Goal: Task Accomplishment & Management: Complete application form

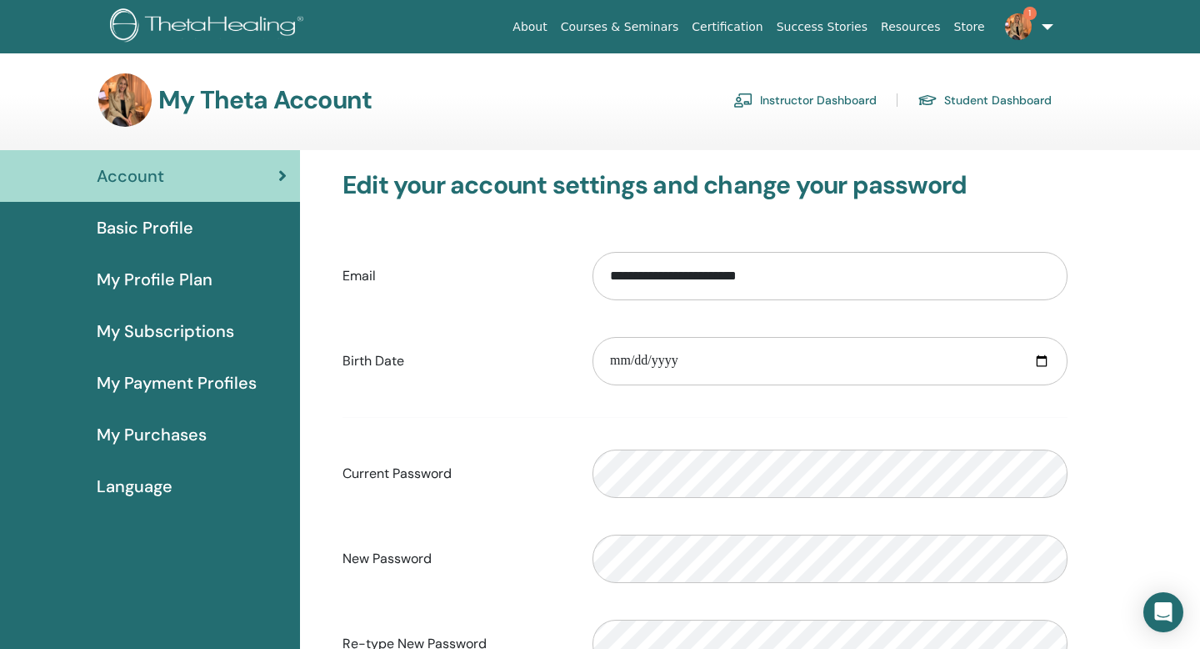
click at [839, 99] on link "Instructor Dashboard" at bounding box center [805, 100] width 143 height 27
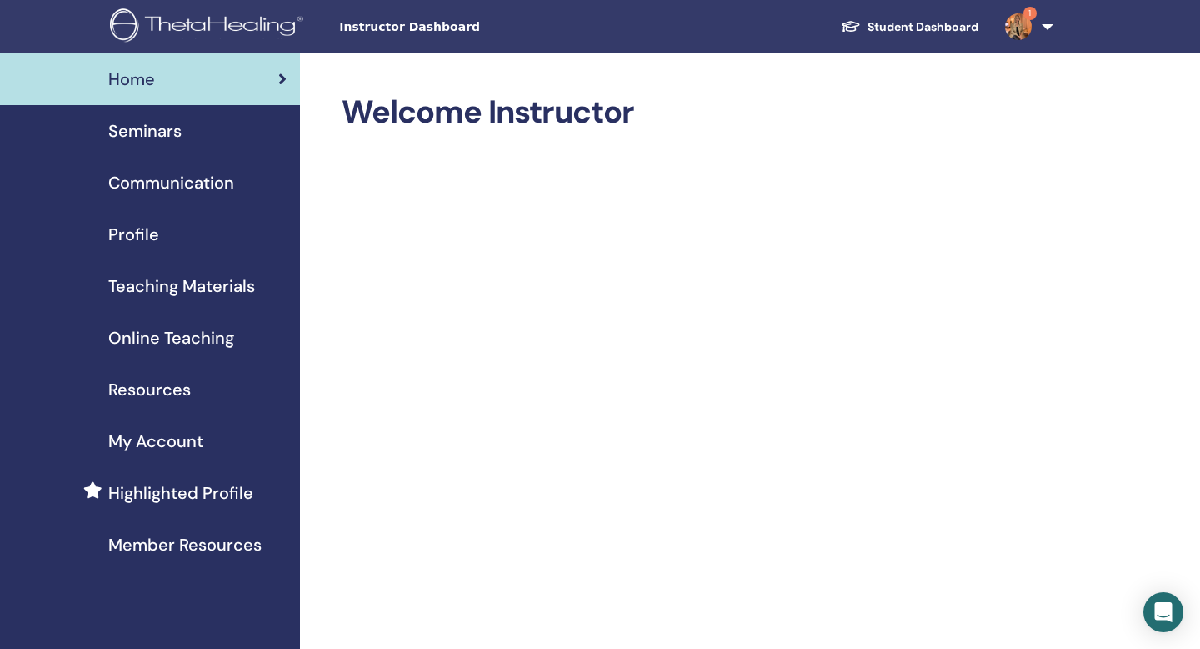
click at [188, 128] on div "Seminars" at bounding box center [149, 130] width 273 height 25
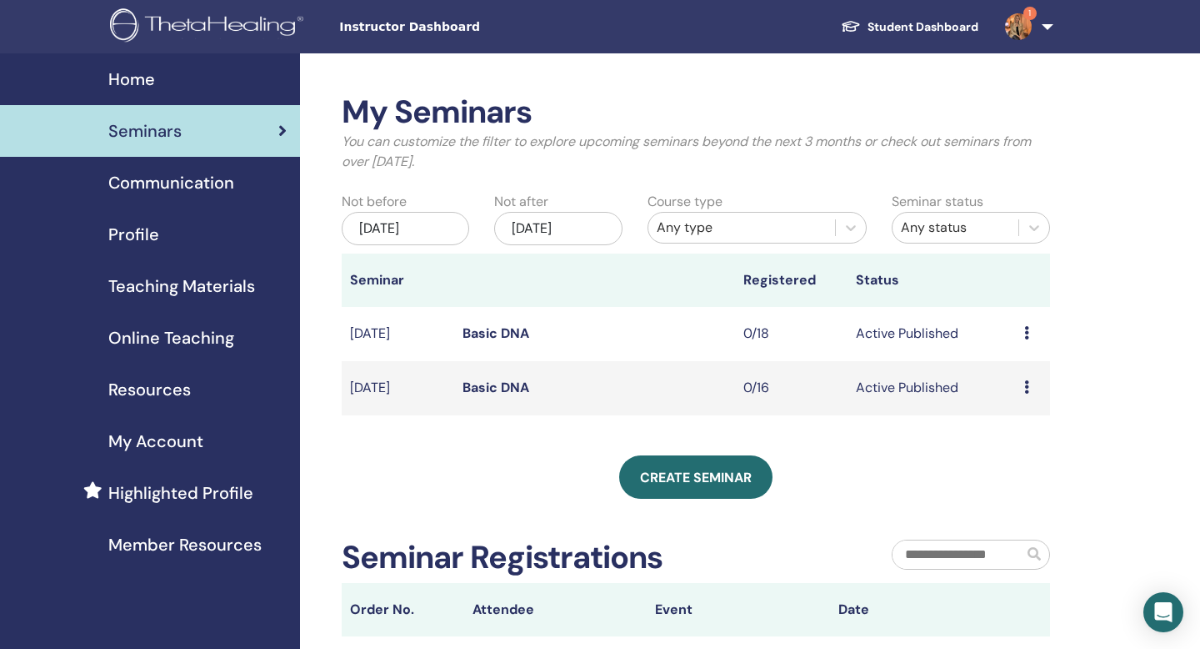
click at [503, 387] on link "Basic DNA" at bounding box center [496, 387] width 67 height 18
click at [1025, 331] on icon at bounding box center [1027, 332] width 5 height 13
click at [1021, 374] on li "Edit" at bounding box center [1018, 369] width 90 height 25
click at [1025, 329] on icon at bounding box center [1027, 332] width 5 height 13
click at [999, 370] on link "Edit" at bounding box center [999, 368] width 24 height 18
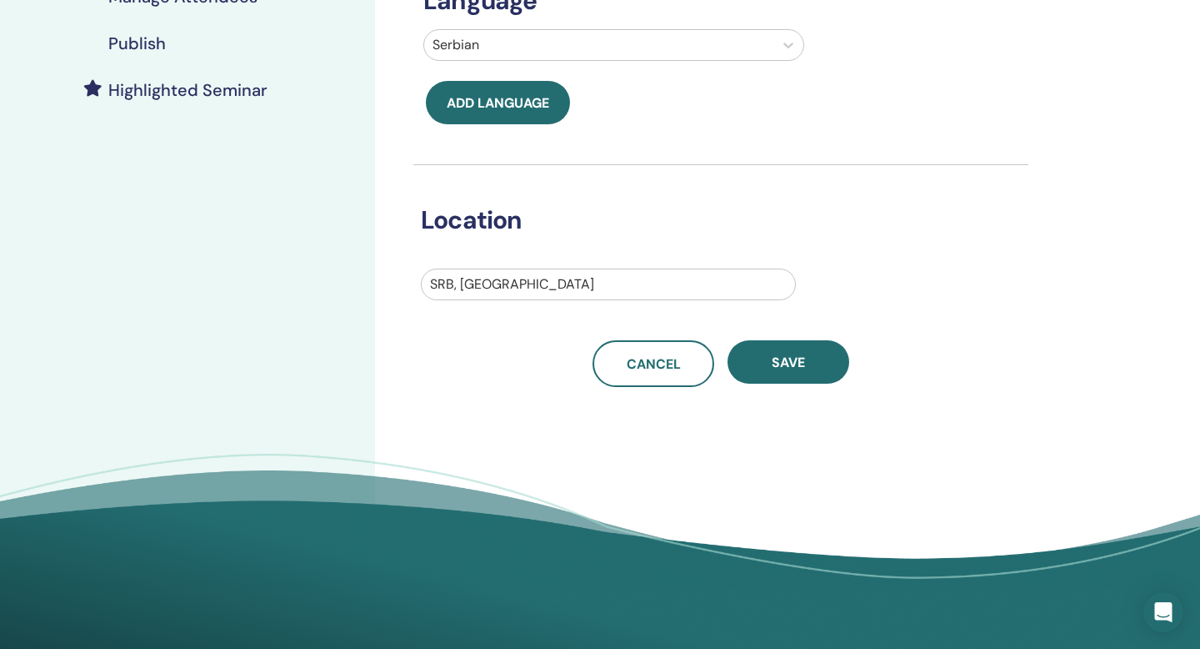
scroll to position [421, 0]
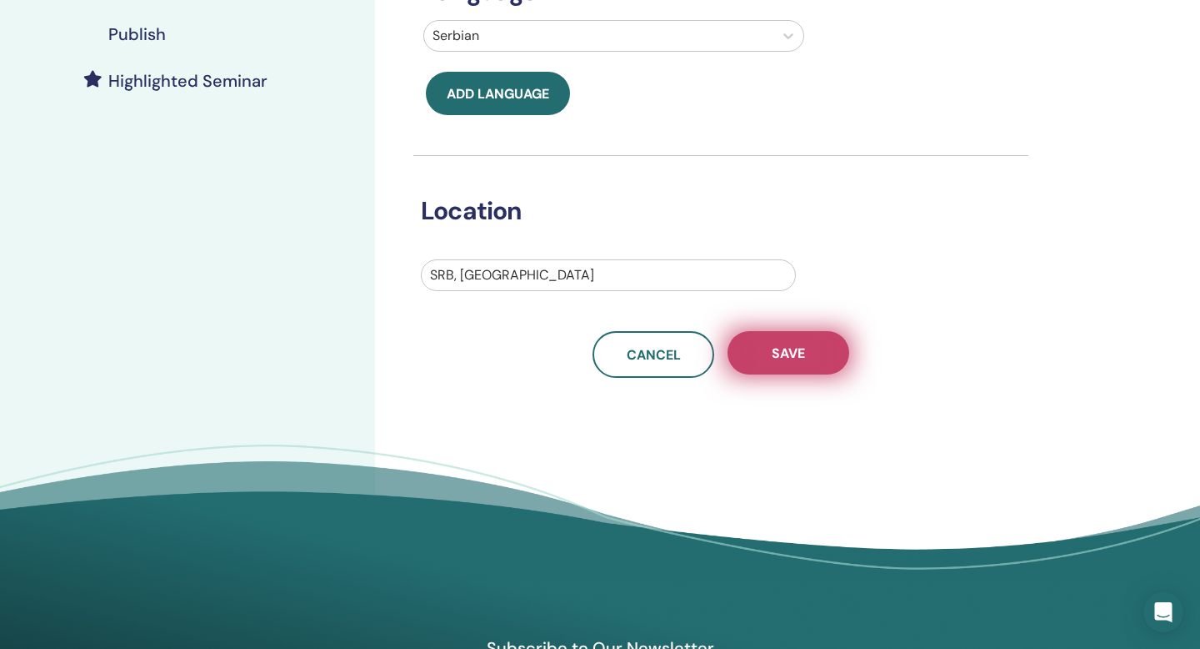
click at [778, 360] on span "Save" at bounding box center [788, 353] width 33 height 18
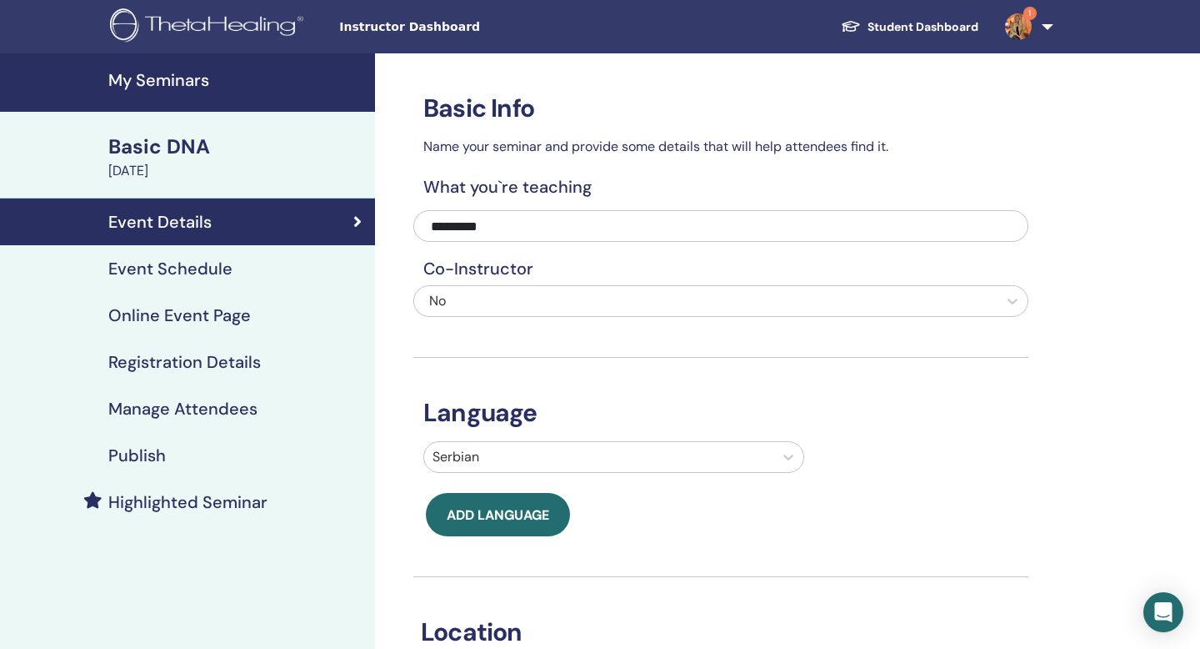
click at [188, 263] on h4 "Event Schedule" at bounding box center [170, 268] width 124 height 20
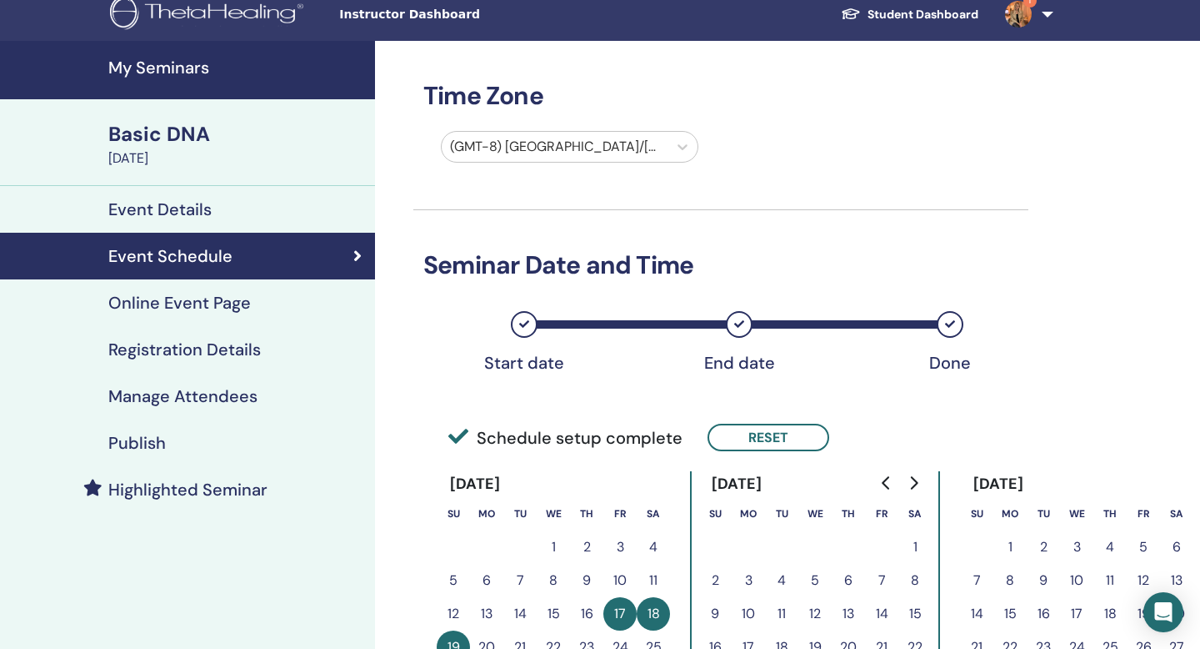
scroll to position [7, 0]
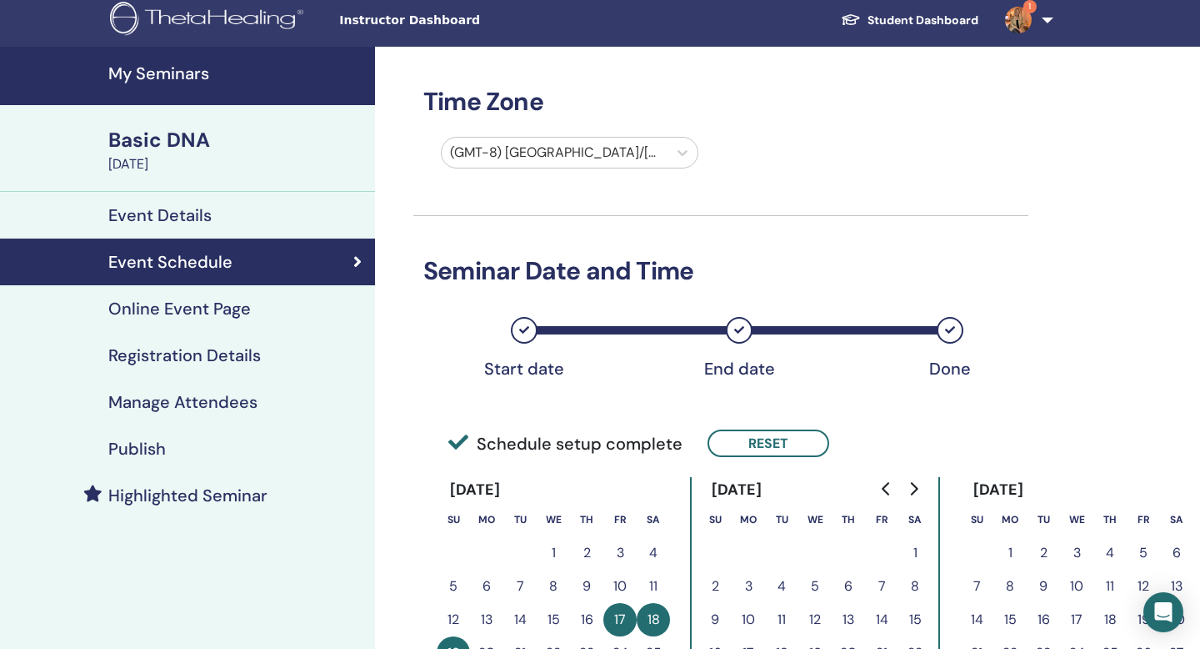
click at [213, 313] on h4 "Online Event Page" at bounding box center [179, 308] width 143 height 20
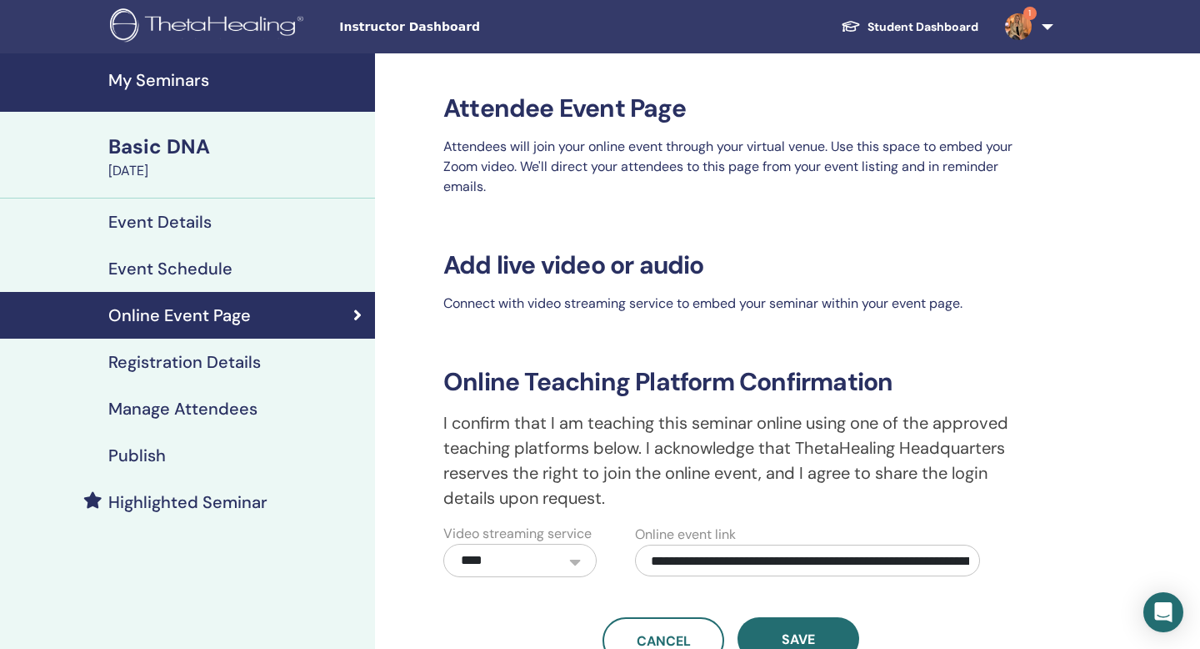
click at [237, 355] on h4 "Registration Details" at bounding box center [184, 362] width 153 height 20
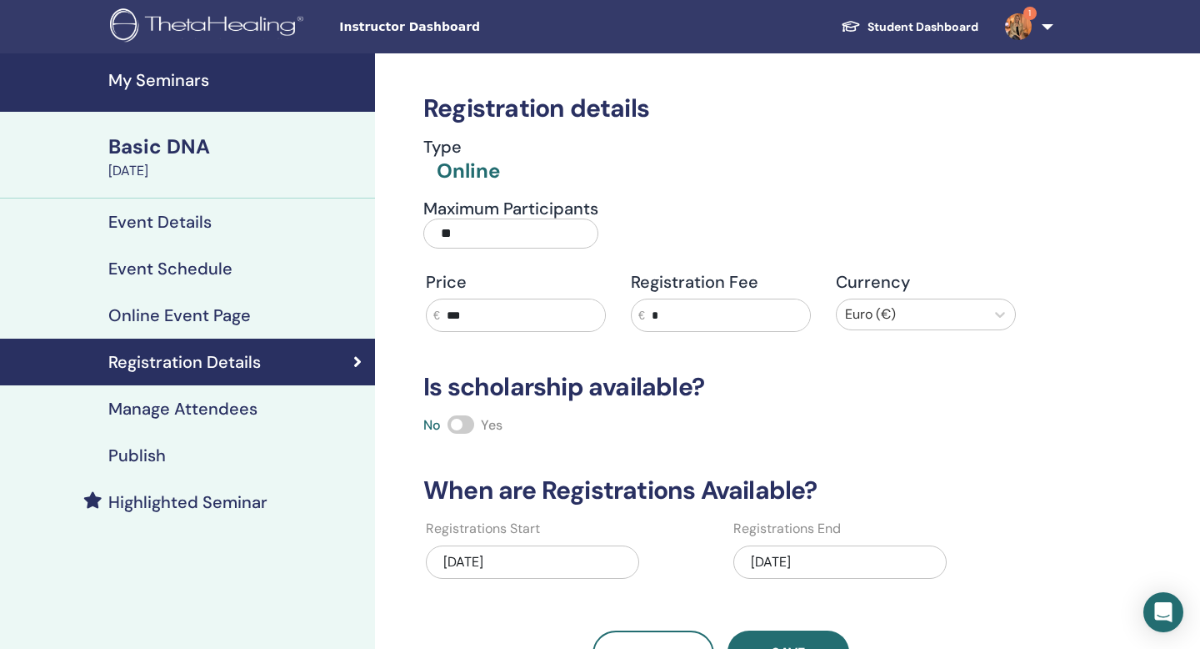
click at [214, 400] on h4 "Manage Attendees" at bounding box center [182, 408] width 149 height 20
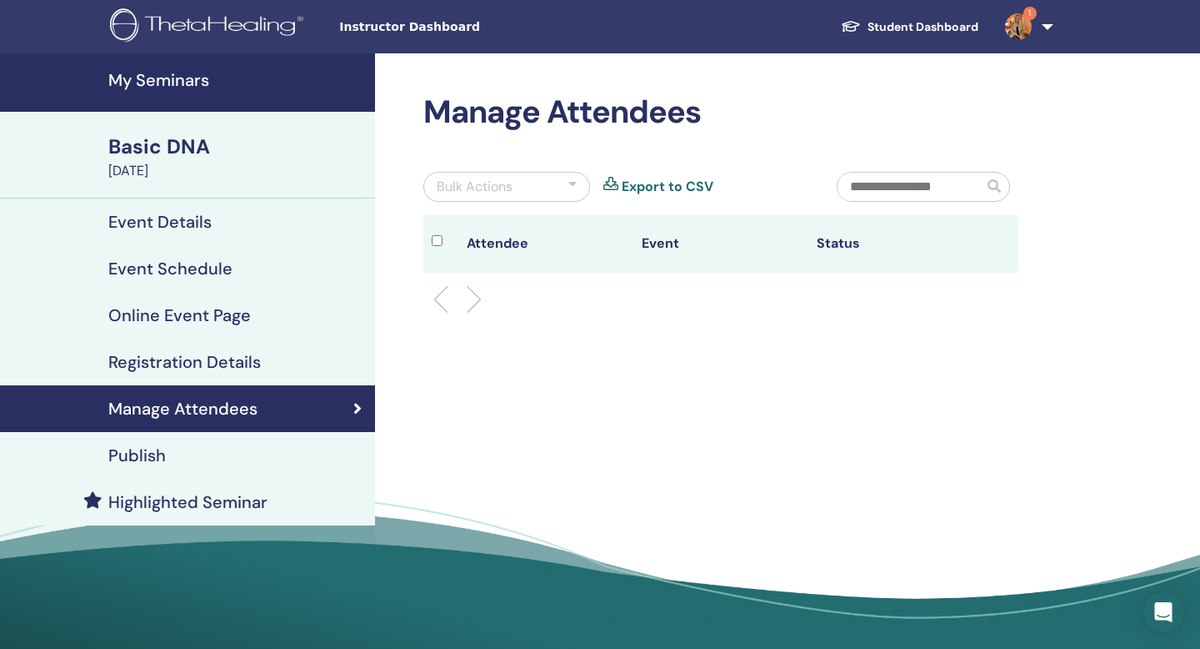
click at [191, 219] on h4 "Event Details" at bounding box center [159, 222] width 103 height 20
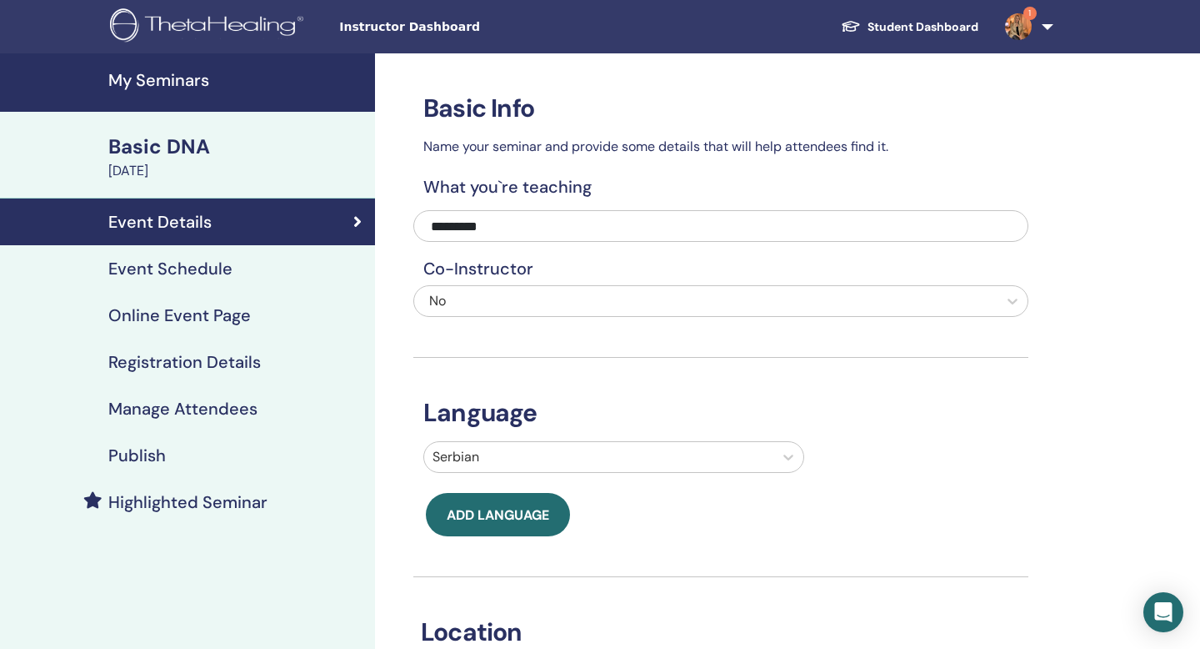
click at [172, 413] on h4 "Manage Attendees" at bounding box center [182, 408] width 149 height 20
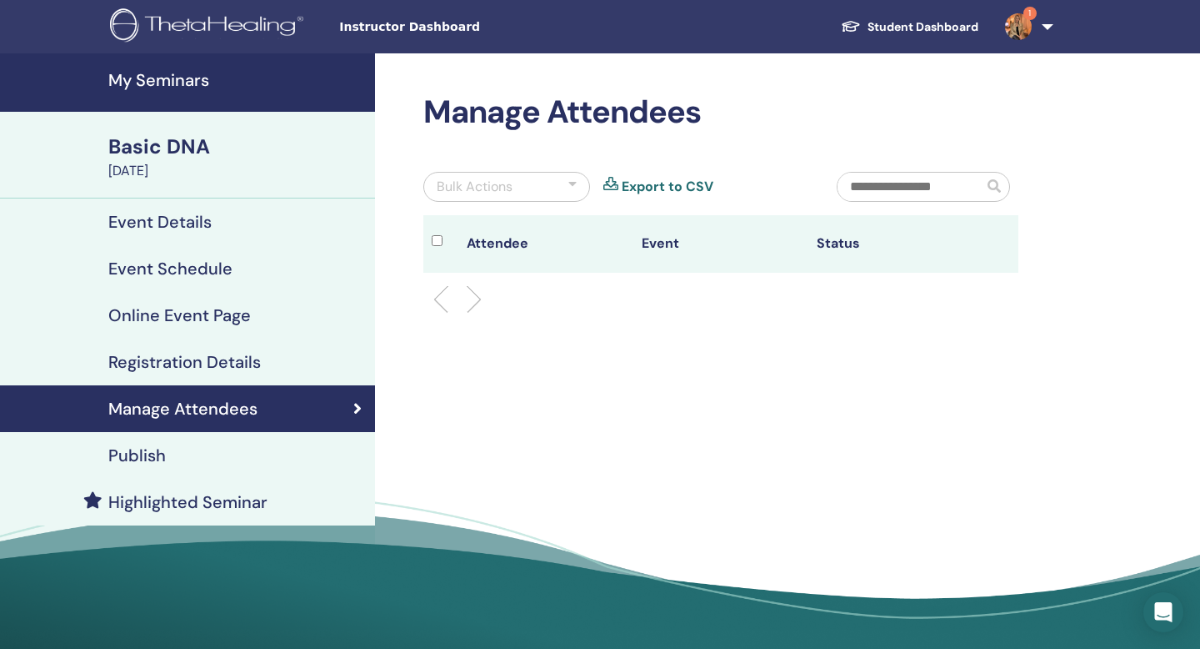
click at [533, 188] on div "Bulk Actions" at bounding box center [506, 187] width 167 height 30
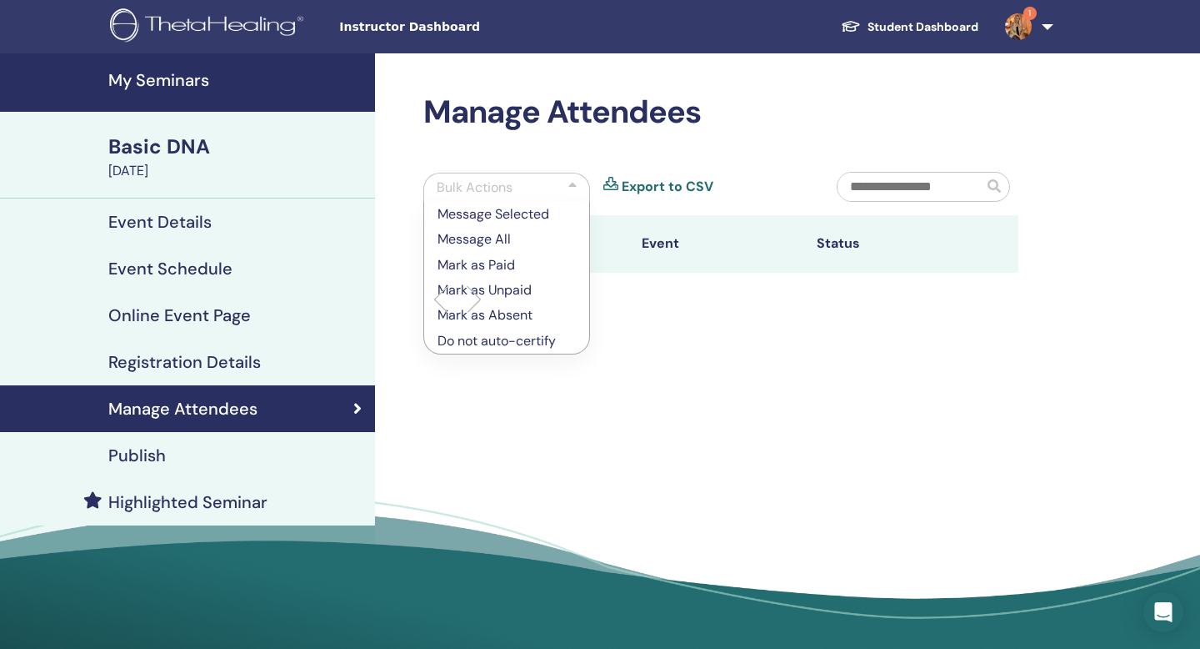
click at [533, 188] on div "Bulk Actions" at bounding box center [506, 187] width 167 height 29
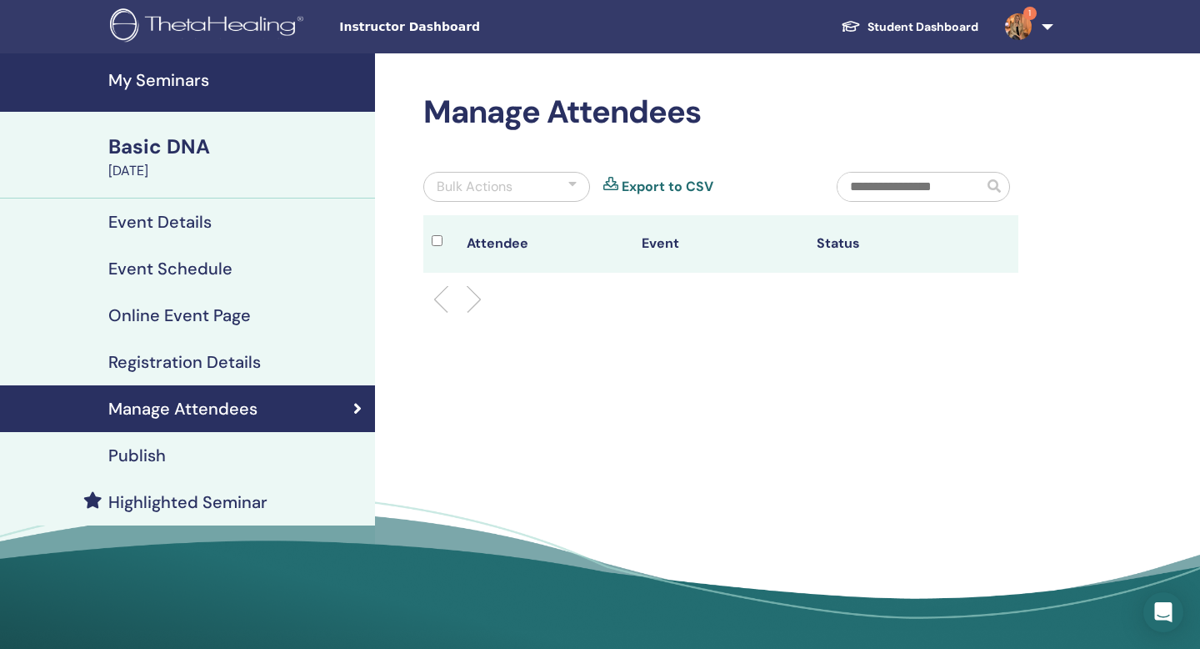
click at [181, 223] on h4 "Event Details" at bounding box center [159, 222] width 103 height 20
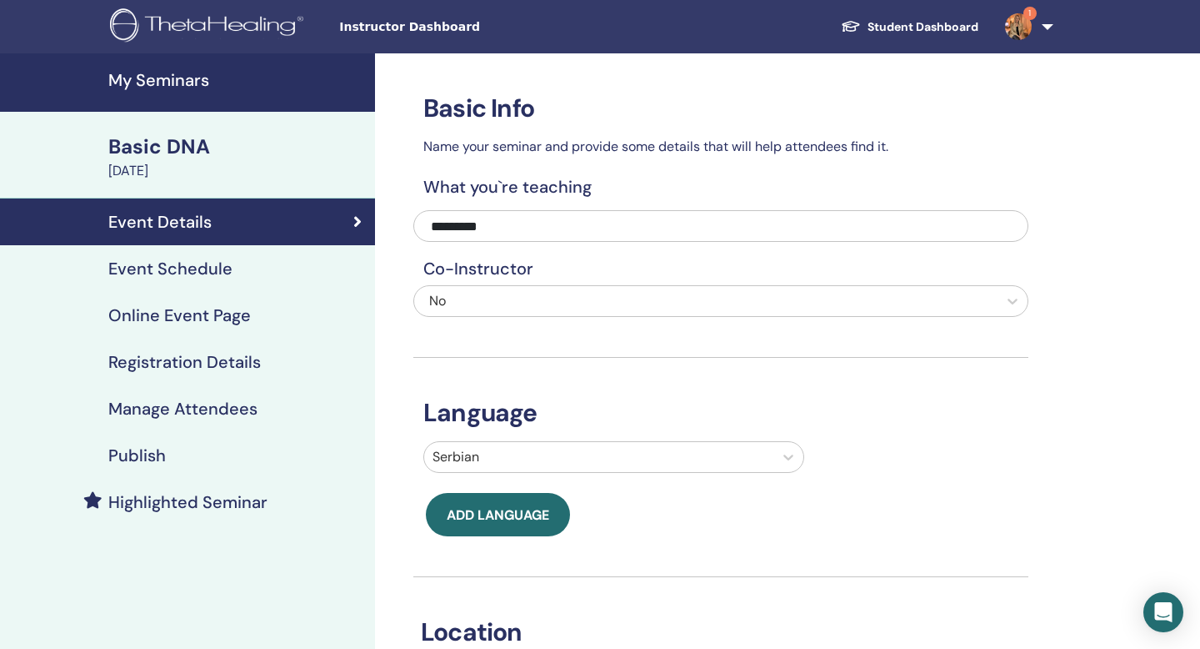
click at [193, 353] on h4 "Registration Details" at bounding box center [184, 362] width 153 height 20
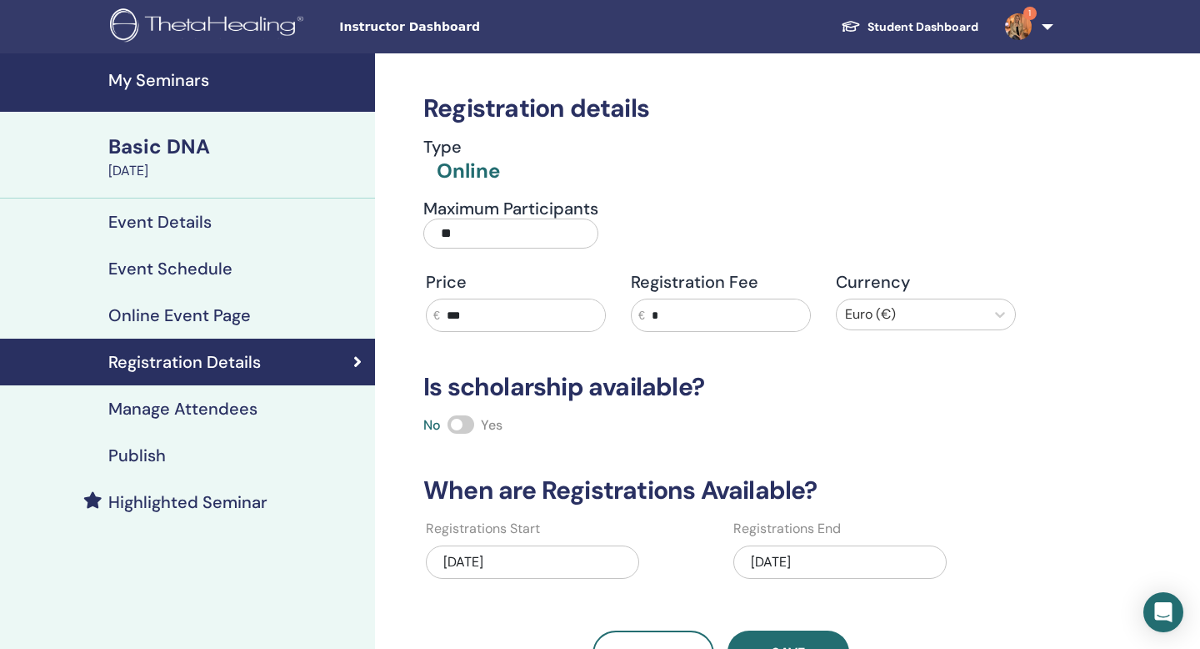
click at [139, 86] on h4 "My Seminars" at bounding box center [236, 80] width 257 height 20
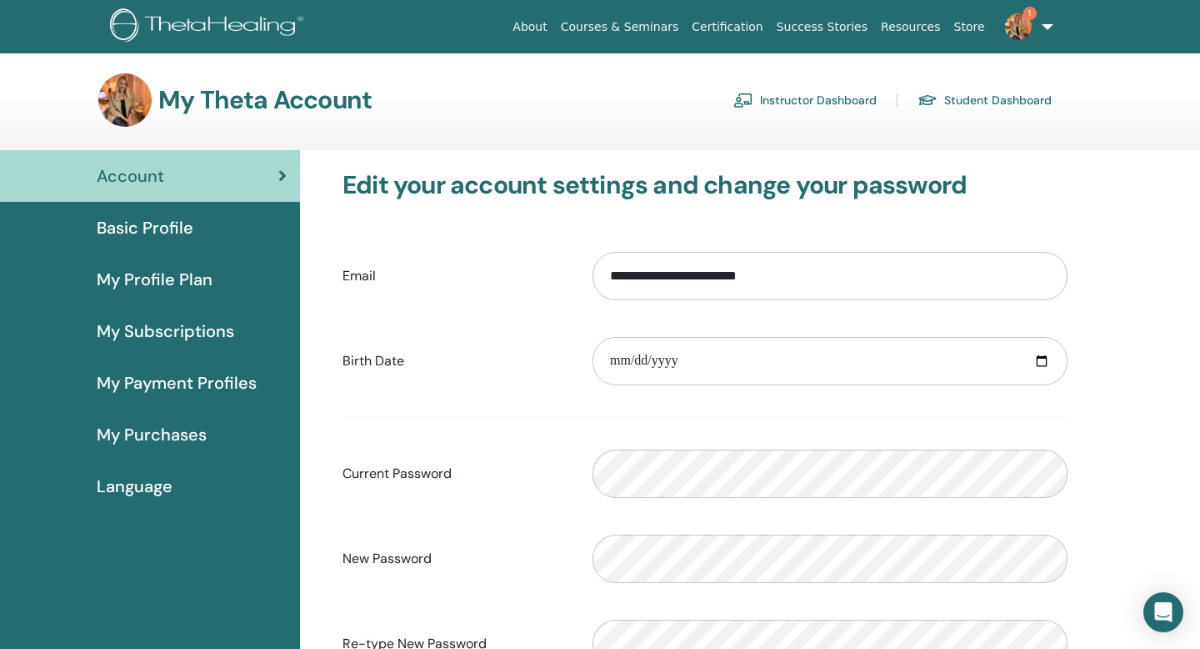
click at [781, 98] on link "Instructor Dashboard" at bounding box center [805, 100] width 143 height 27
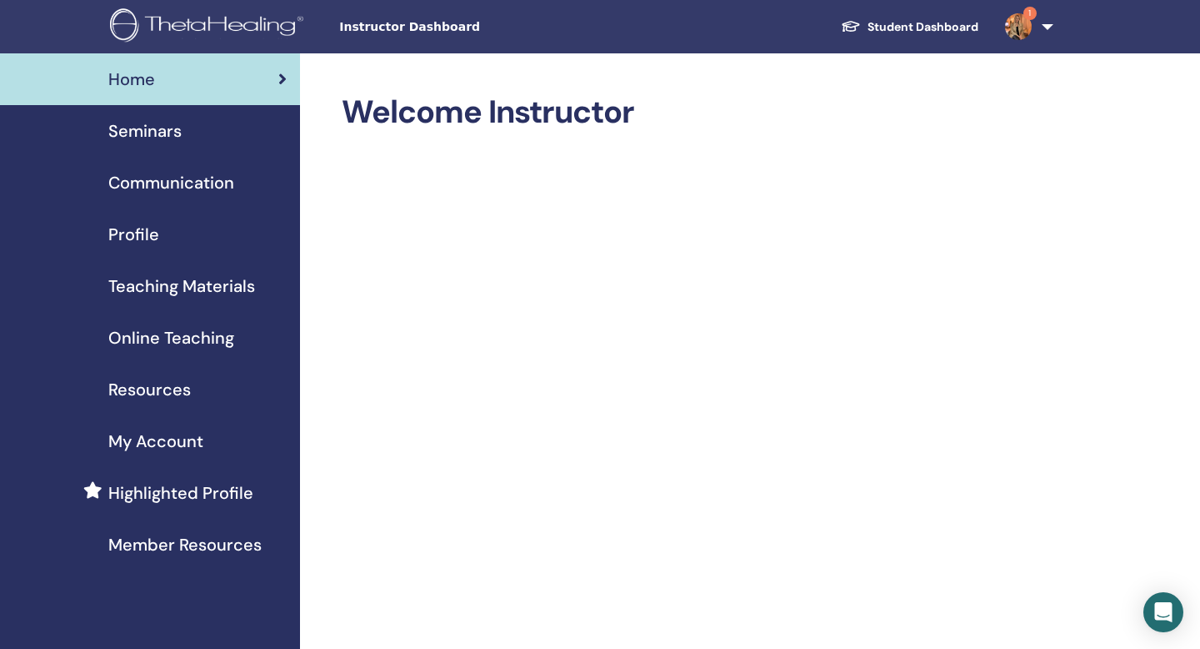
click at [134, 137] on span "Seminars" at bounding box center [144, 130] width 73 height 25
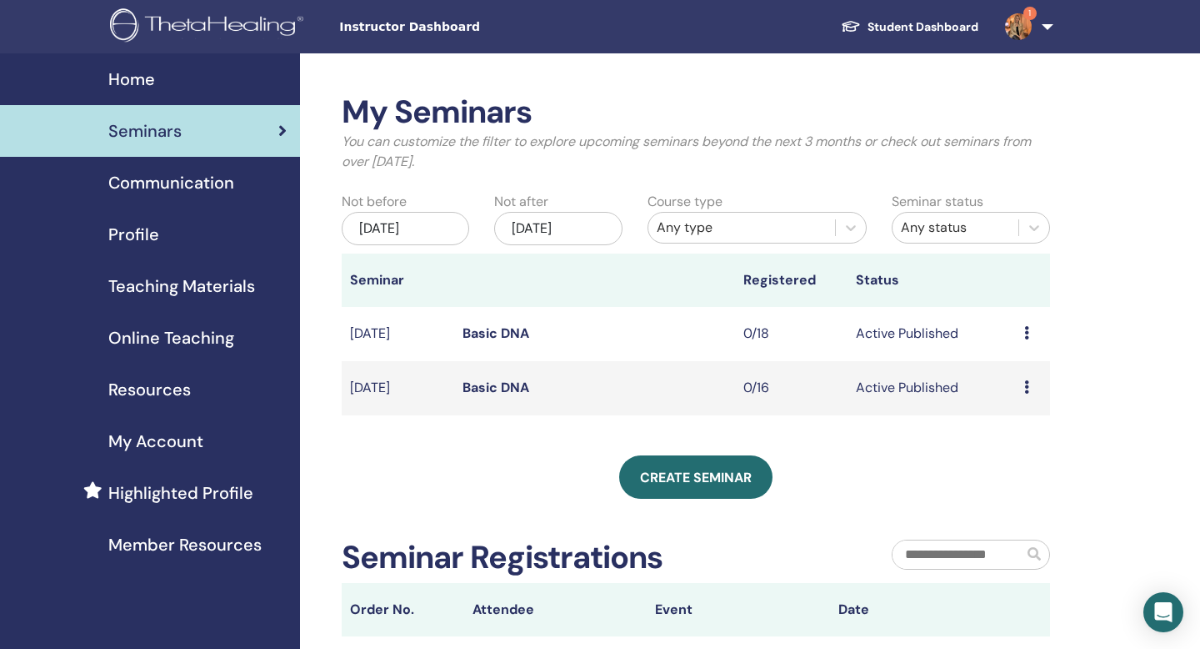
click at [1025, 333] on icon at bounding box center [1027, 332] width 5 height 13
click at [498, 334] on link "Basic DNA" at bounding box center [496, 333] width 67 height 18
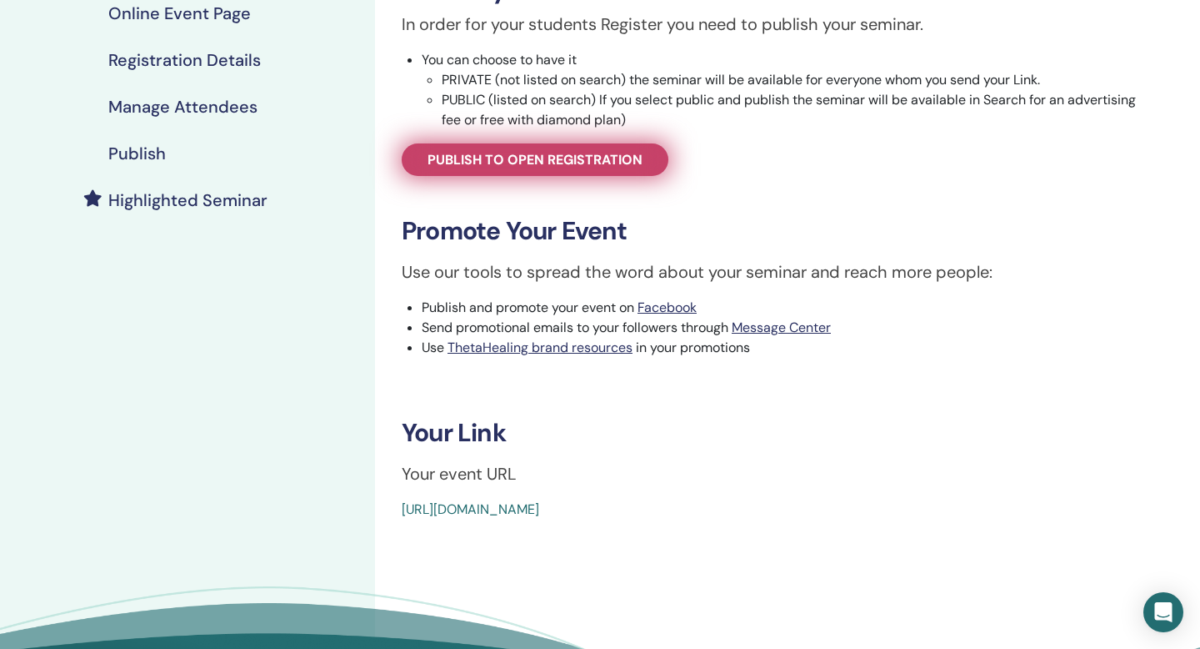
scroll to position [327, 0]
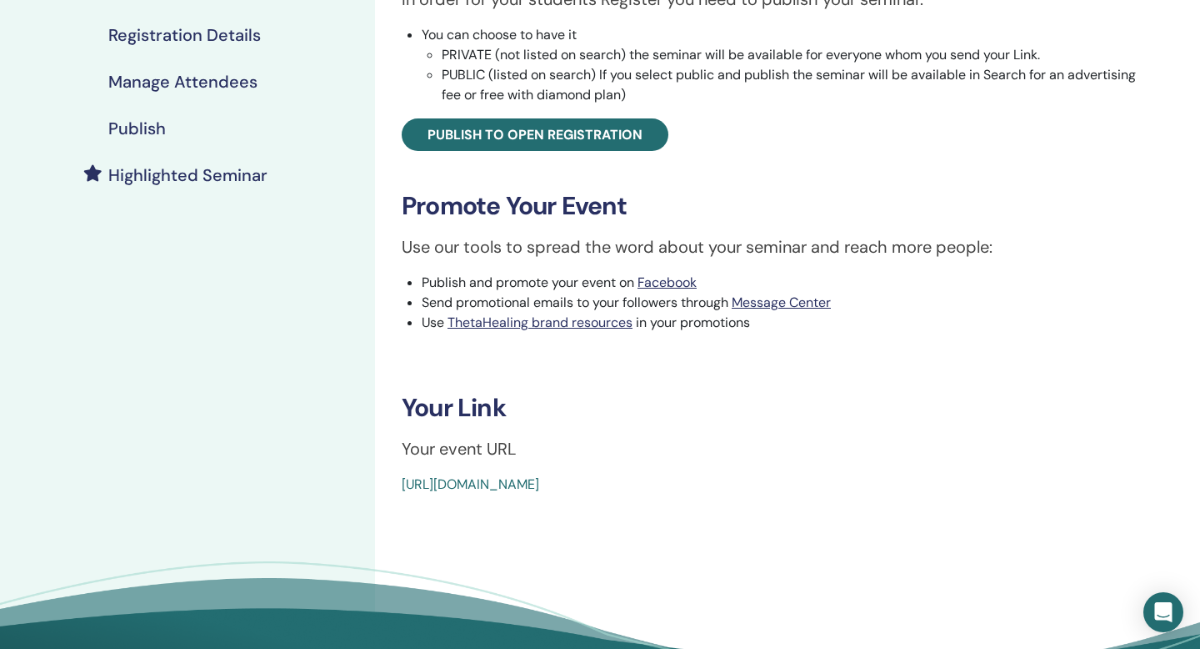
click at [520, 482] on link "[URL][DOMAIN_NAME]" at bounding box center [471, 484] width 138 height 18
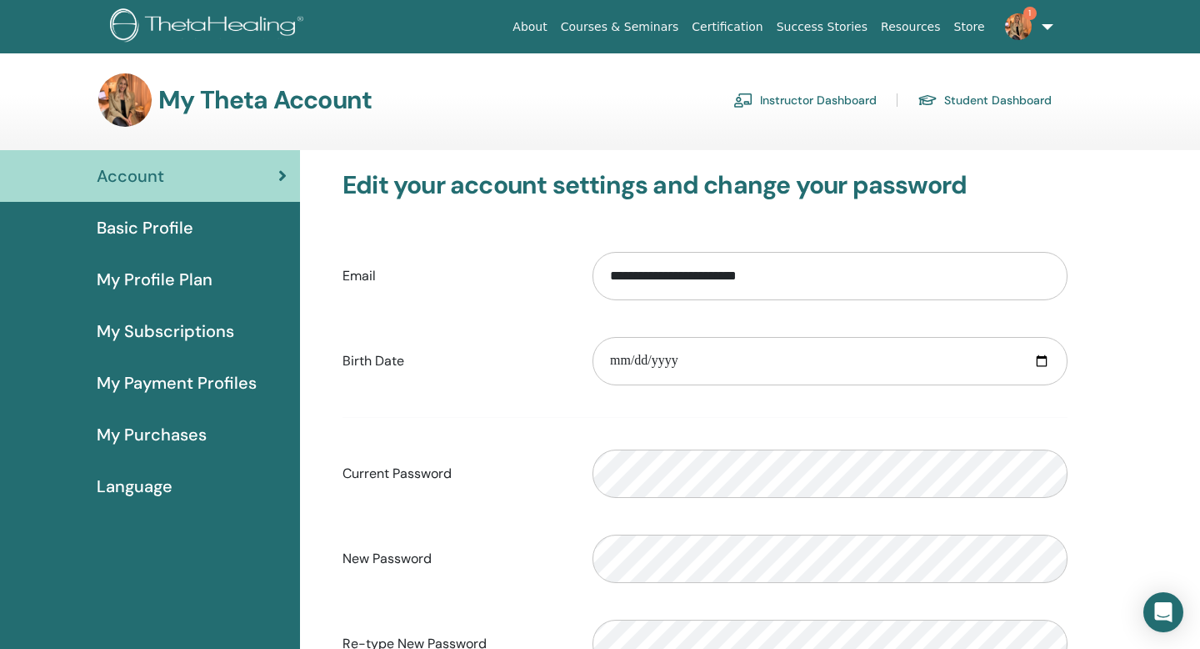
click at [816, 99] on link "Instructor Dashboard" at bounding box center [805, 100] width 143 height 27
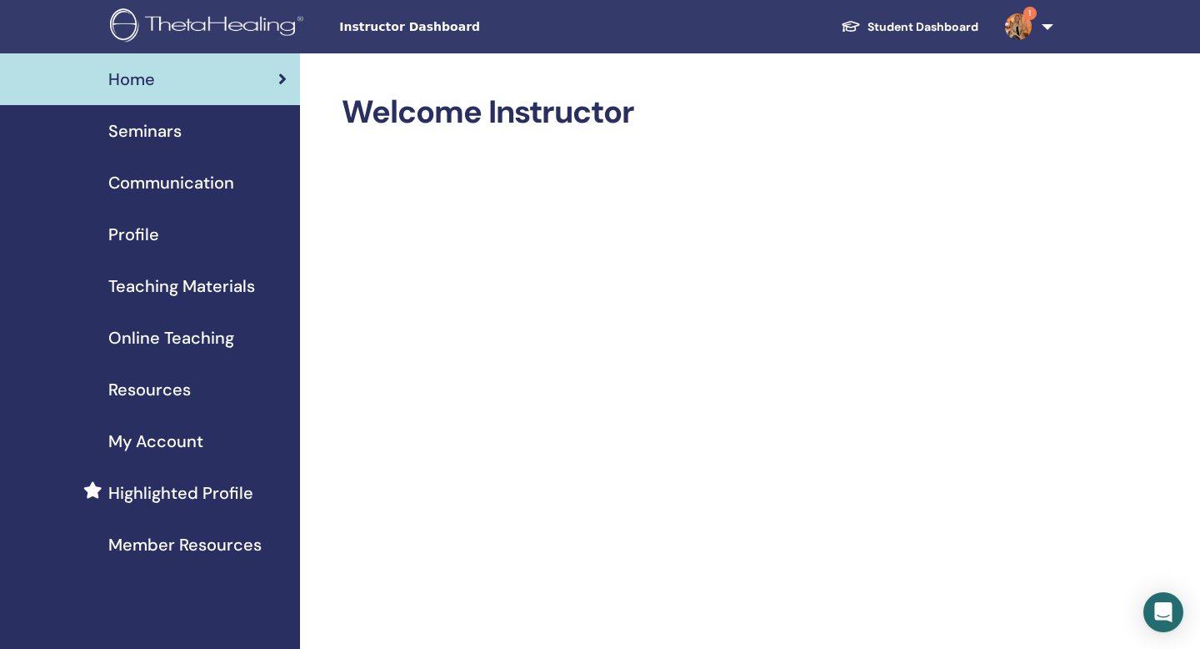
click at [163, 131] on span "Seminars" at bounding box center [144, 130] width 73 height 25
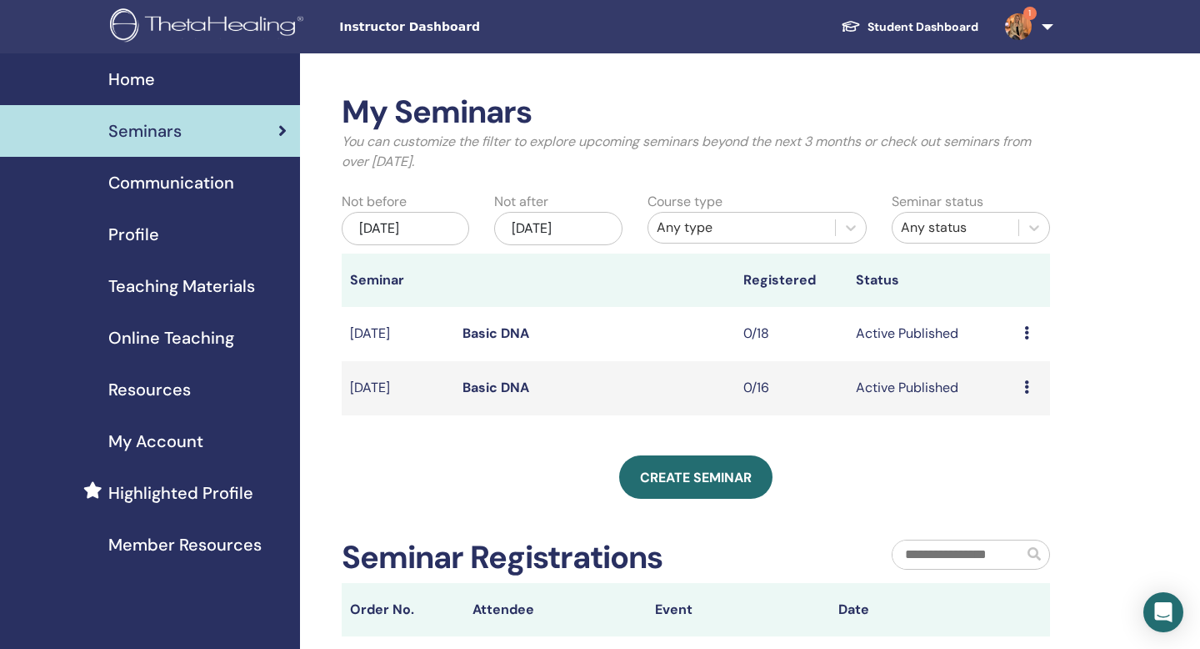
click at [1026, 333] on icon at bounding box center [1027, 332] width 5 height 13
click at [1018, 367] on li "Edit" at bounding box center [1020, 370] width 90 height 25
click at [490, 333] on link "Basic DNA" at bounding box center [496, 333] width 67 height 18
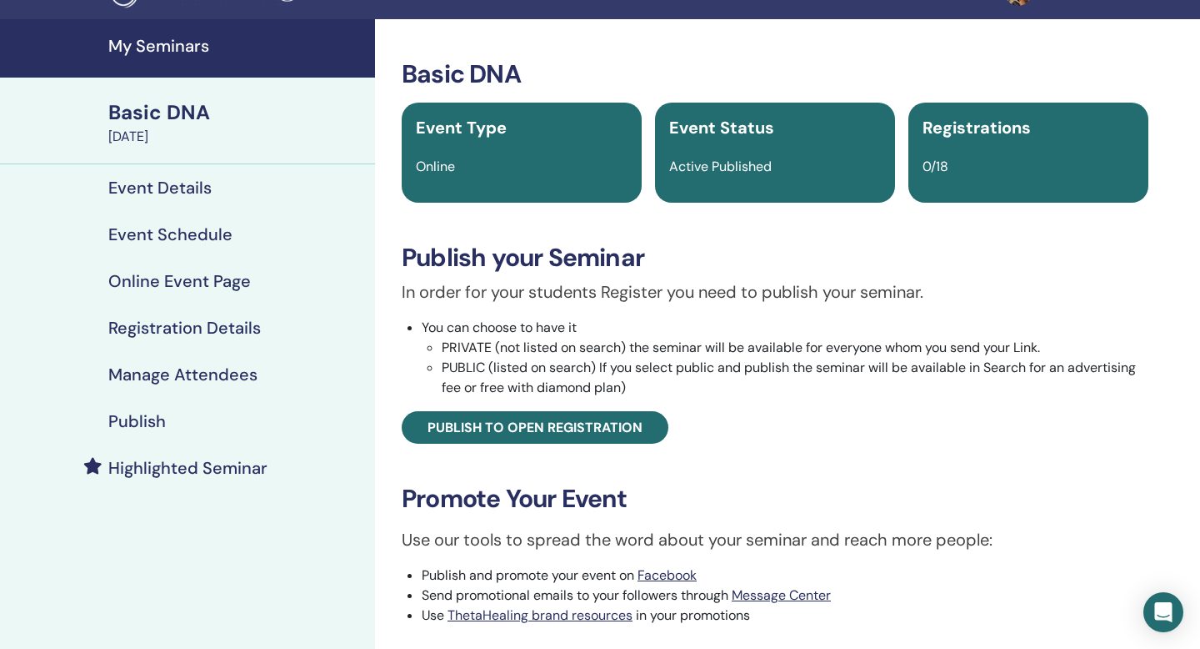
scroll to position [36, 0]
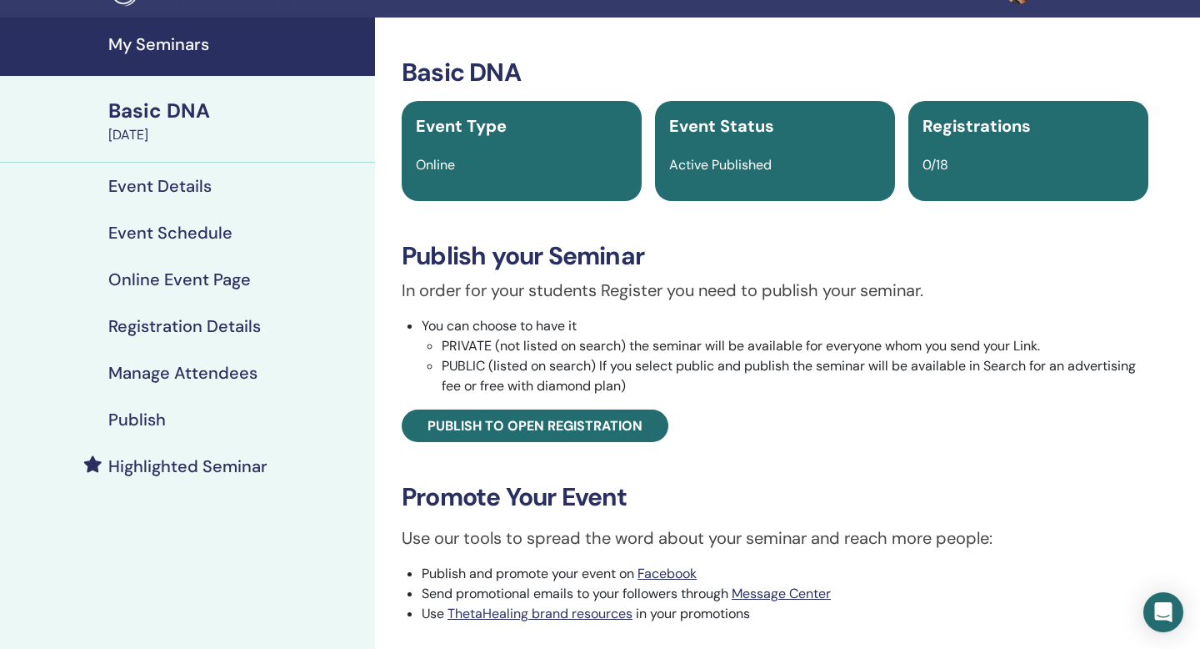
click at [164, 237] on h4 "Event Schedule" at bounding box center [170, 233] width 124 height 20
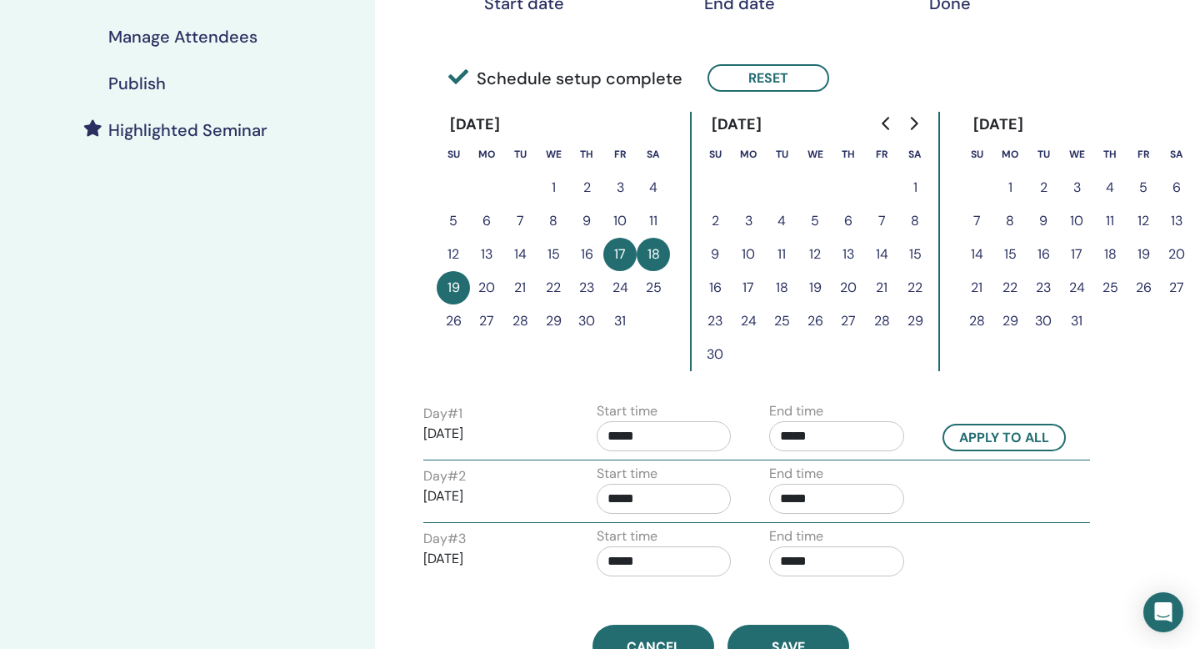
scroll to position [422, 0]
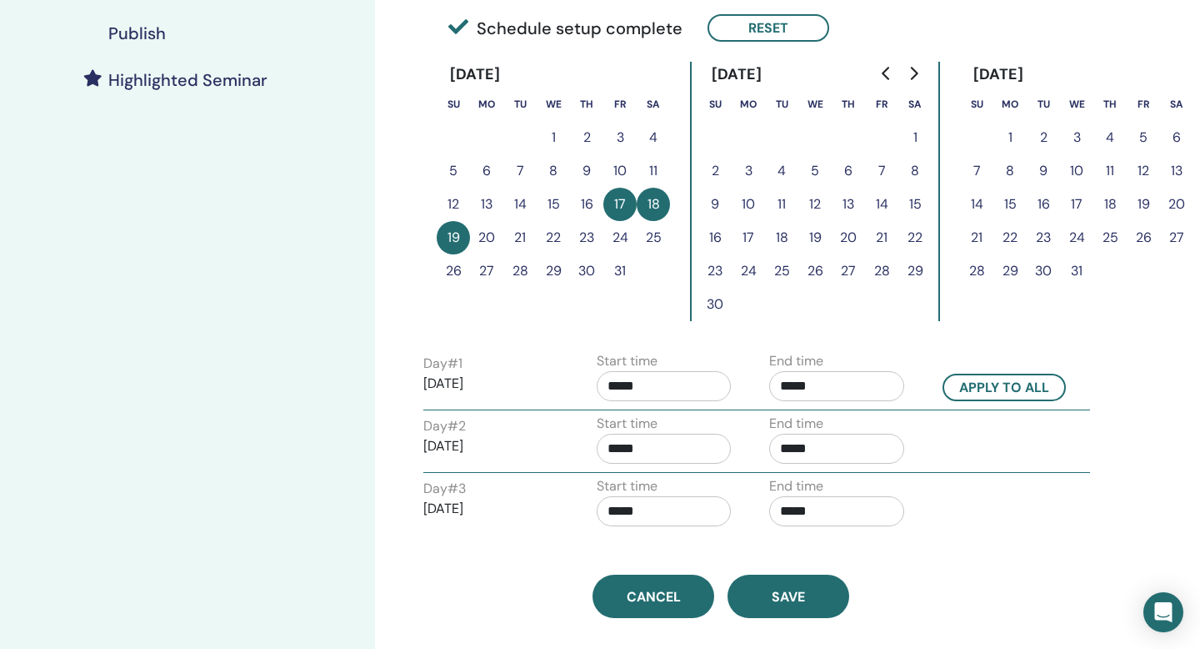
click at [641, 383] on input "*****" at bounding box center [664, 386] width 135 height 30
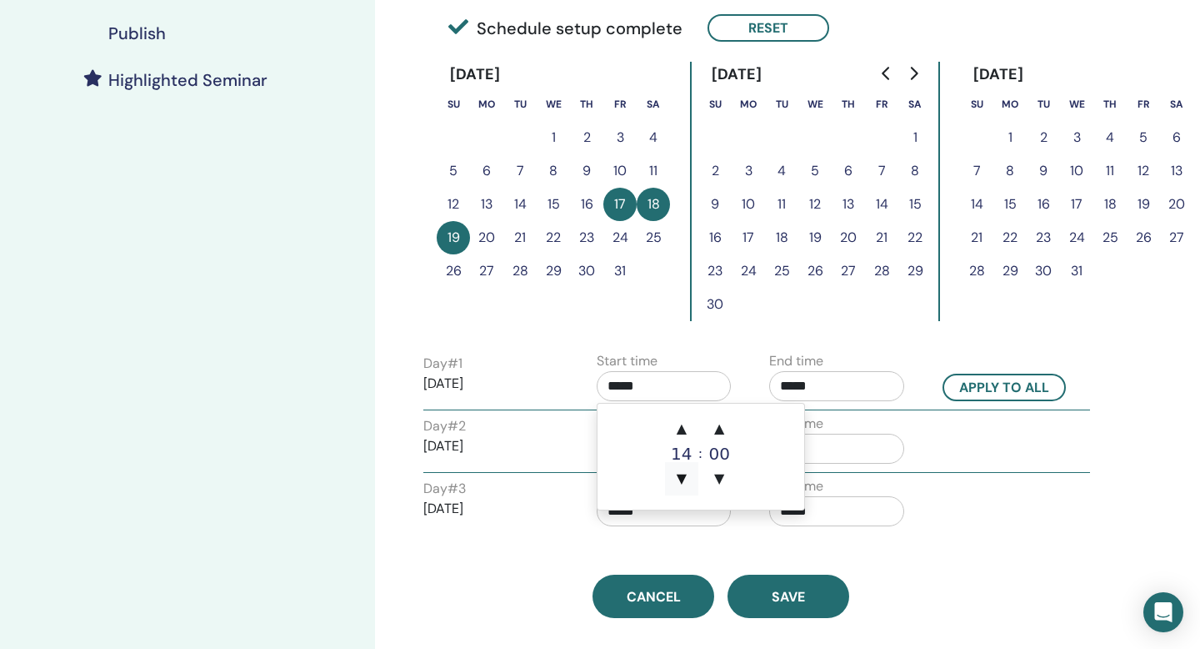
click at [684, 477] on span "▼" at bounding box center [681, 478] width 33 height 33
type input "*****"
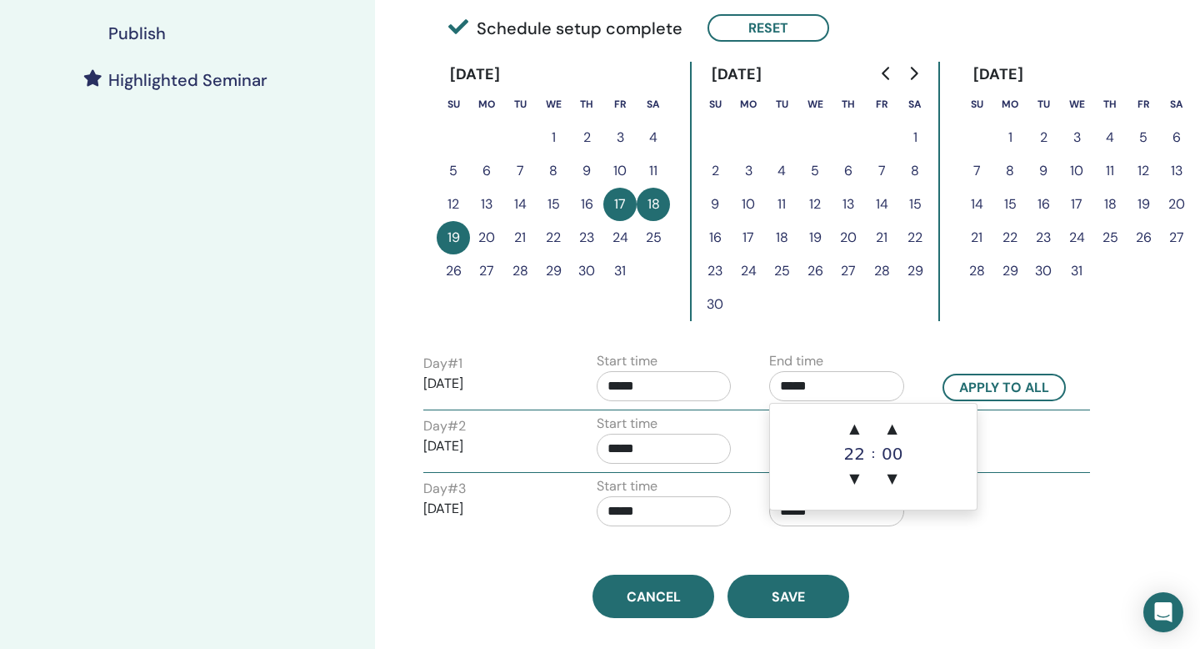
click at [824, 383] on input "*****" at bounding box center [836, 386] width 135 height 30
click at [858, 472] on span "▼" at bounding box center [854, 478] width 33 height 33
type input "*****"
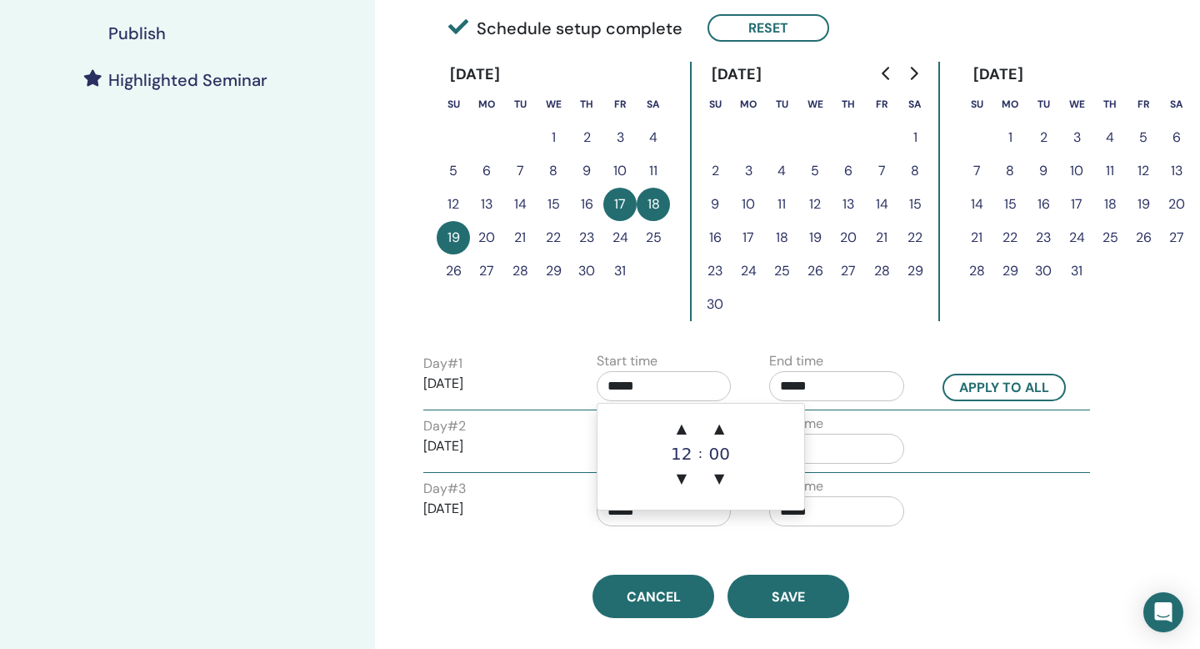
click at [683, 392] on input "*****" at bounding box center [664, 386] width 135 height 30
click at [679, 425] on span "▲" at bounding box center [681, 428] width 33 height 33
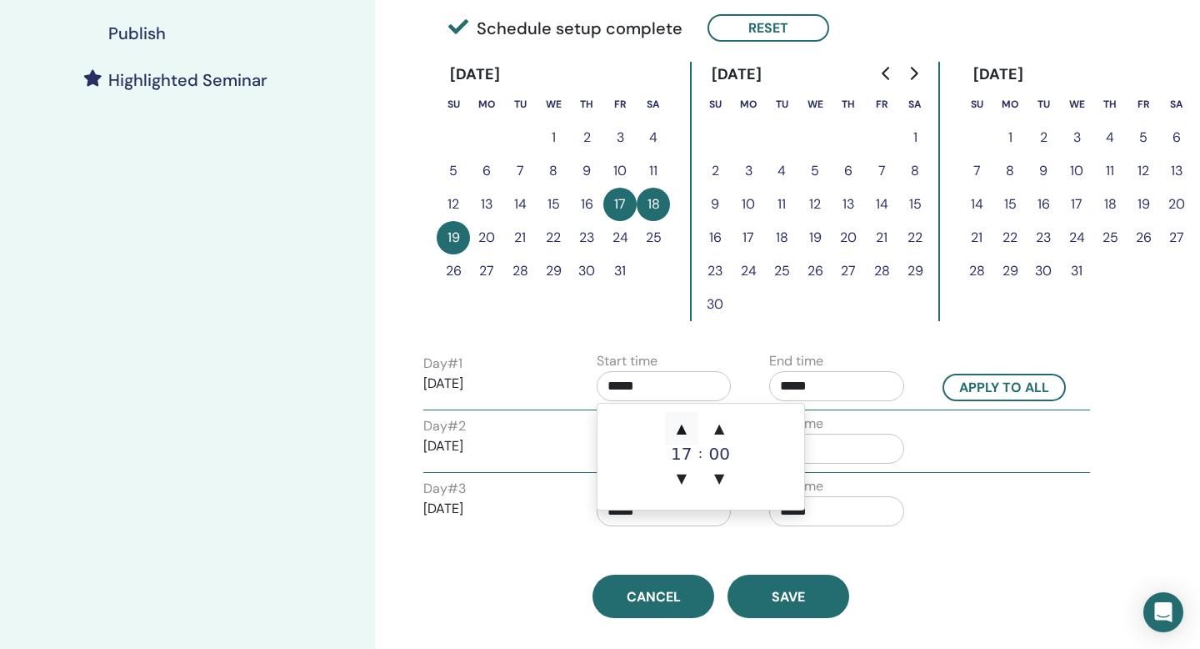
click at [679, 425] on span "▲" at bounding box center [681, 428] width 33 height 33
type input "*****"
click at [819, 383] on input "*****" at bounding box center [836, 386] width 135 height 30
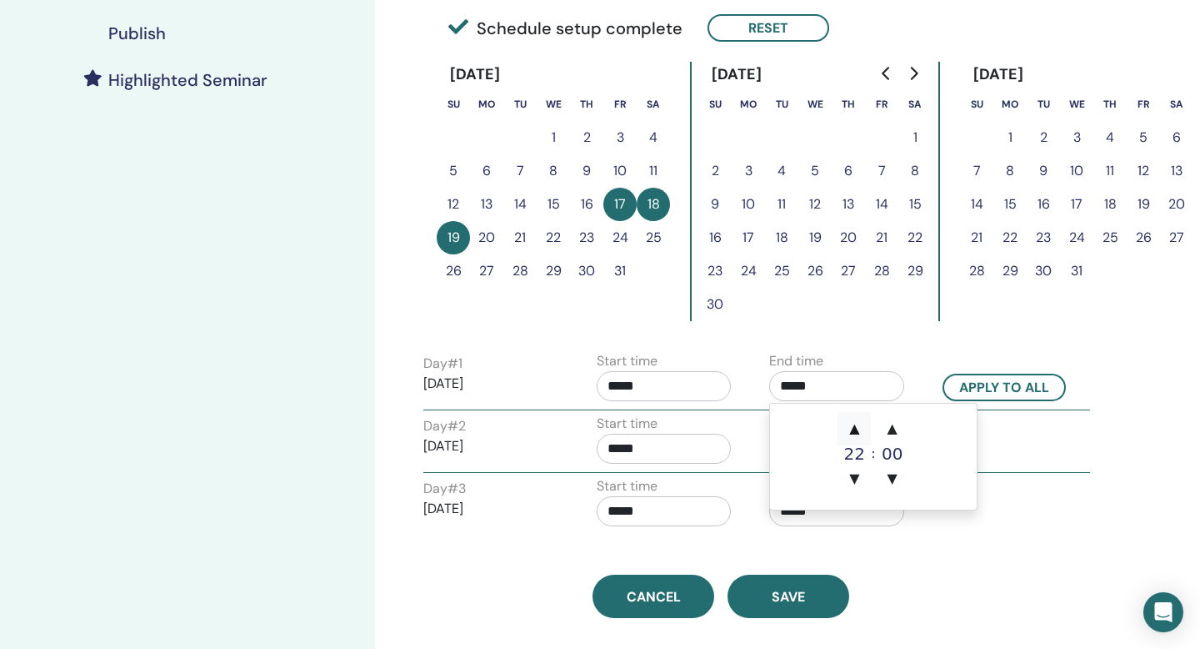
click at [861, 435] on span "▲" at bounding box center [854, 428] width 33 height 33
click at [861, 440] on span "▲" at bounding box center [854, 428] width 33 height 33
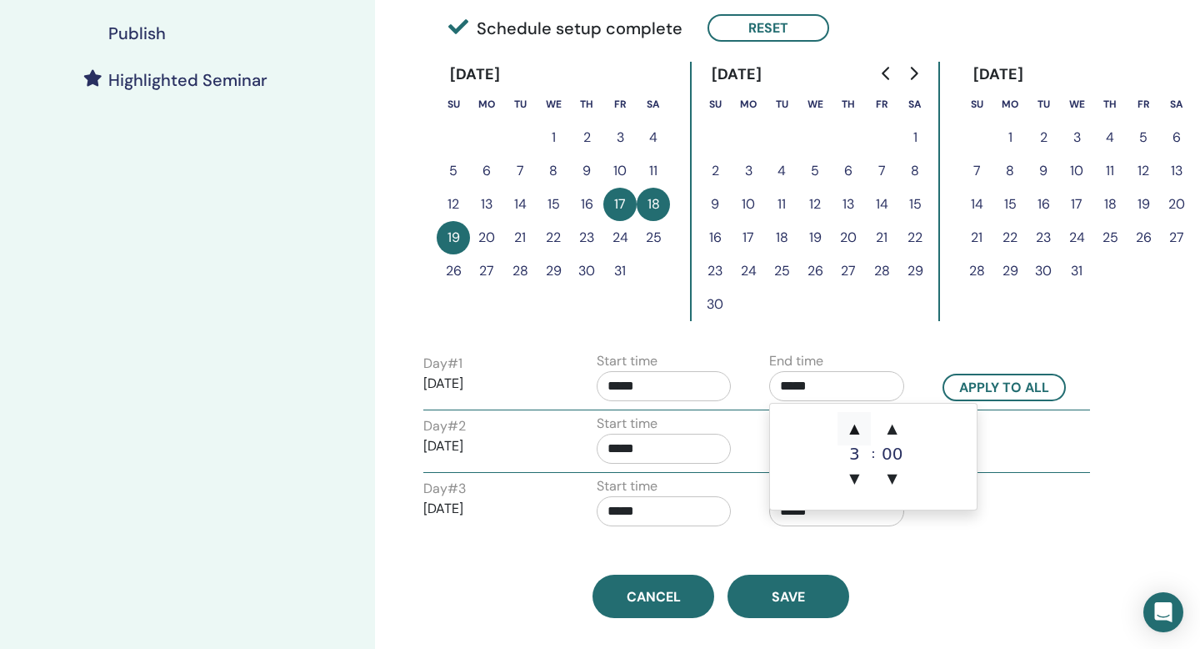
click at [861, 440] on span "▲" at bounding box center [854, 428] width 33 height 33
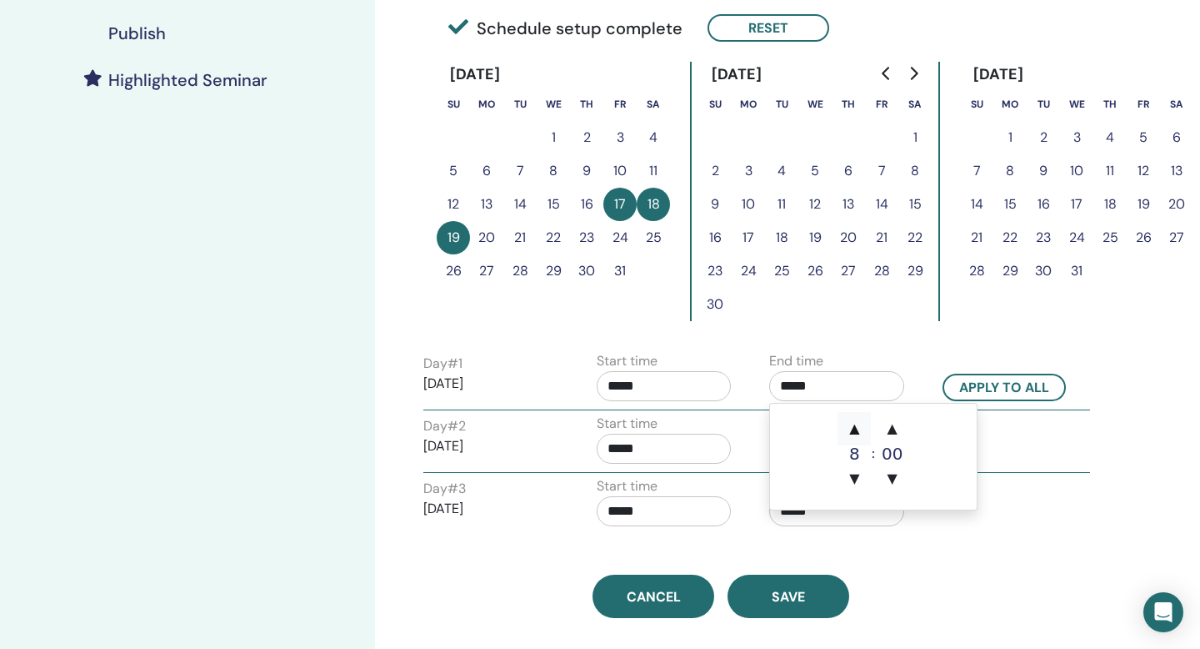
click at [861, 440] on span "▲" at bounding box center [854, 428] width 33 height 33
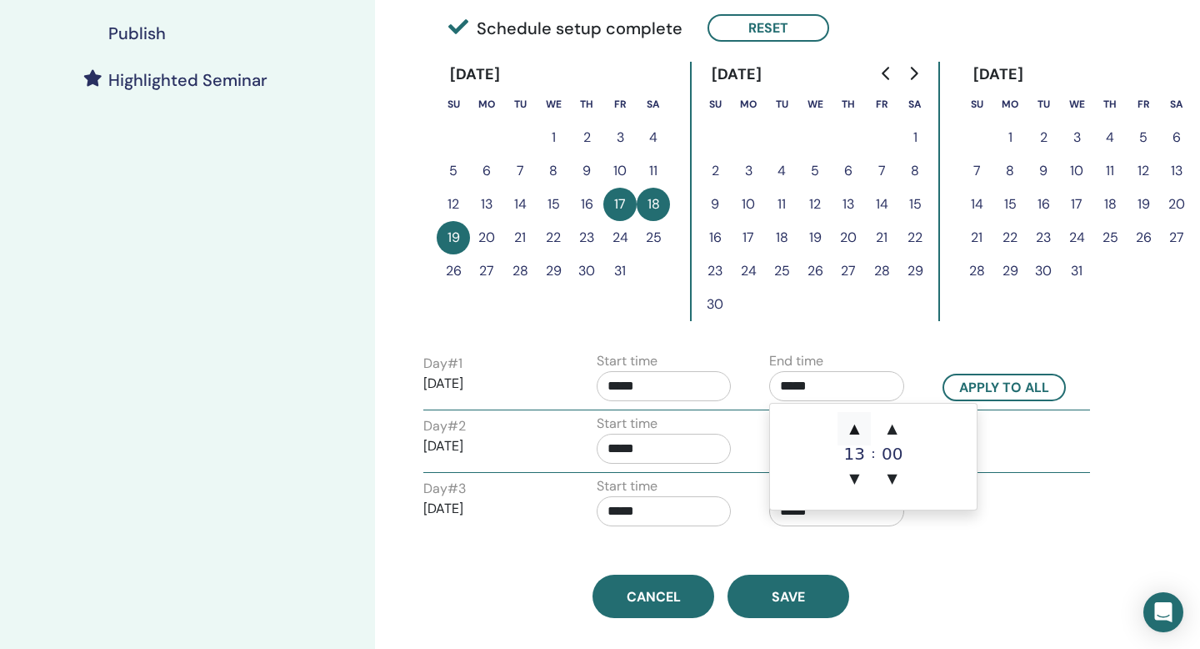
click at [861, 440] on span "▲" at bounding box center [854, 428] width 33 height 33
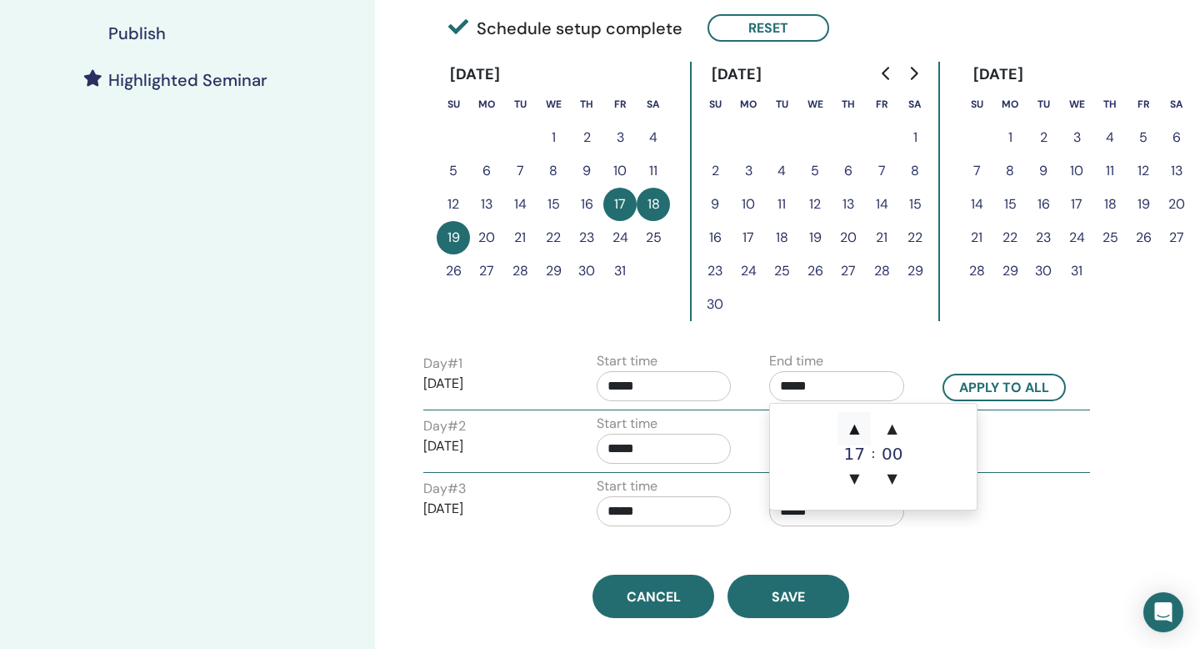
click at [861, 440] on span "▲" at bounding box center [854, 428] width 33 height 33
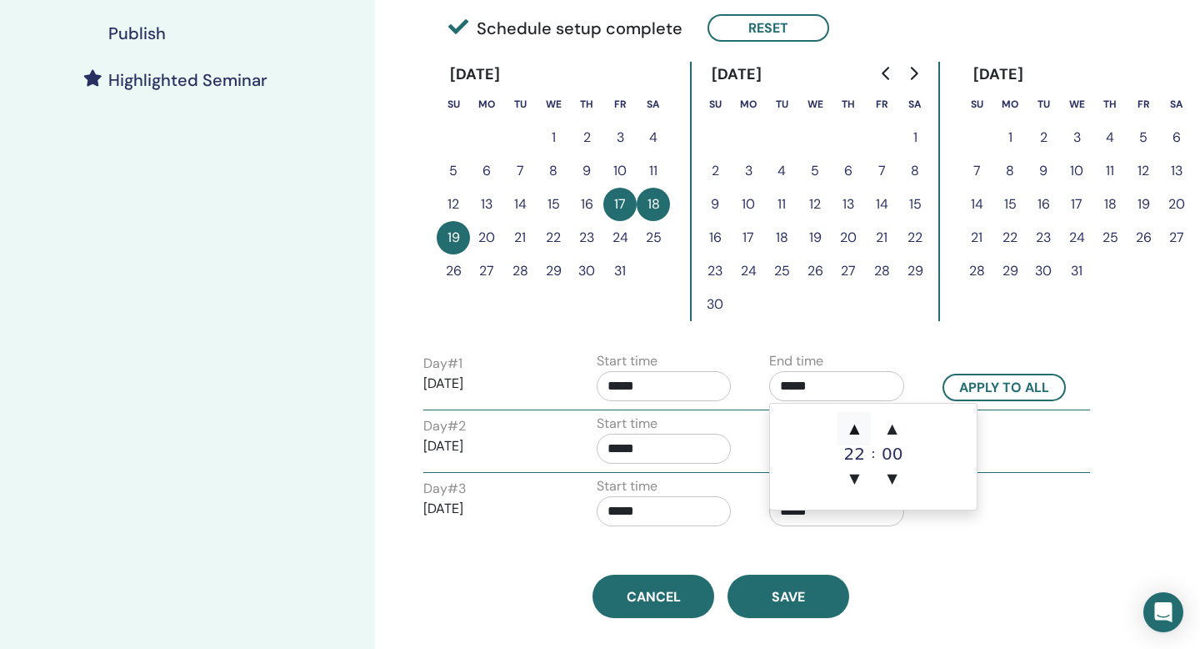
click at [861, 440] on span "▲" at bounding box center [854, 428] width 33 height 33
click at [860, 469] on span "▼" at bounding box center [854, 478] width 33 height 33
type input "*****"
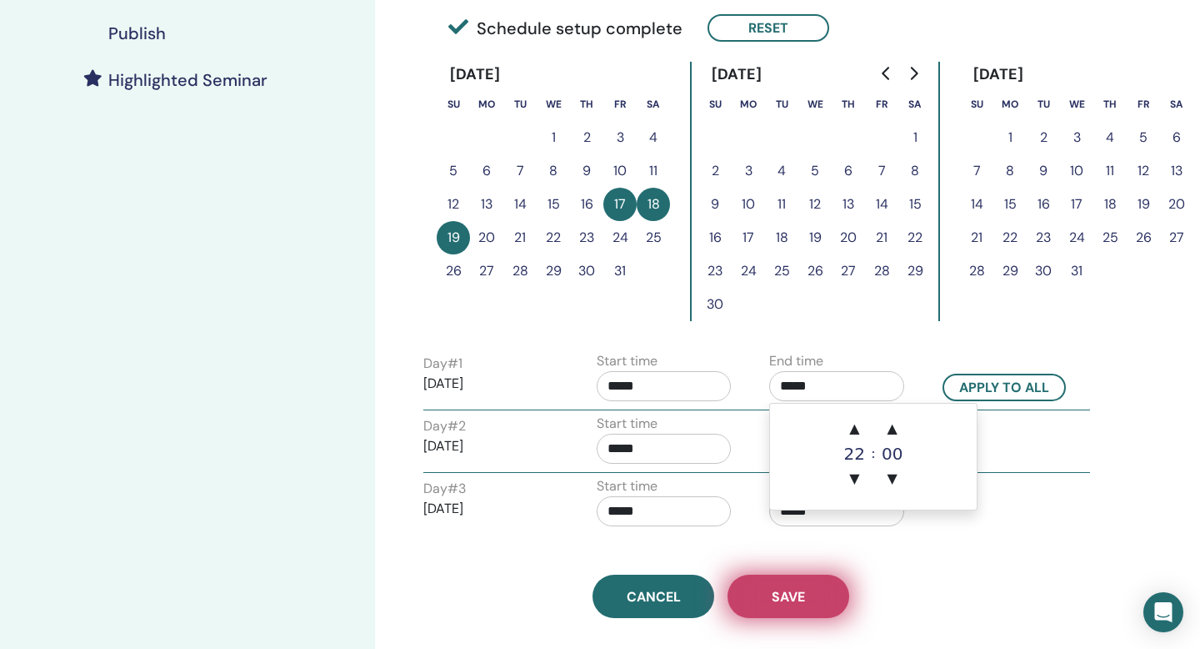
click at [789, 590] on span "Save" at bounding box center [788, 597] width 33 height 18
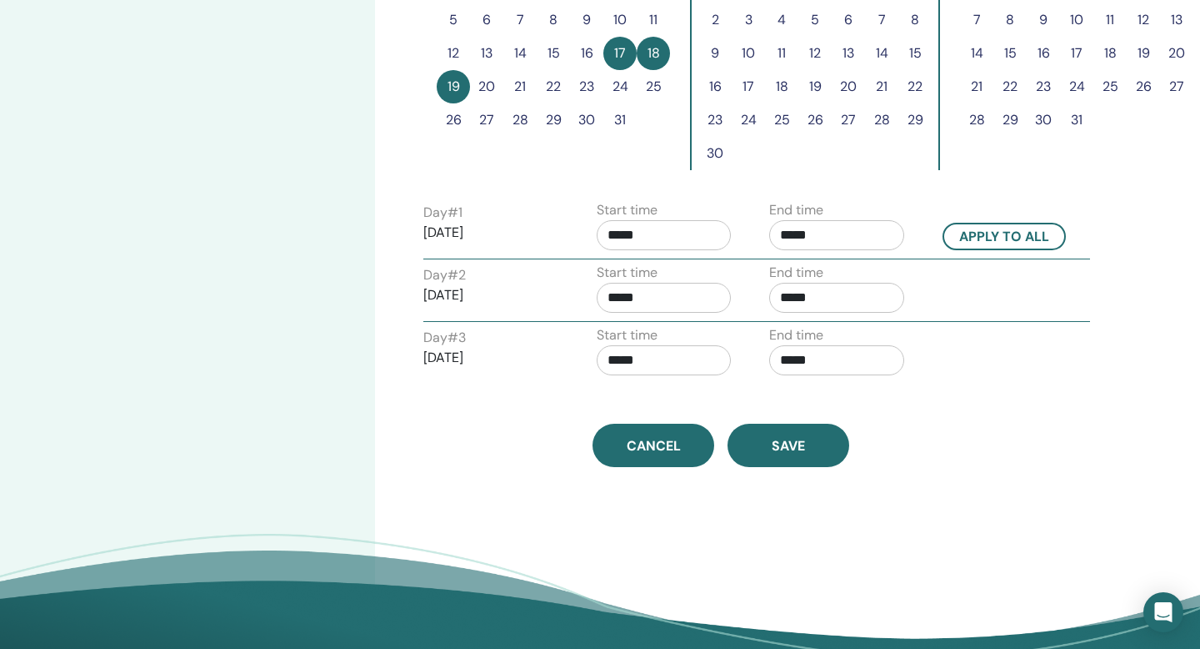
scroll to position [574, 0]
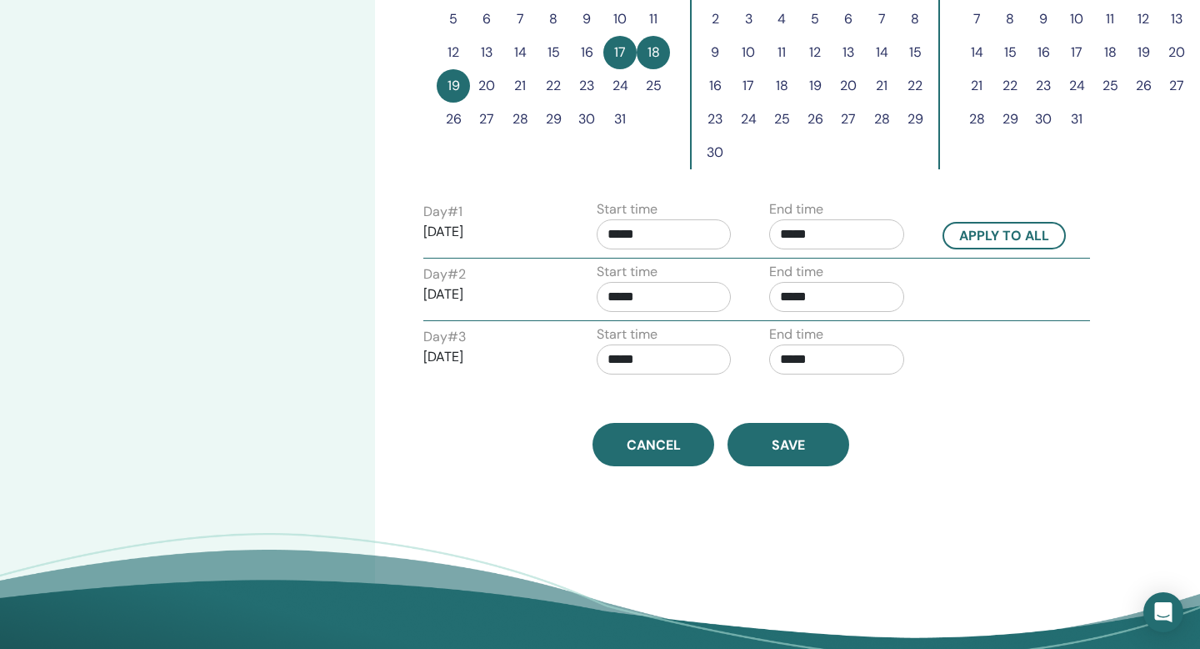
click at [829, 287] on input "*****" at bounding box center [836, 297] width 135 height 30
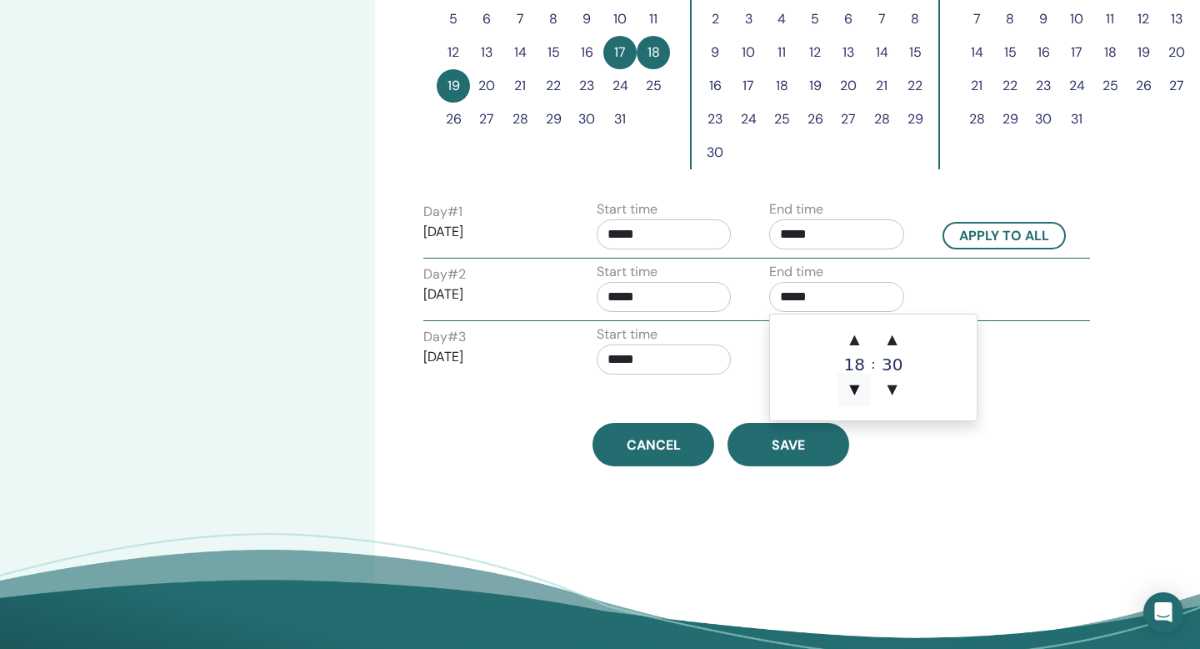
click at [855, 385] on span "▼" at bounding box center [854, 389] width 33 height 33
type input "*****"
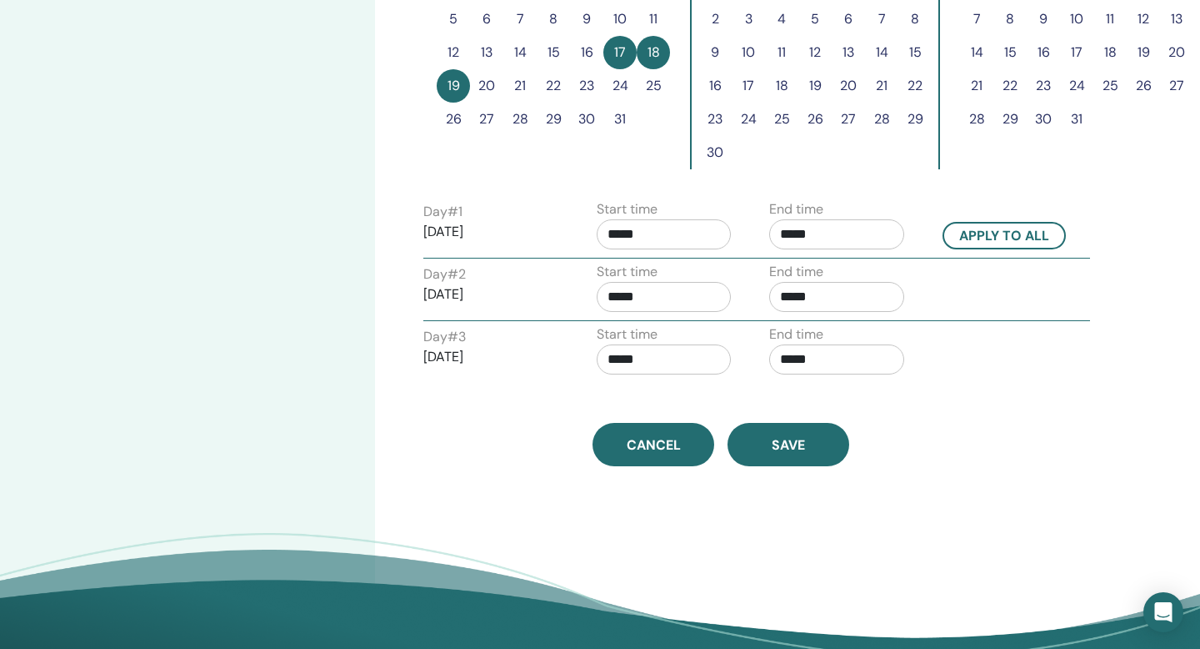
click at [823, 351] on input "*****" at bounding box center [836, 359] width 135 height 30
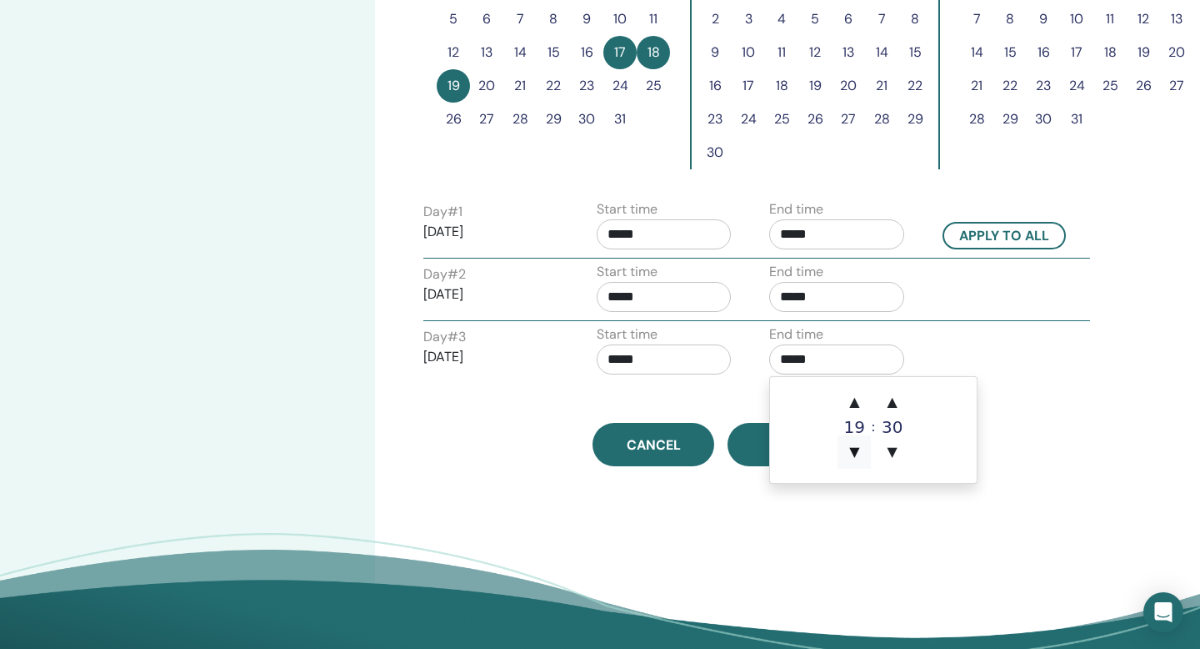
click at [862, 446] on span "▼" at bounding box center [854, 451] width 33 height 33
type input "*****"
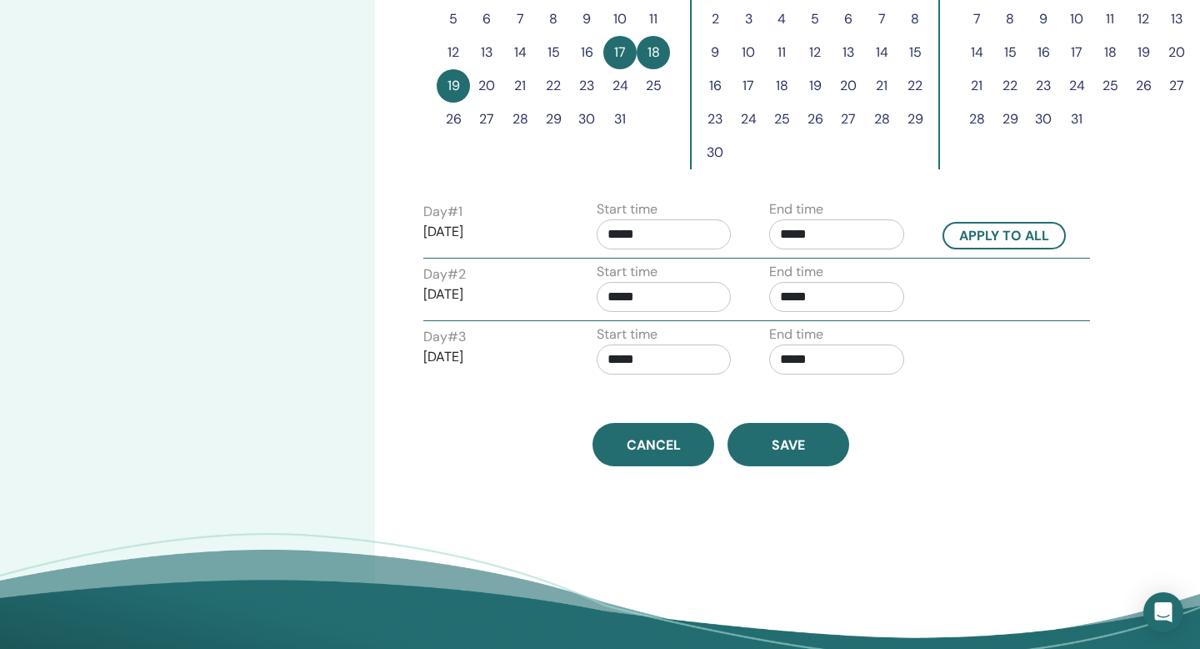
click at [955, 508] on div "Time Zone (GMT-8) US/Alaska Seminar Date and Time Start date End date Done Sche…" at bounding box center [775, 90] width 800 height 1220
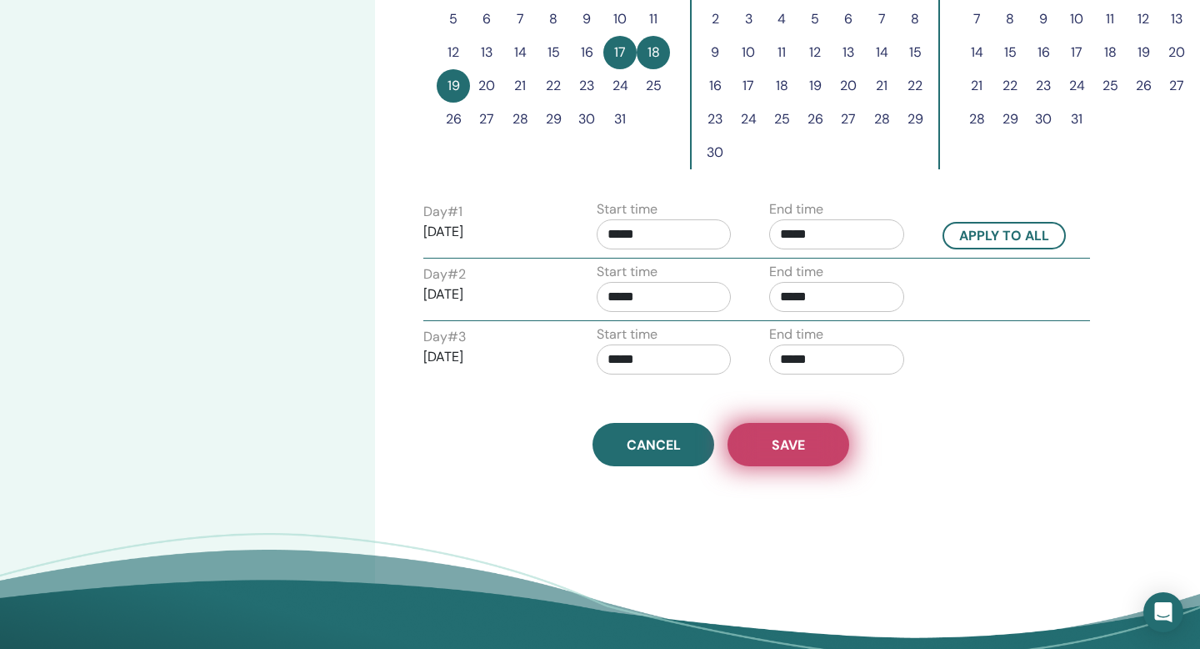
click at [785, 444] on span "Save" at bounding box center [788, 445] width 33 height 18
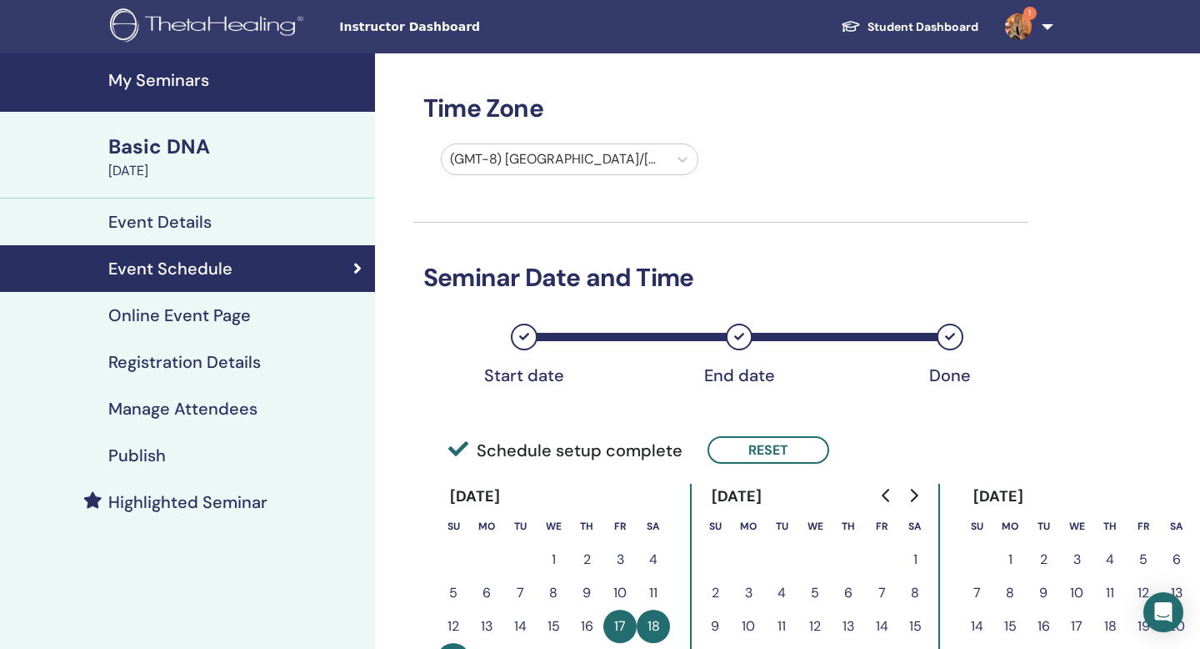
click at [171, 80] on h4 "My Seminars" at bounding box center [236, 80] width 257 height 20
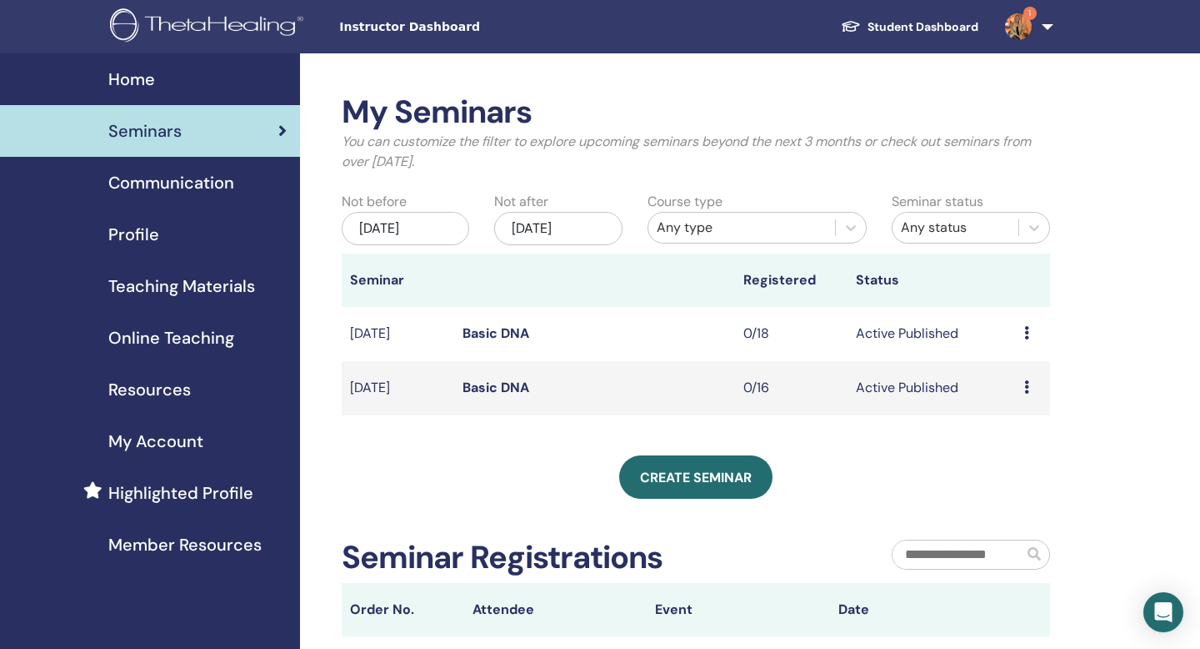
click at [491, 384] on link "Basic DNA" at bounding box center [496, 387] width 67 height 18
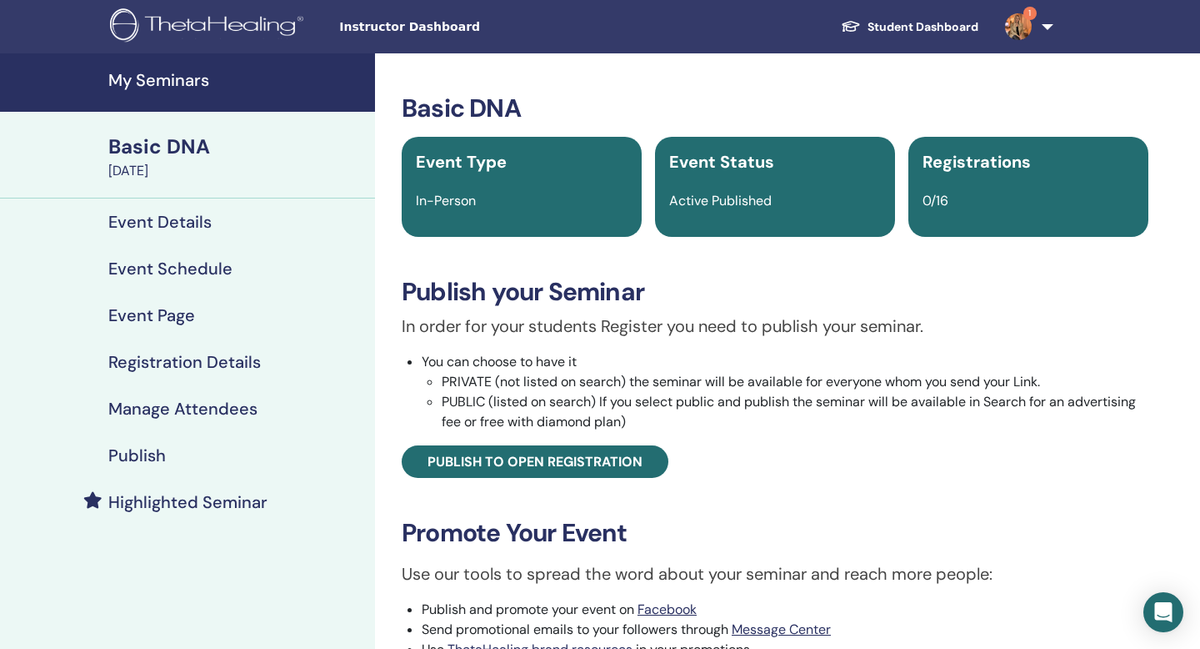
click at [185, 273] on h4 "Event Schedule" at bounding box center [170, 268] width 124 height 20
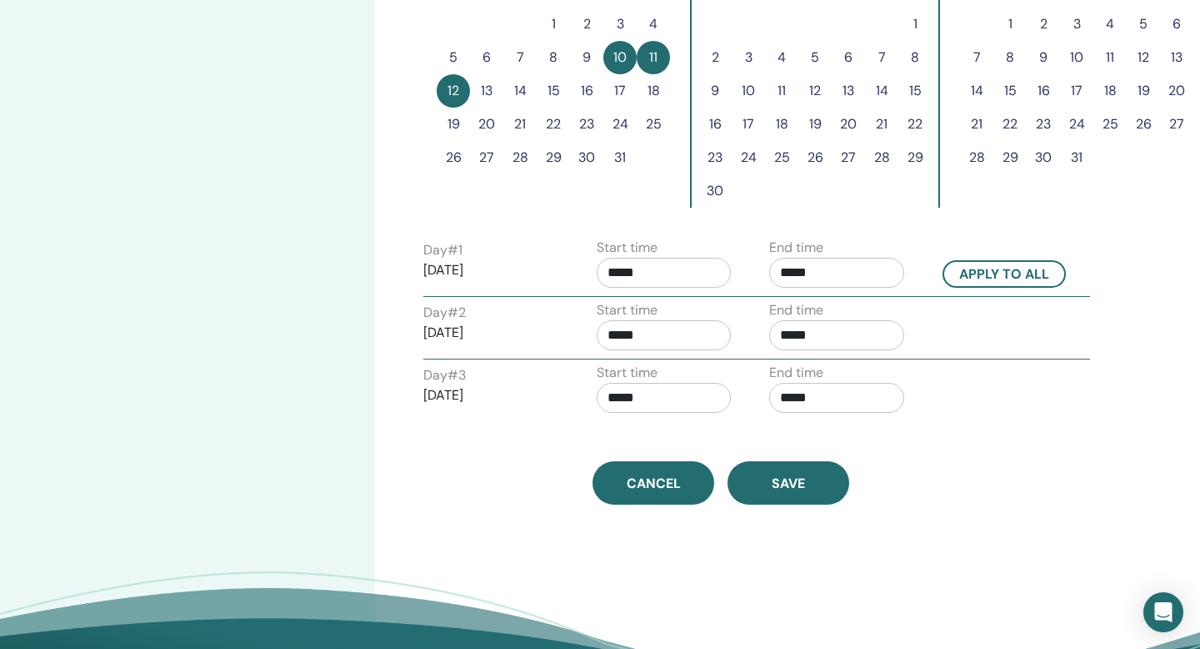
scroll to position [541, 0]
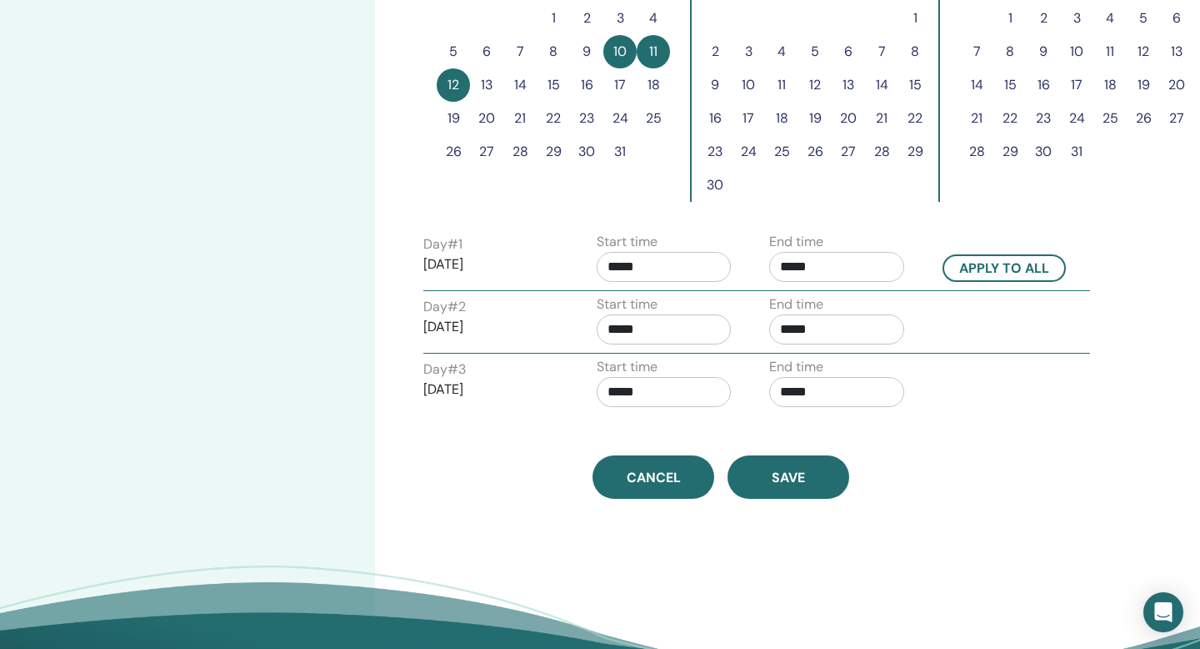
click at [814, 269] on input "*****" at bounding box center [836, 267] width 135 height 30
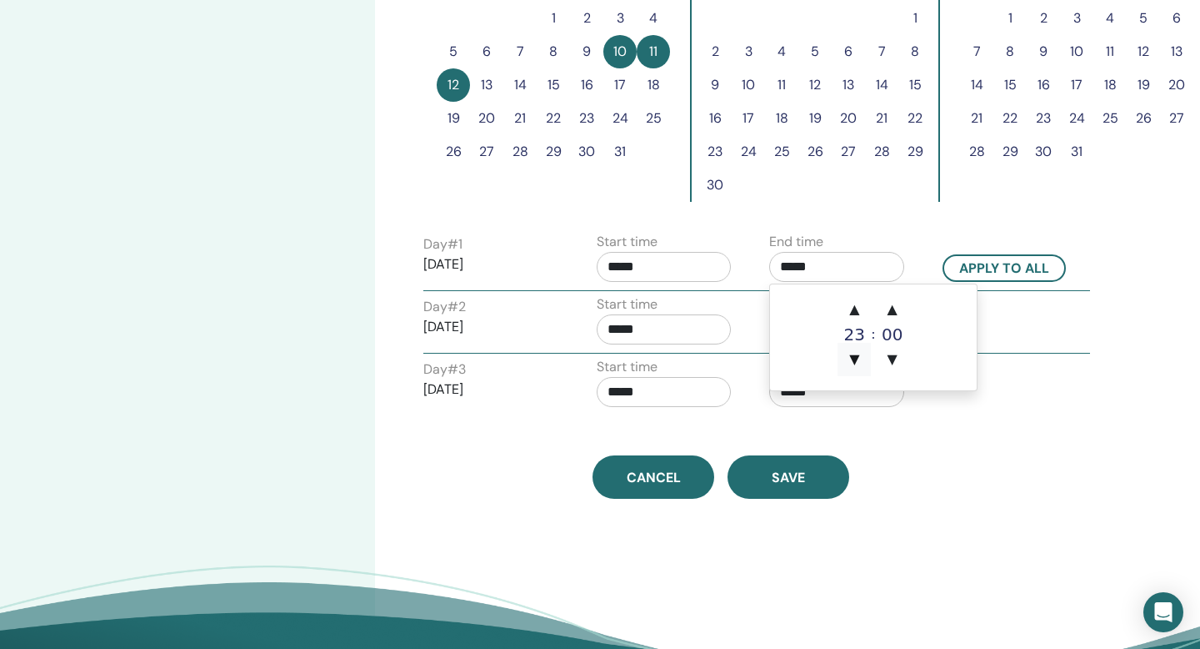
click at [852, 353] on span "▼" at bounding box center [854, 359] width 33 height 33
type input "*****"
click at [925, 434] on div "Time Zone (GMT-8) US/Alaska Seminar Date and Time Start date End date Done Sche…" at bounding box center [720, 5] width 615 height 986
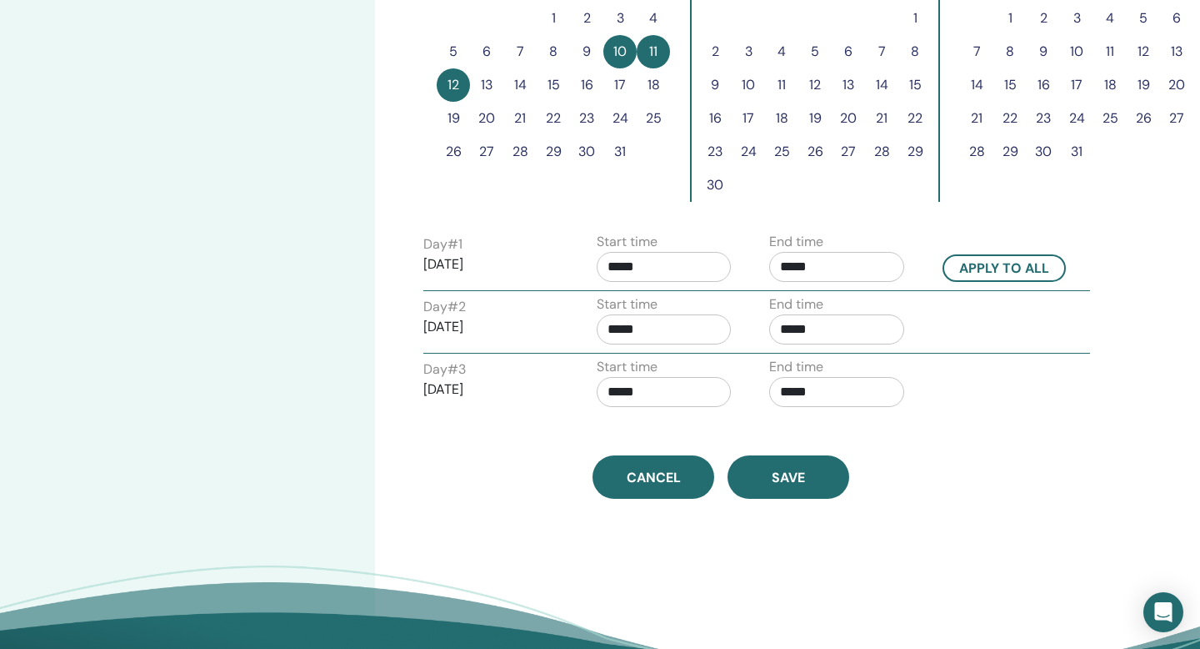
click at [664, 331] on input "*****" at bounding box center [664, 329] width 135 height 30
click at [965, 433] on div "Time Zone (GMT-8) US/Alaska Seminar Date and Time Start date End date Done Sche…" at bounding box center [720, 5] width 615 height 986
click at [840, 324] on input "*****" at bounding box center [836, 329] width 135 height 30
click at [900, 372] on span "▲" at bounding box center [892, 371] width 33 height 33
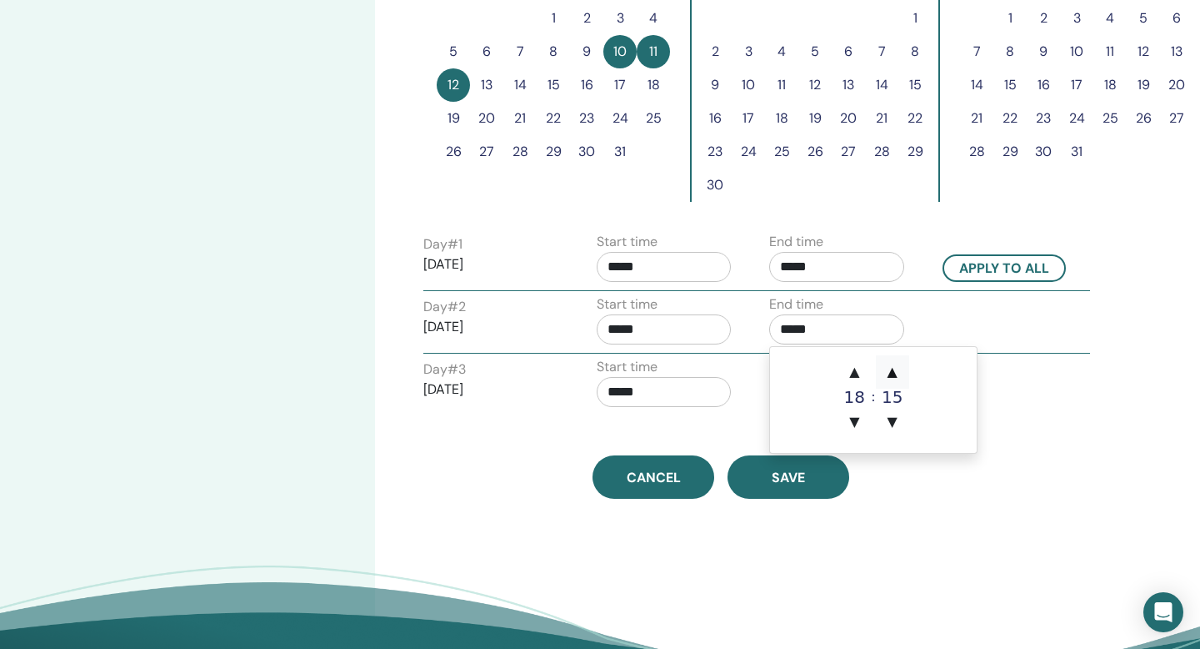
click at [900, 372] on span "▲" at bounding box center [892, 371] width 33 height 33
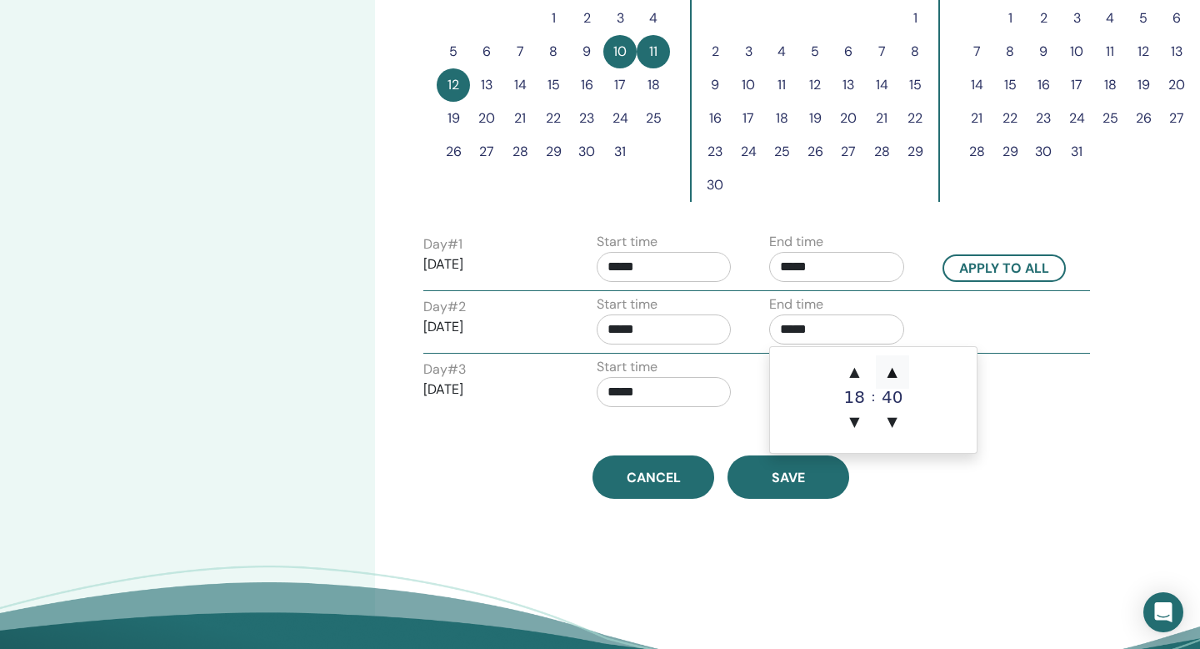
click at [900, 372] on span "▲" at bounding box center [892, 371] width 33 height 33
click at [892, 413] on span "▼" at bounding box center [892, 421] width 33 height 33
type input "*****"
click at [915, 479] on div "Cancel Save" at bounding box center [720, 476] width 615 height 43
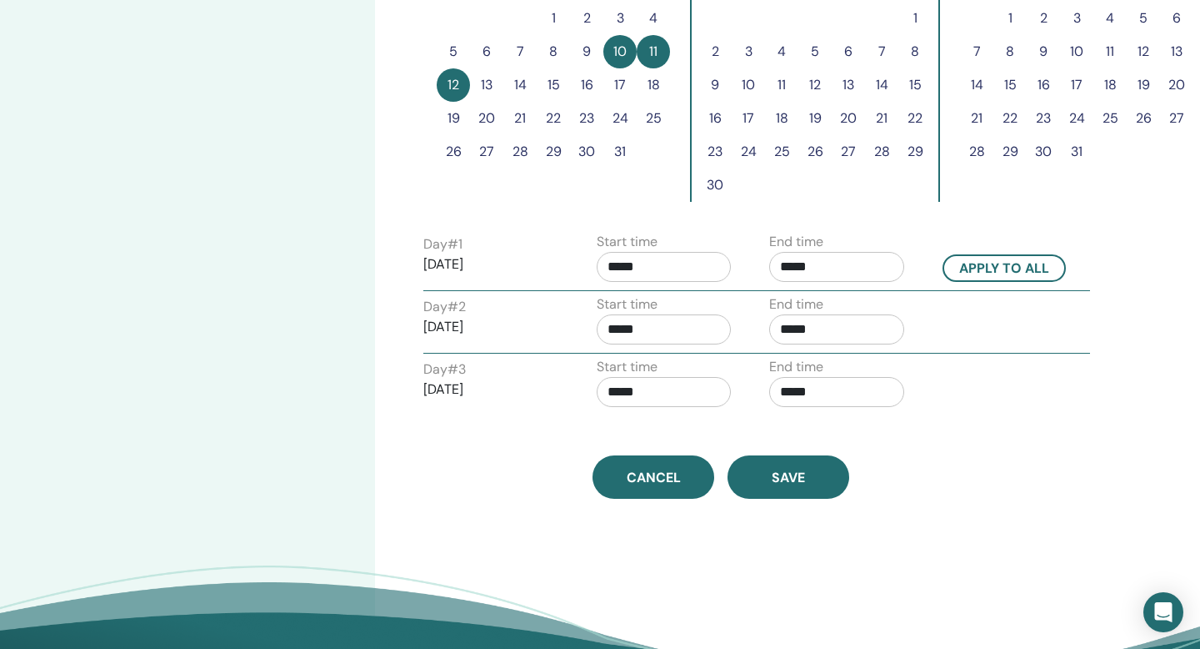
click at [827, 393] on input "*****" at bounding box center [836, 392] width 135 height 30
click at [898, 433] on span "▲" at bounding box center [892, 434] width 33 height 33
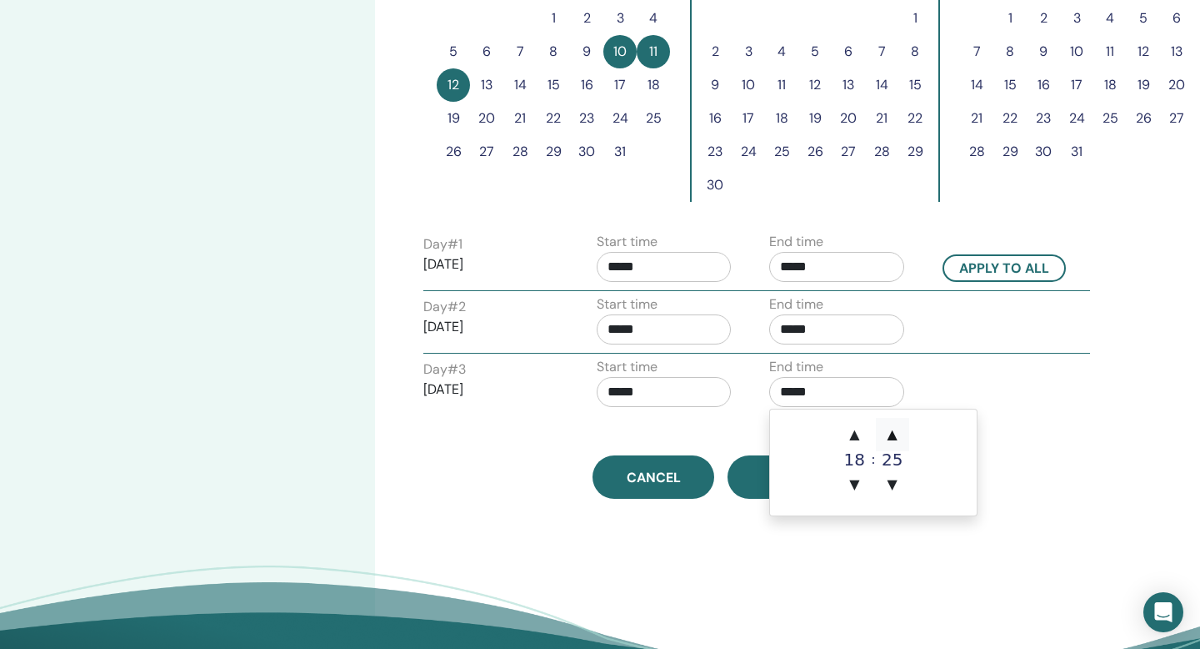
click at [898, 433] on span "▲" at bounding box center [892, 434] width 33 height 33
type input "*****"
click at [903, 538] on div "Time Zone (GMT-8) US/Alaska Seminar Date and Time Start date End date Done Sche…" at bounding box center [775, 122] width 800 height 1220
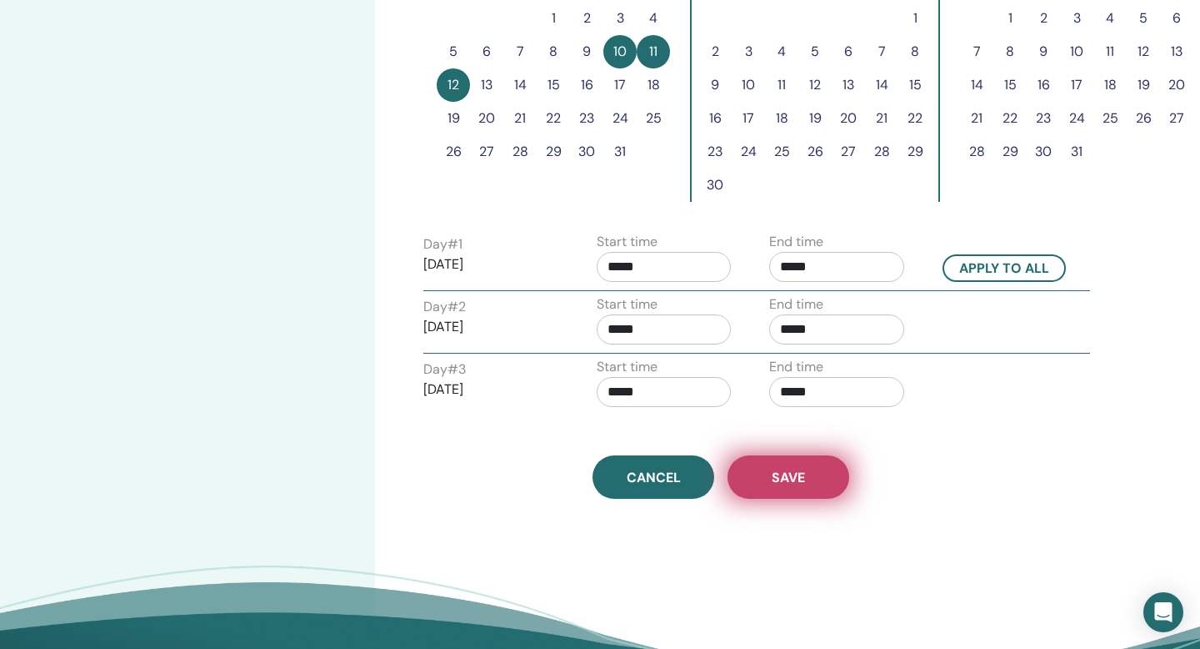
click at [790, 464] on button "Save" at bounding box center [789, 476] width 122 height 43
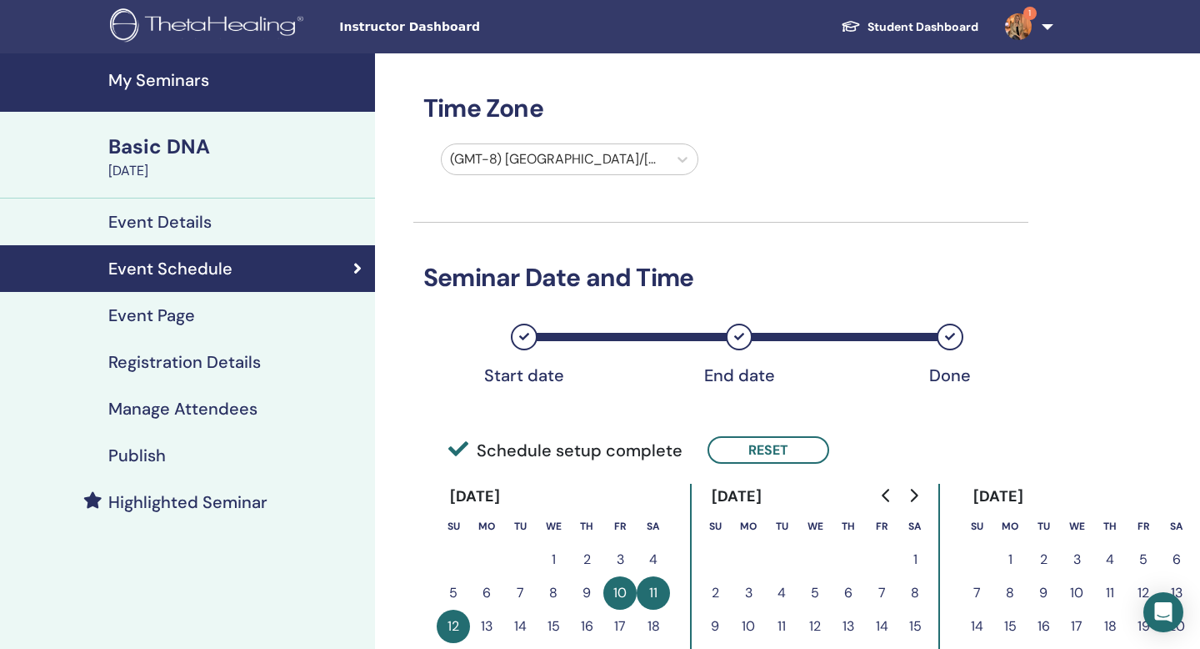
click at [176, 316] on h4 "Event Page" at bounding box center [151, 315] width 87 height 20
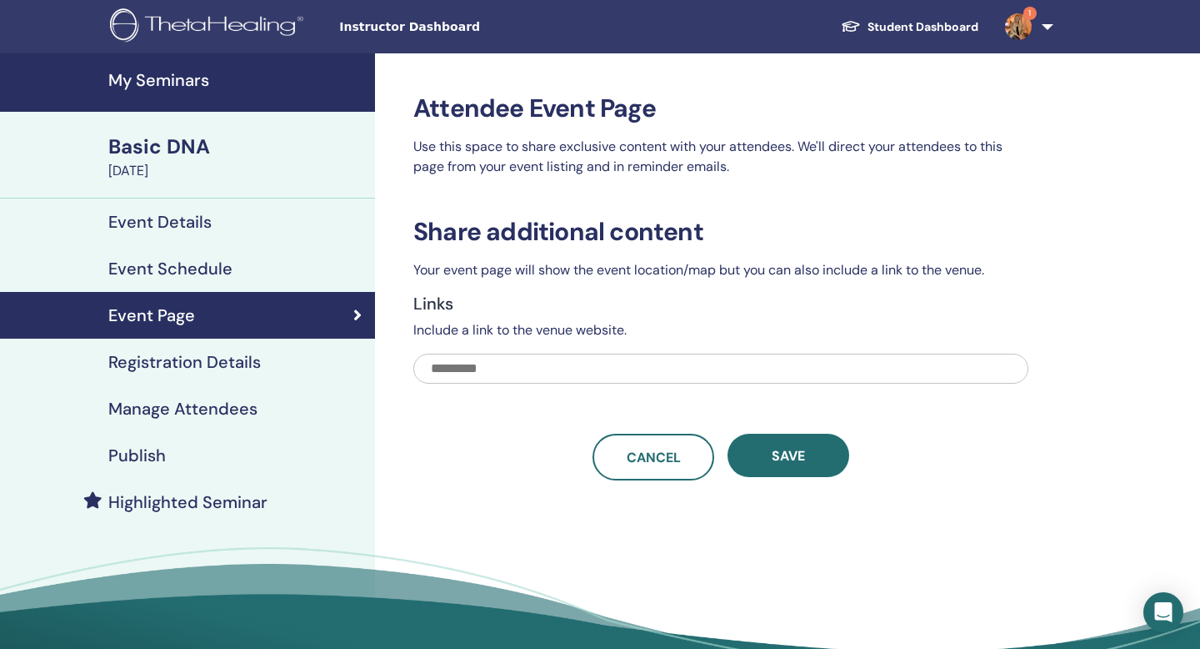
click at [551, 372] on input "text" at bounding box center [720, 368] width 615 height 30
click at [512, 450] on div "Cancel Save" at bounding box center [720, 457] width 615 height 47
click at [218, 229] on div "Event Details" at bounding box center [187, 222] width 348 height 20
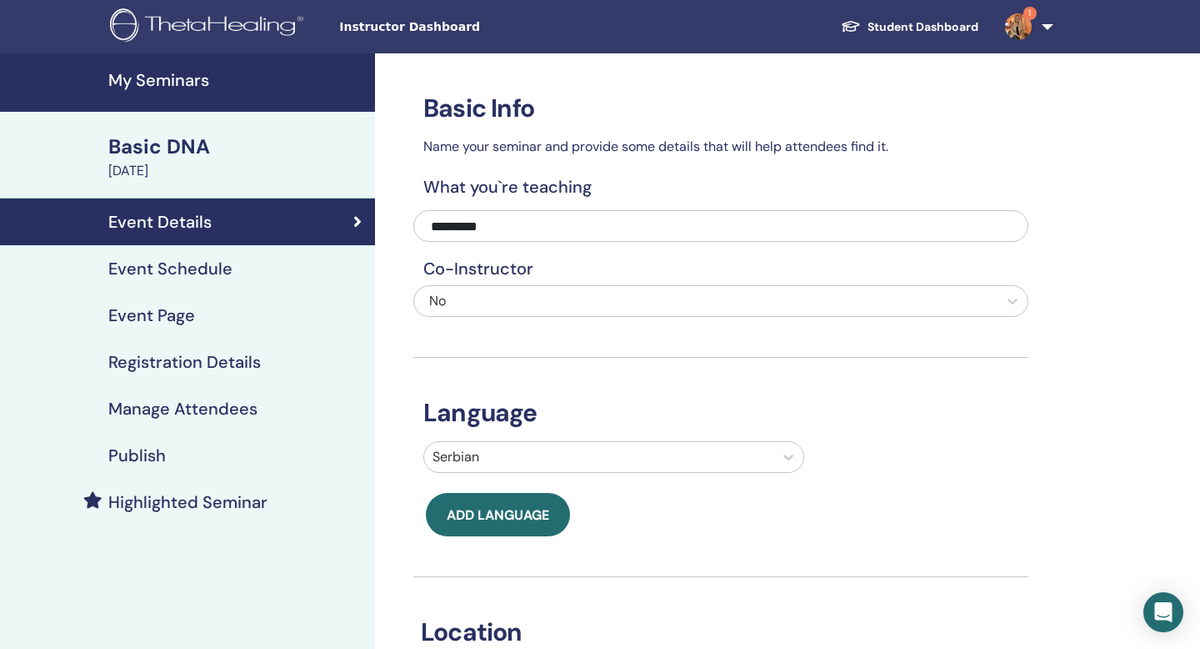
click at [165, 316] on h4 "Event Page" at bounding box center [151, 315] width 87 height 20
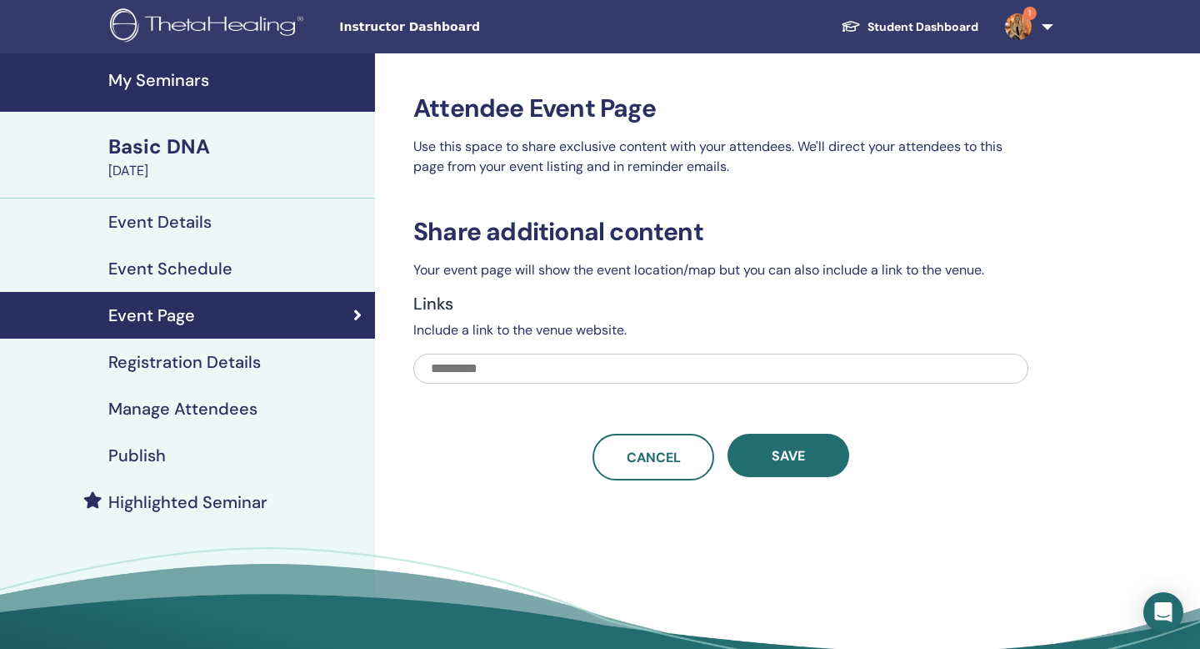
click at [529, 364] on input "text" at bounding box center [720, 368] width 615 height 30
click at [188, 81] on h4 "My Seminars" at bounding box center [236, 80] width 257 height 20
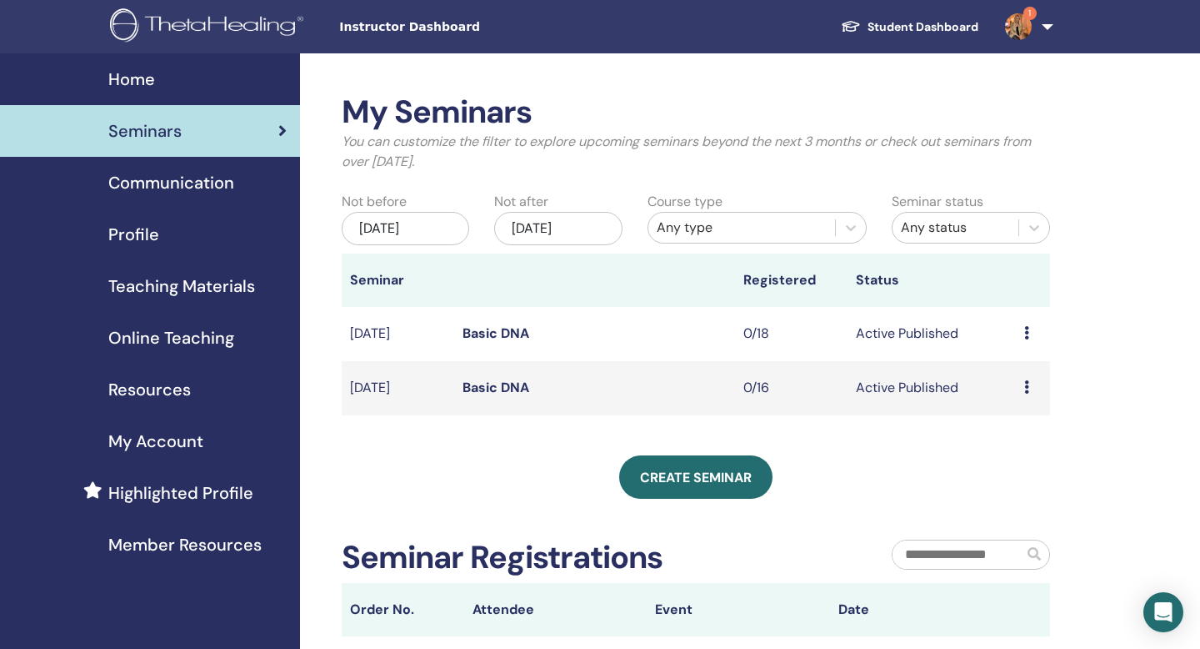
click at [488, 330] on link "Basic DNA" at bounding box center [496, 333] width 67 height 18
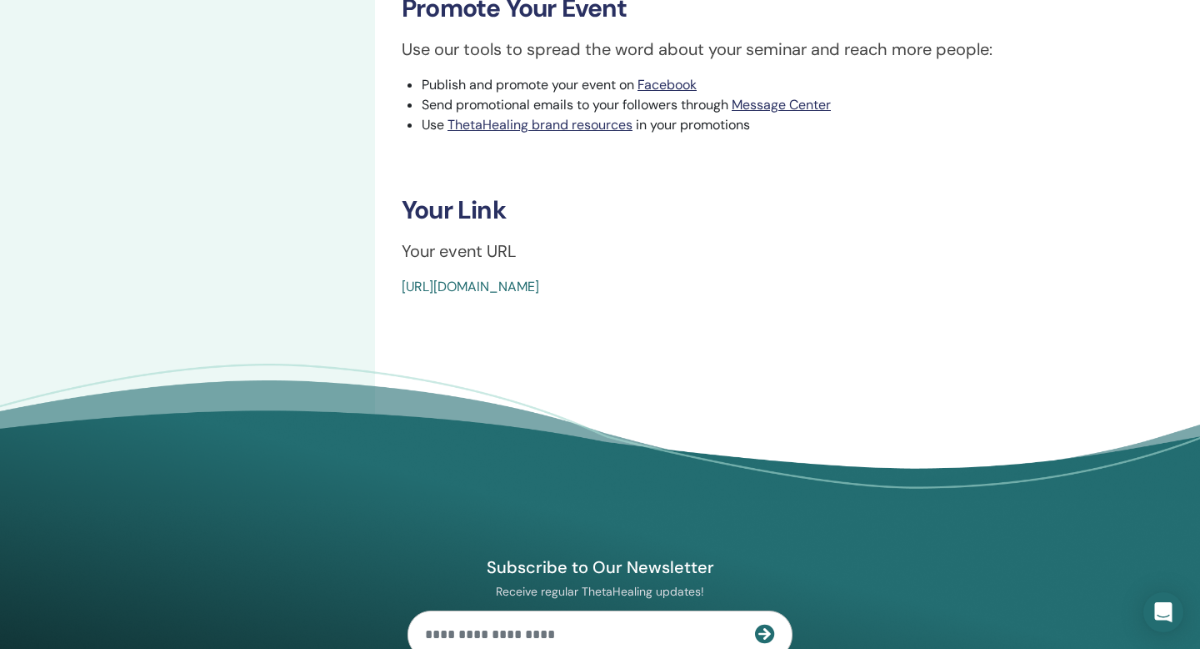
scroll to position [547, 0]
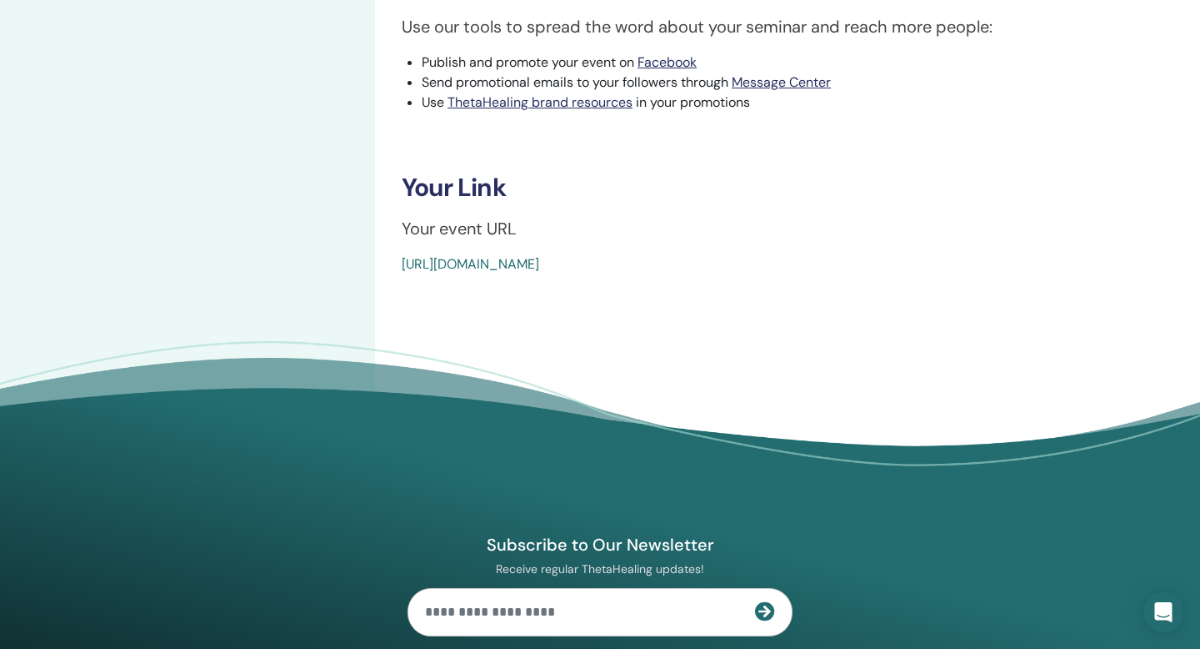
drag, startPoint x: 799, startPoint y: 263, endPoint x: 396, endPoint y: 268, distance: 403.5
copy link "https://www.thetahealing.com/seminar-378496-details.html"
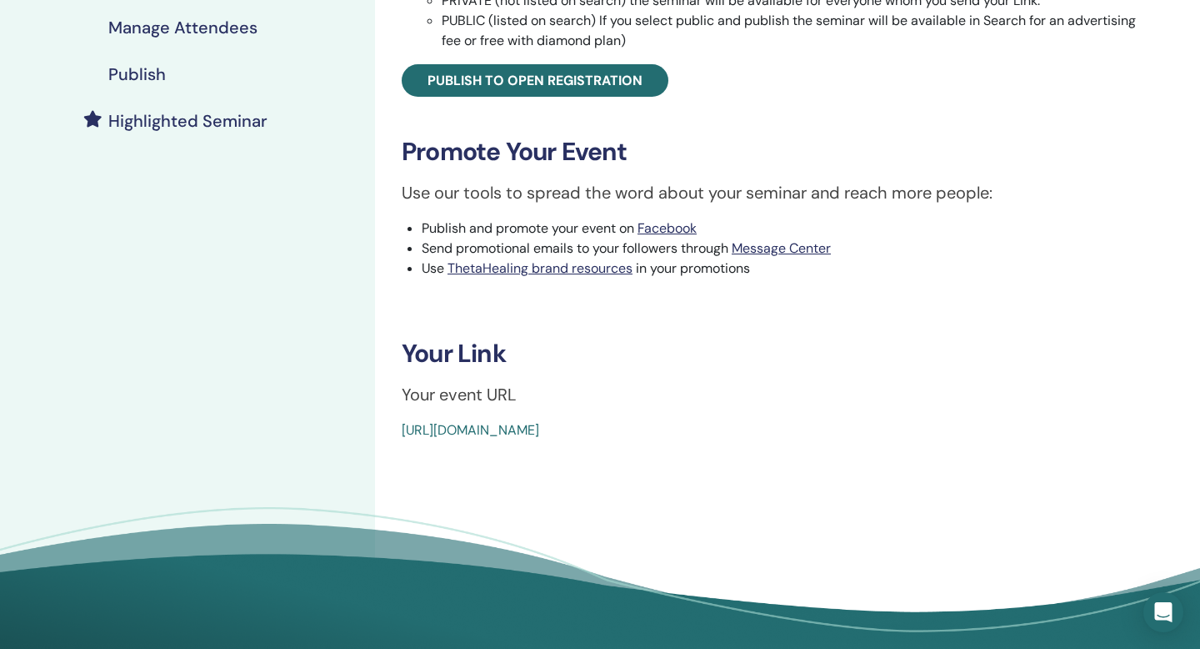
scroll to position [0, 0]
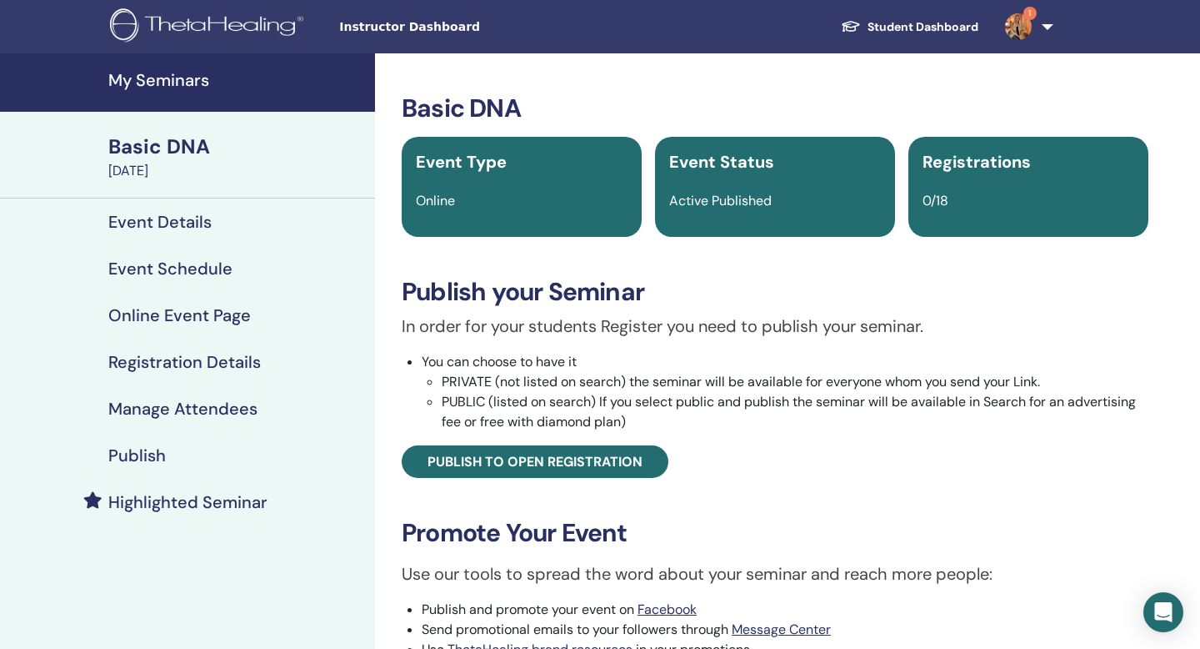
click at [176, 71] on h4 "My Seminars" at bounding box center [236, 80] width 257 height 20
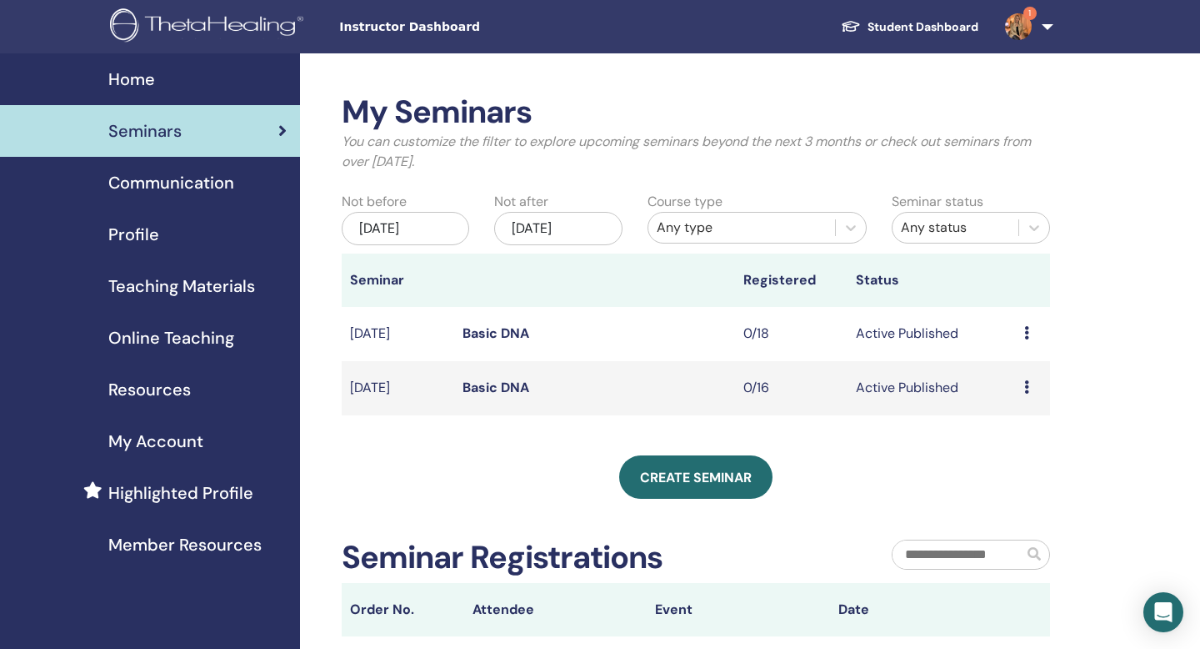
click at [498, 384] on link "Basic DNA" at bounding box center [496, 387] width 67 height 18
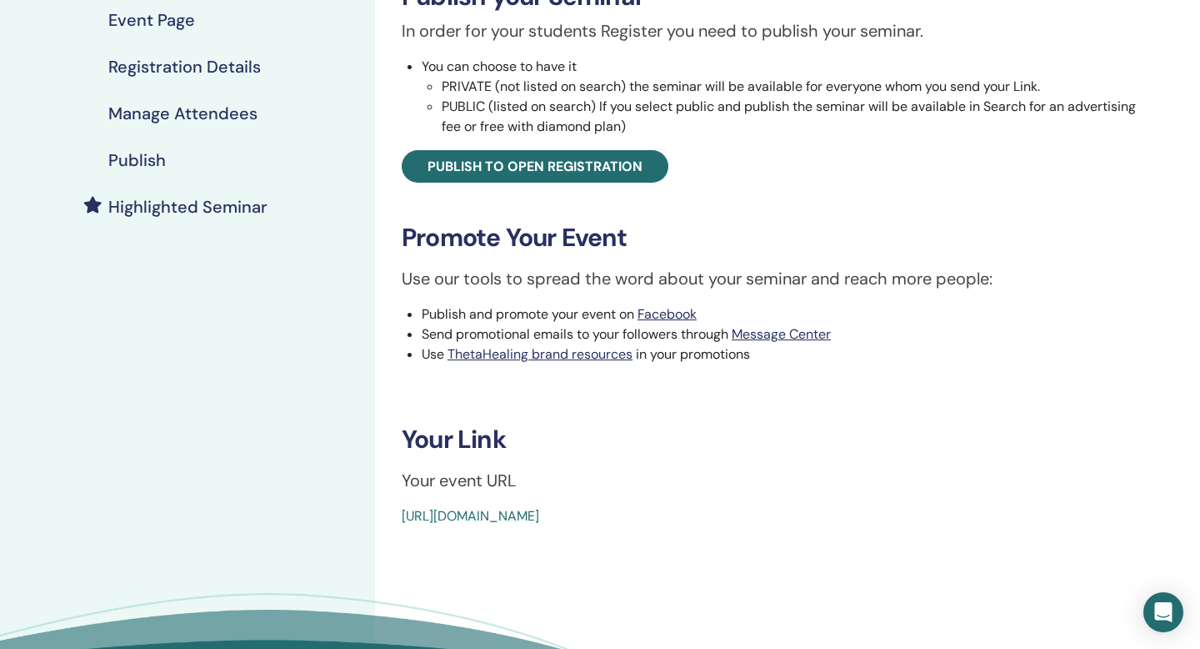
scroll to position [384, 0]
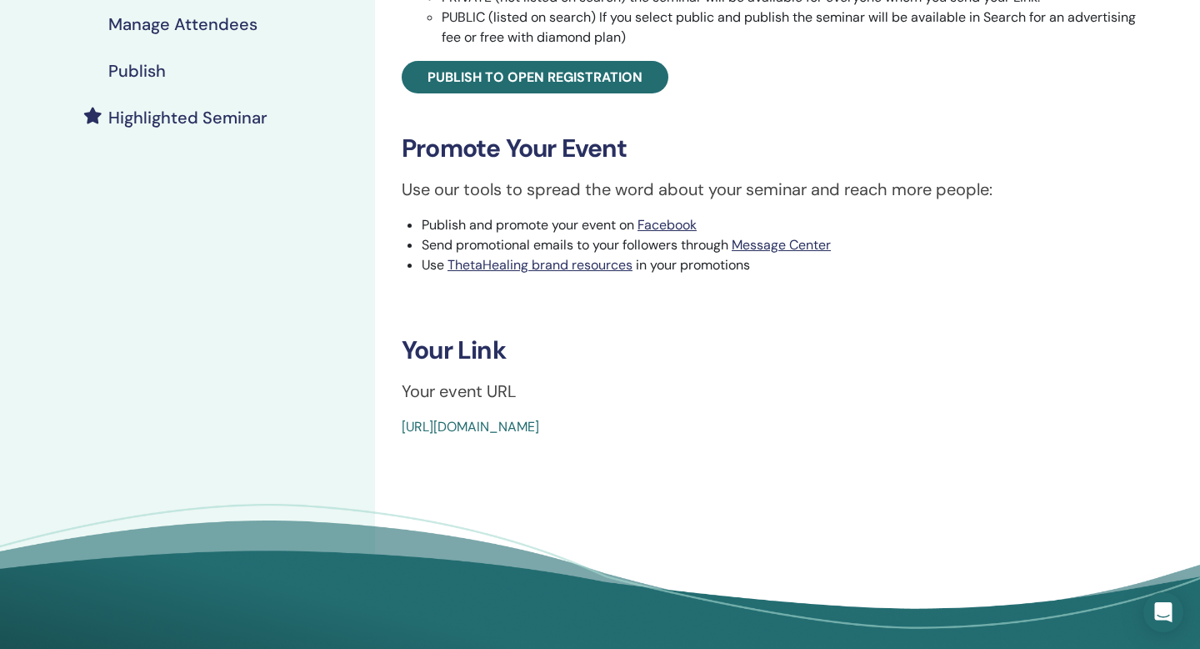
click at [539, 419] on link "[URL][DOMAIN_NAME]" at bounding box center [471, 427] width 138 height 18
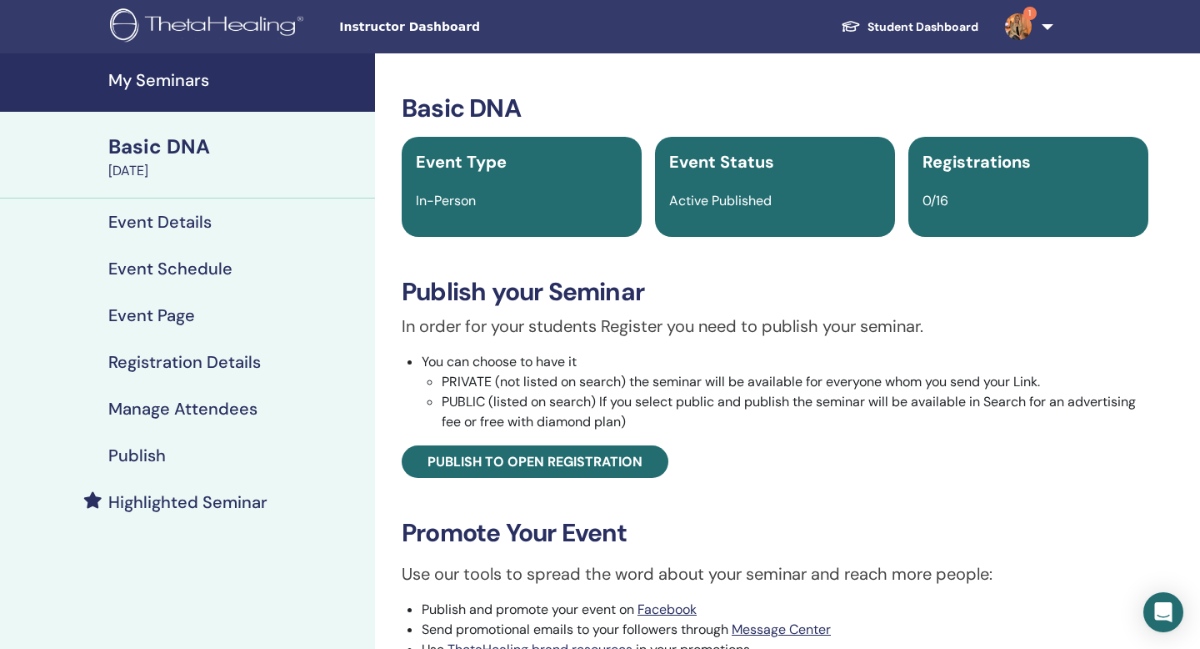
click at [152, 267] on h4 "Event Schedule" at bounding box center [170, 268] width 124 height 20
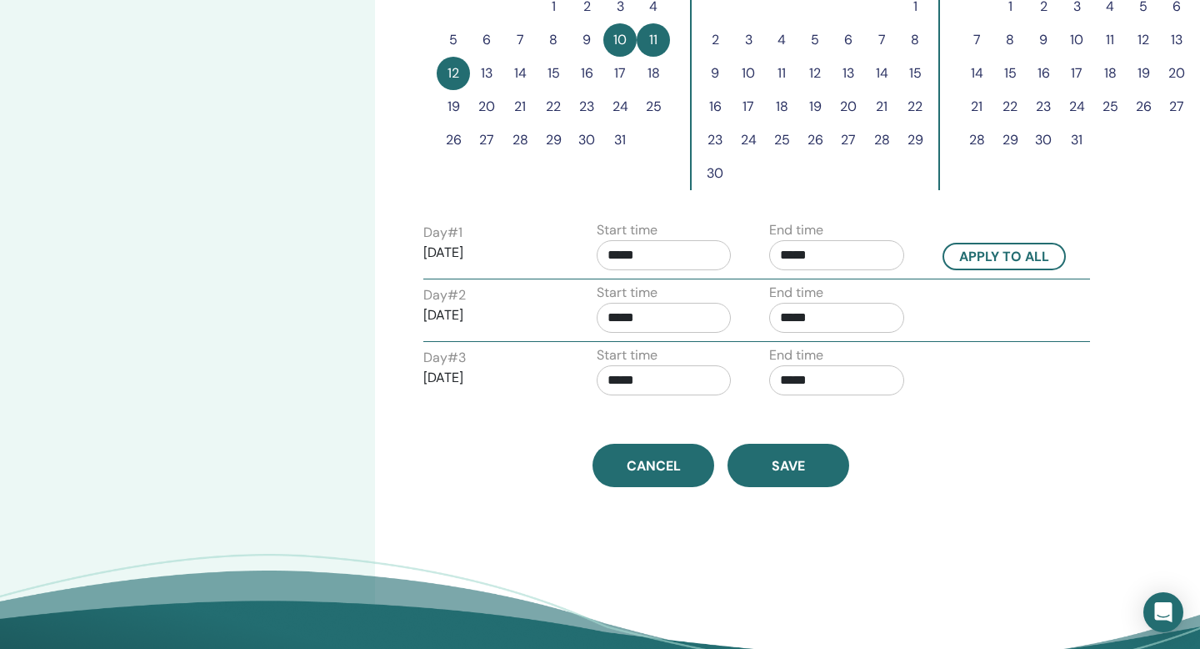
scroll to position [574, 0]
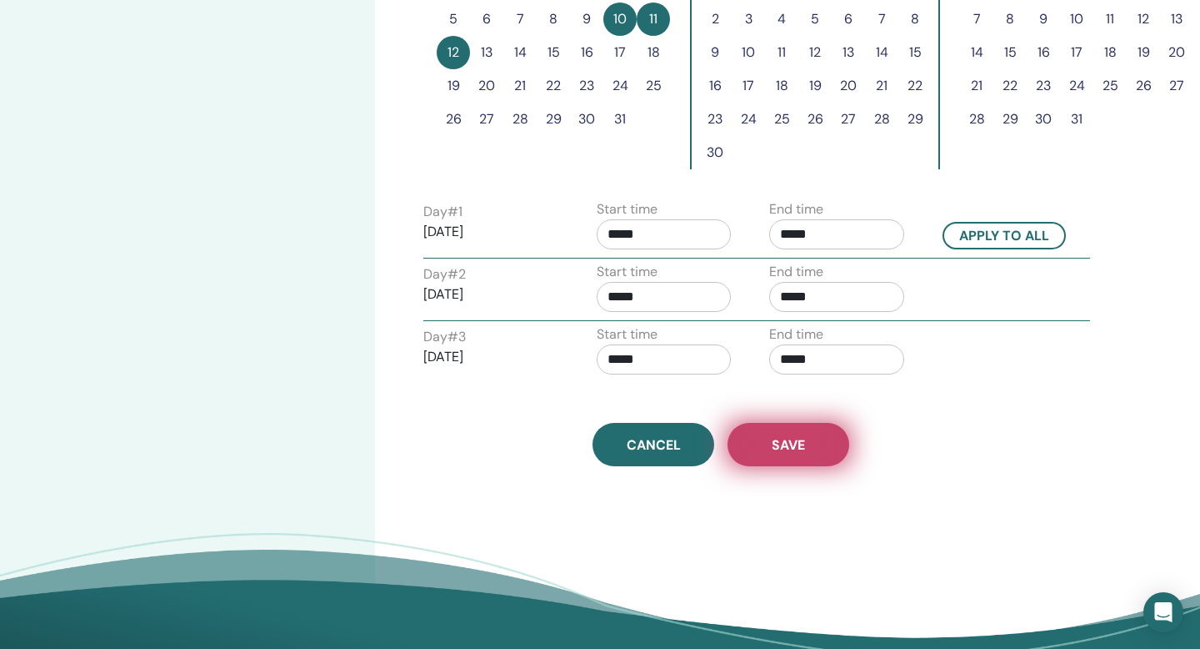
click at [790, 441] on span "Save" at bounding box center [788, 445] width 33 height 18
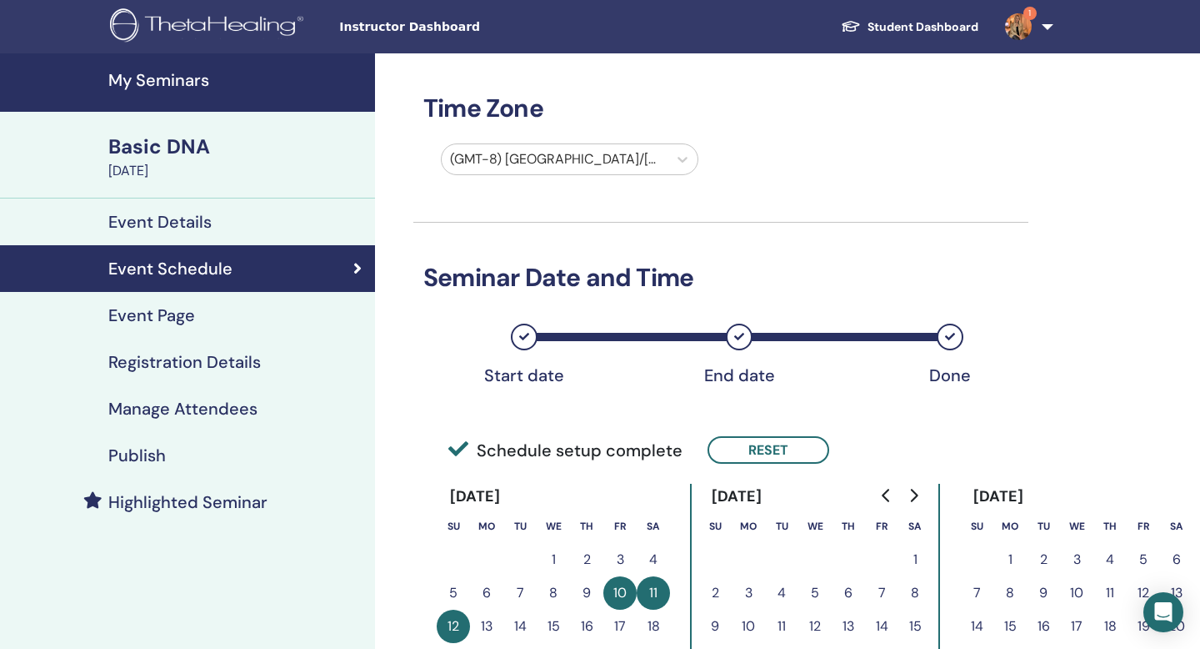
click at [177, 212] on h4 "Event Details" at bounding box center [159, 222] width 103 height 20
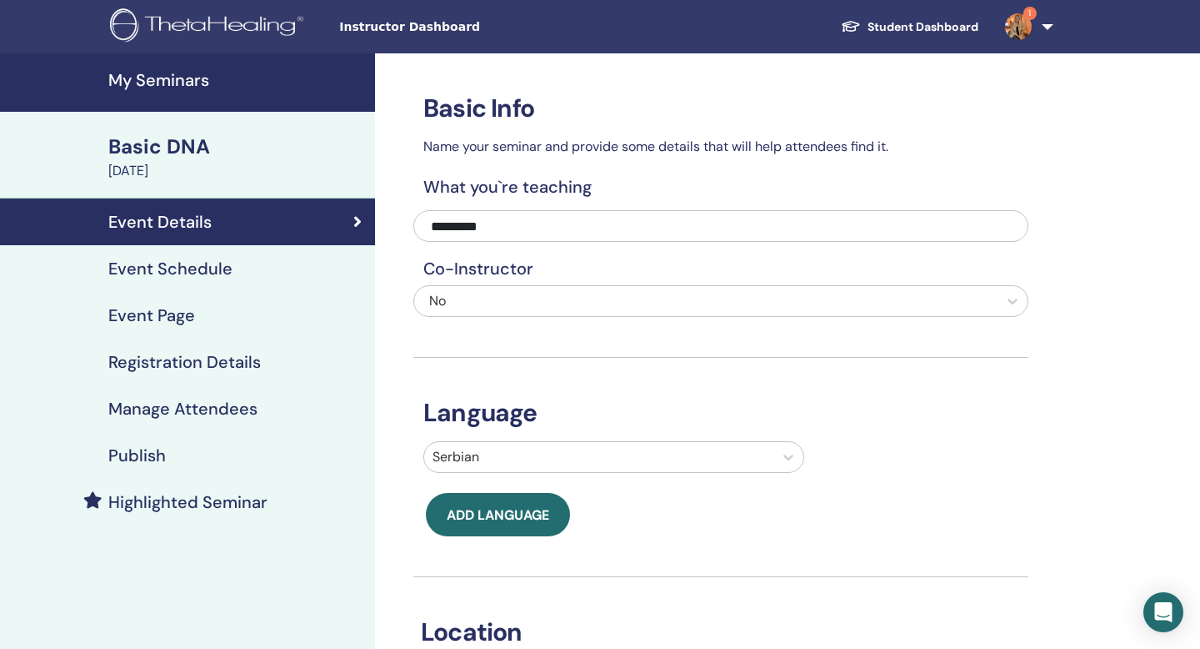
click at [183, 313] on h4 "Event Page" at bounding box center [151, 315] width 87 height 20
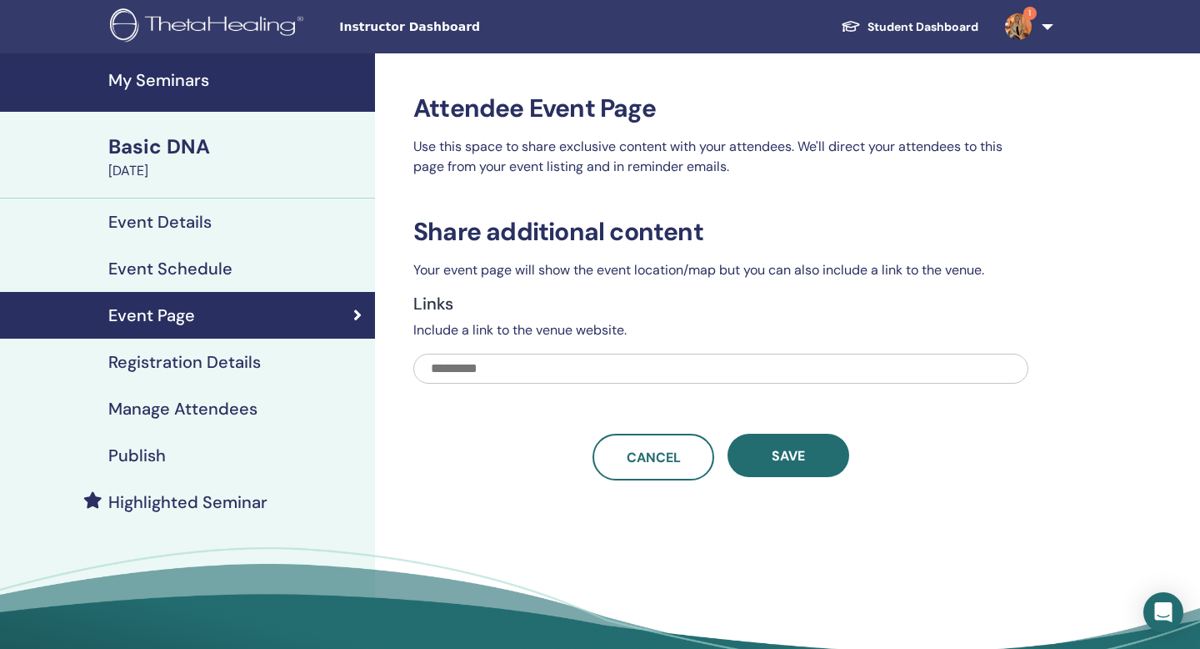
click at [167, 219] on h4 "Event Details" at bounding box center [159, 222] width 103 height 20
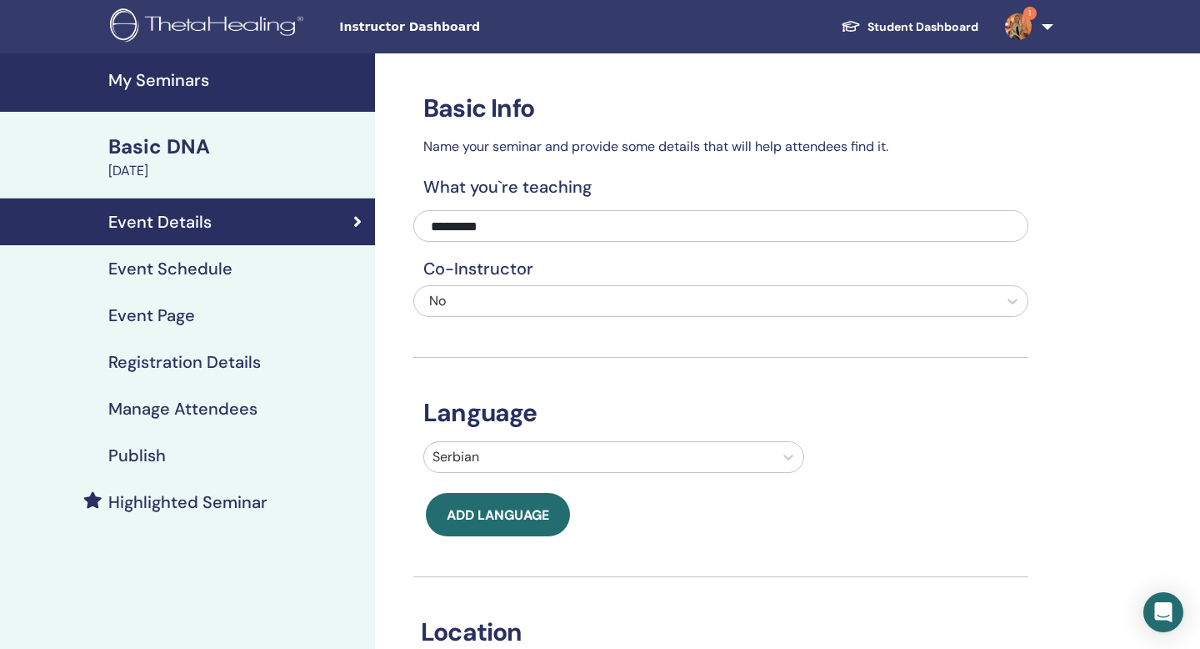
click at [173, 152] on div "Basic DNA" at bounding box center [236, 147] width 257 height 28
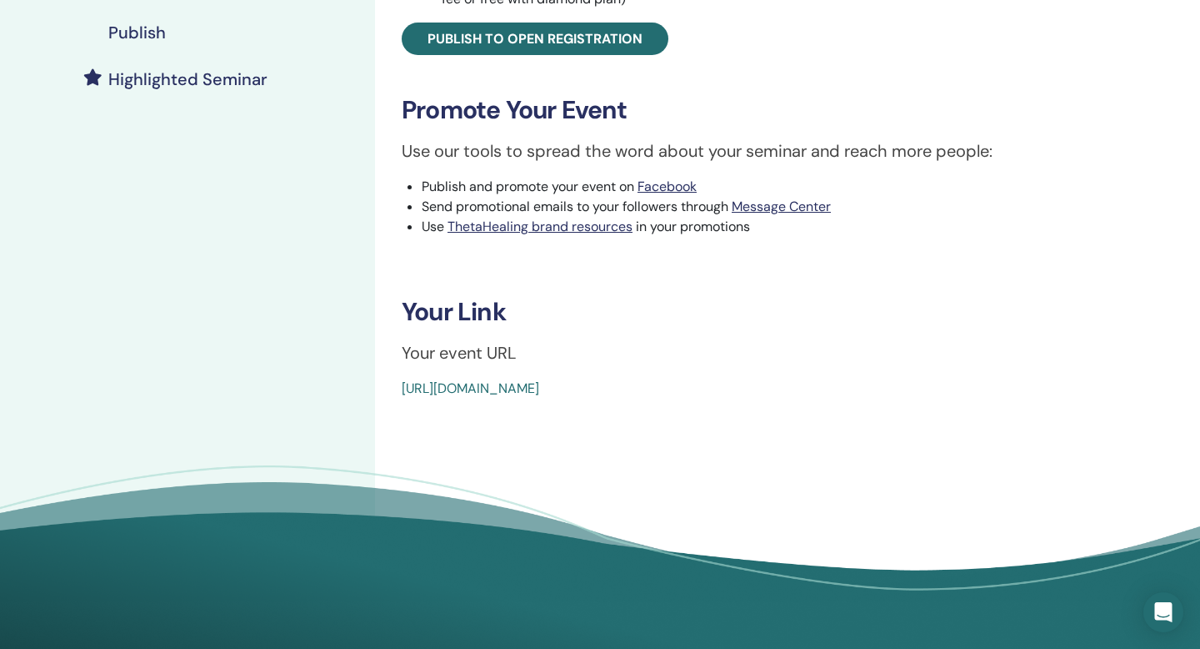
scroll to position [457, 0]
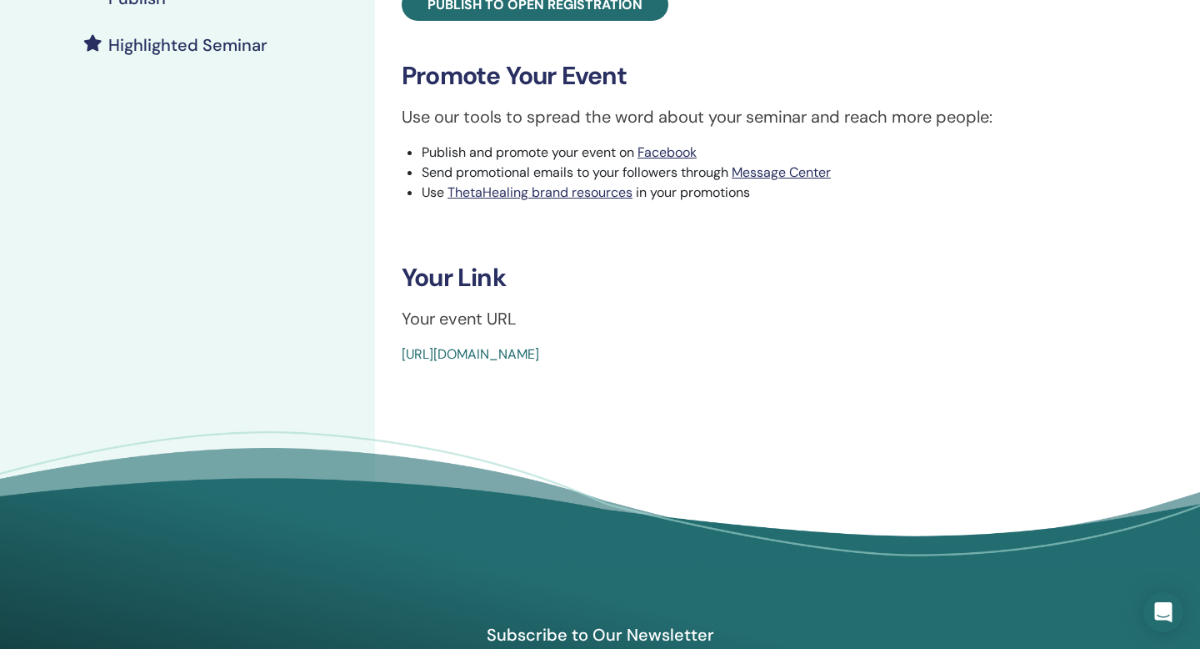
drag, startPoint x: 782, startPoint y: 352, endPoint x: 385, endPoint y: 350, distance: 396.8
click at [385, 350] on div "Basic DNA Event Type In-Person Event Status Active Published Registrations 0/16…" at bounding box center [775, 1] width 780 height 728
copy link "https://www.thetahealing.com/seminar-376807-details.html"
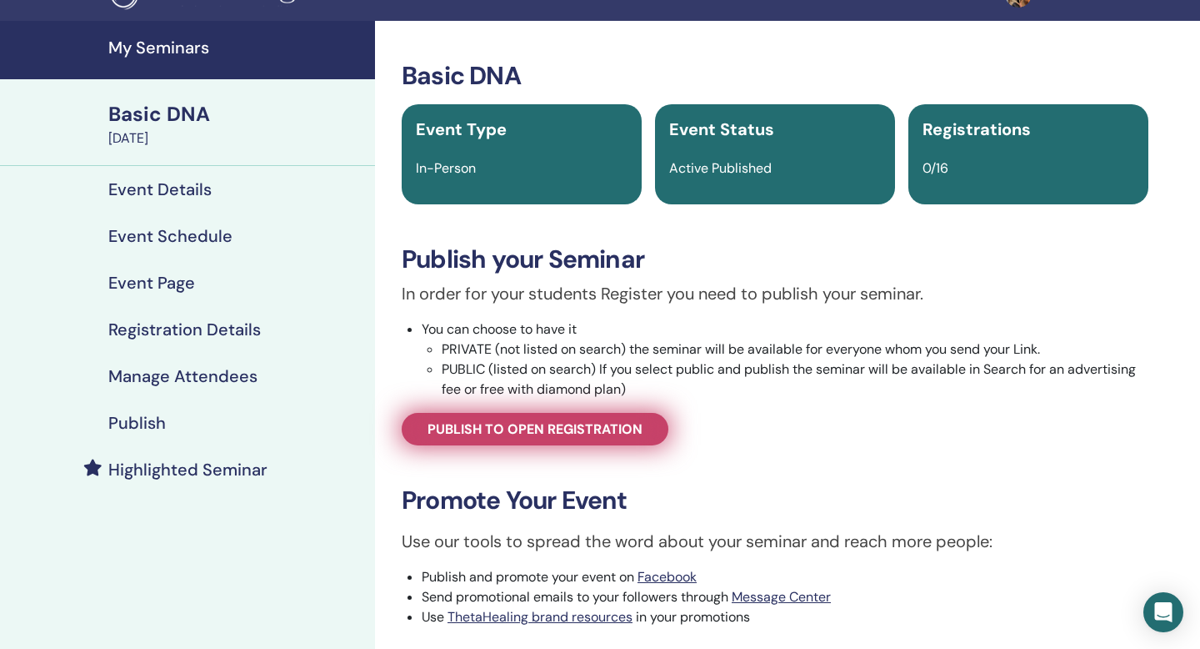
scroll to position [0, 0]
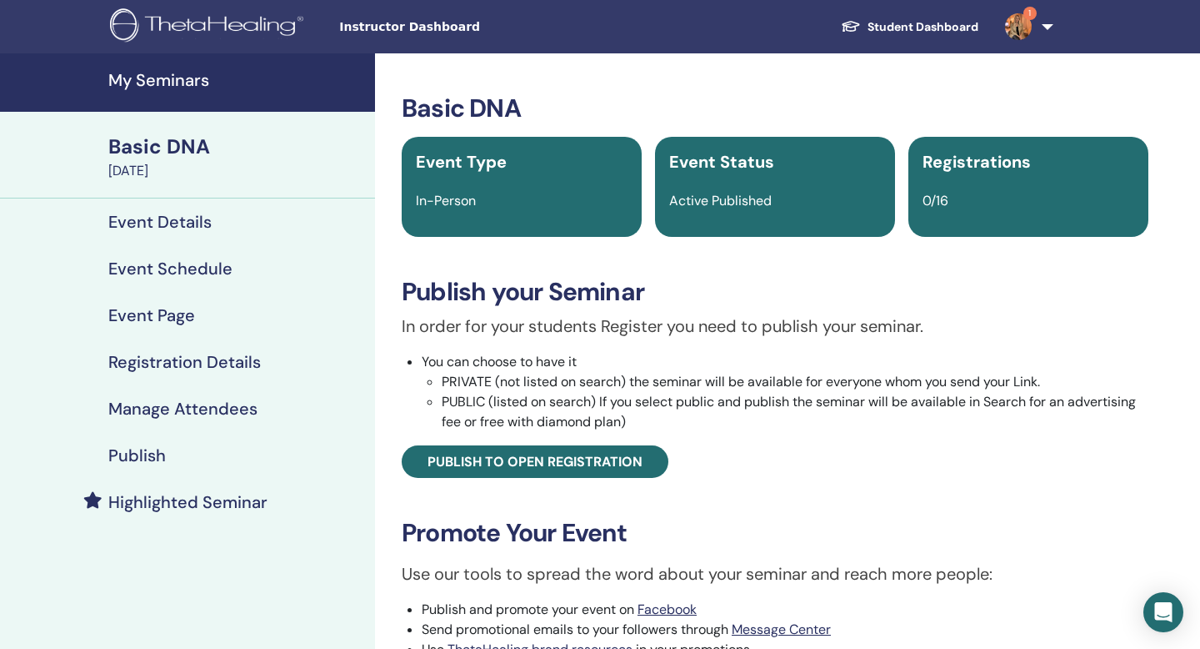
click at [210, 358] on h4 "Registration Details" at bounding box center [184, 362] width 153 height 20
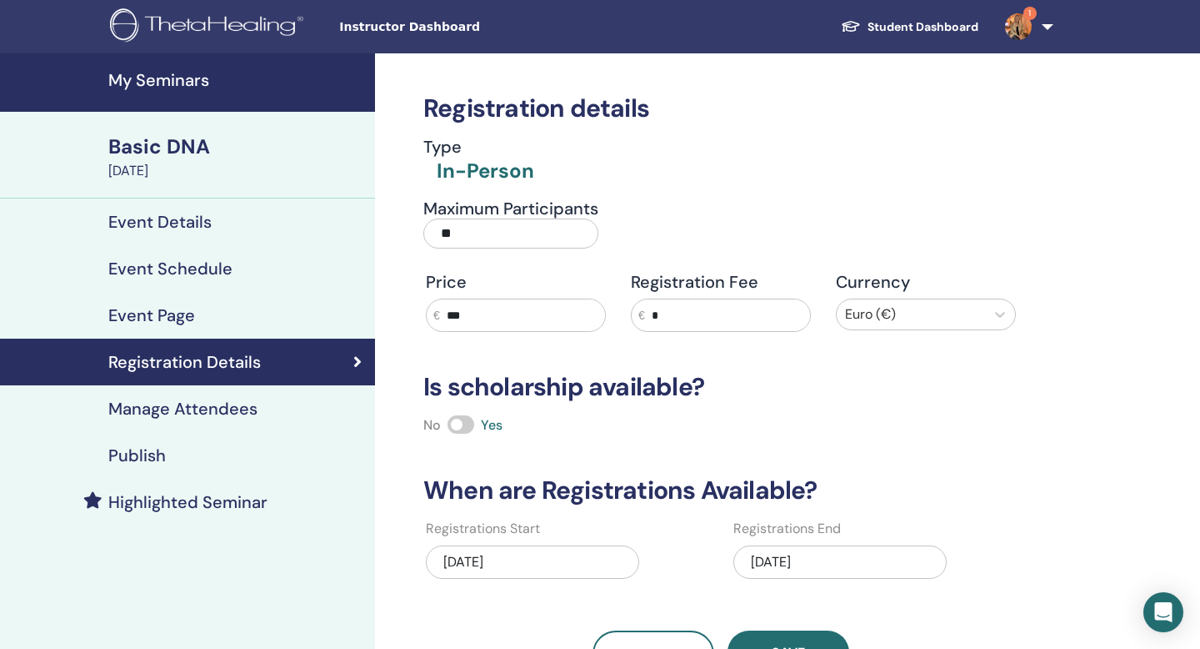
click at [1034, 21] on span "1" at bounding box center [1019, 25] width 40 height 13
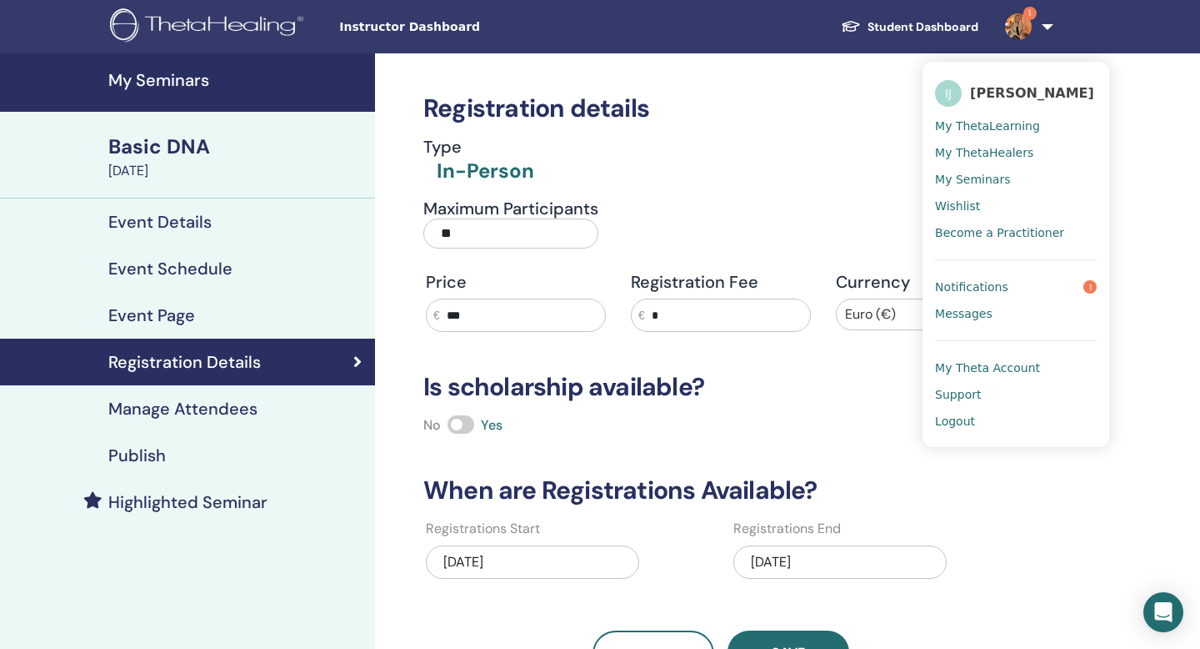
click at [958, 179] on span "My Seminars" at bounding box center [972, 179] width 75 height 15
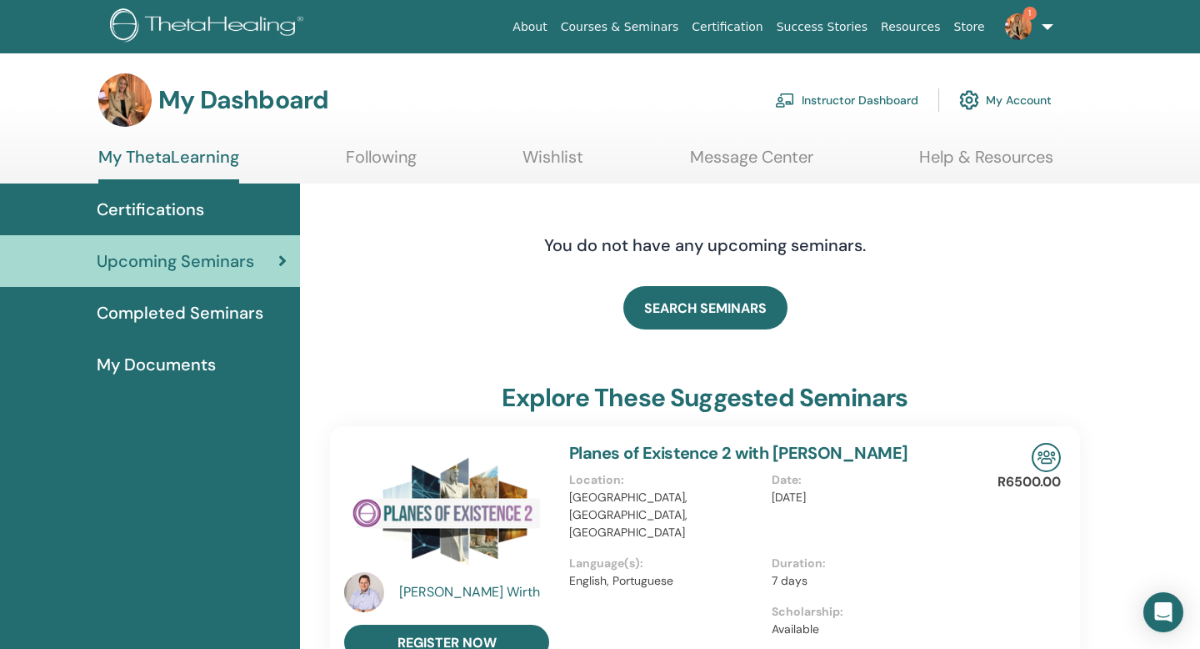
scroll to position [10, 0]
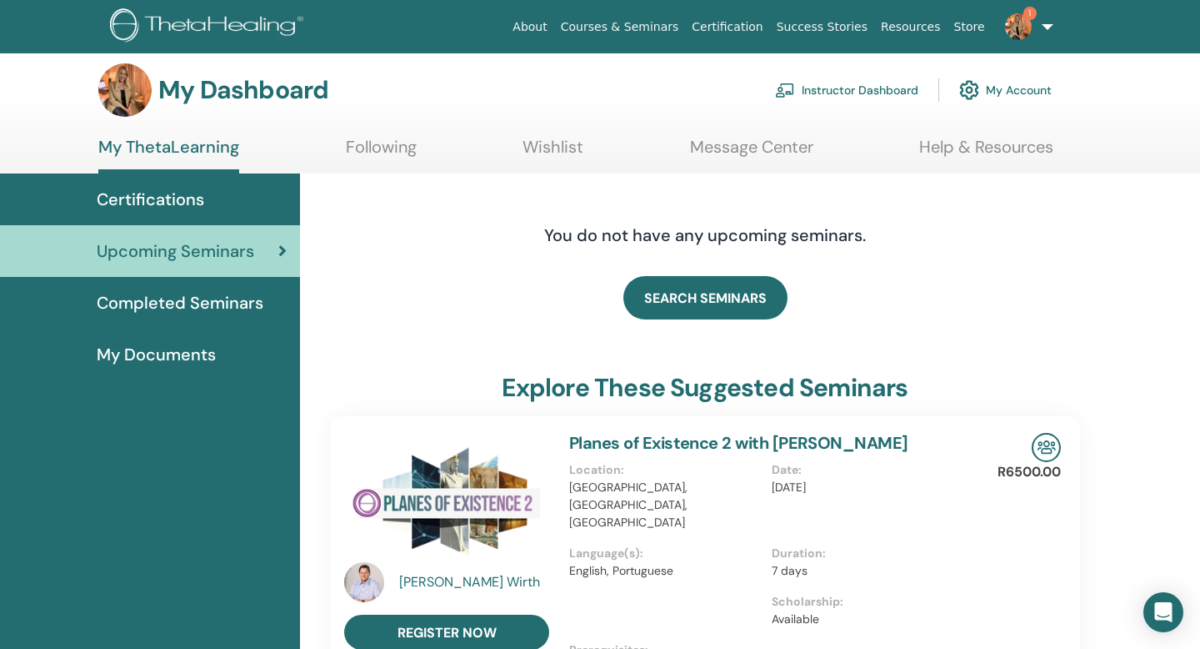
click at [169, 188] on span "Certifications" at bounding box center [151, 199] width 108 height 25
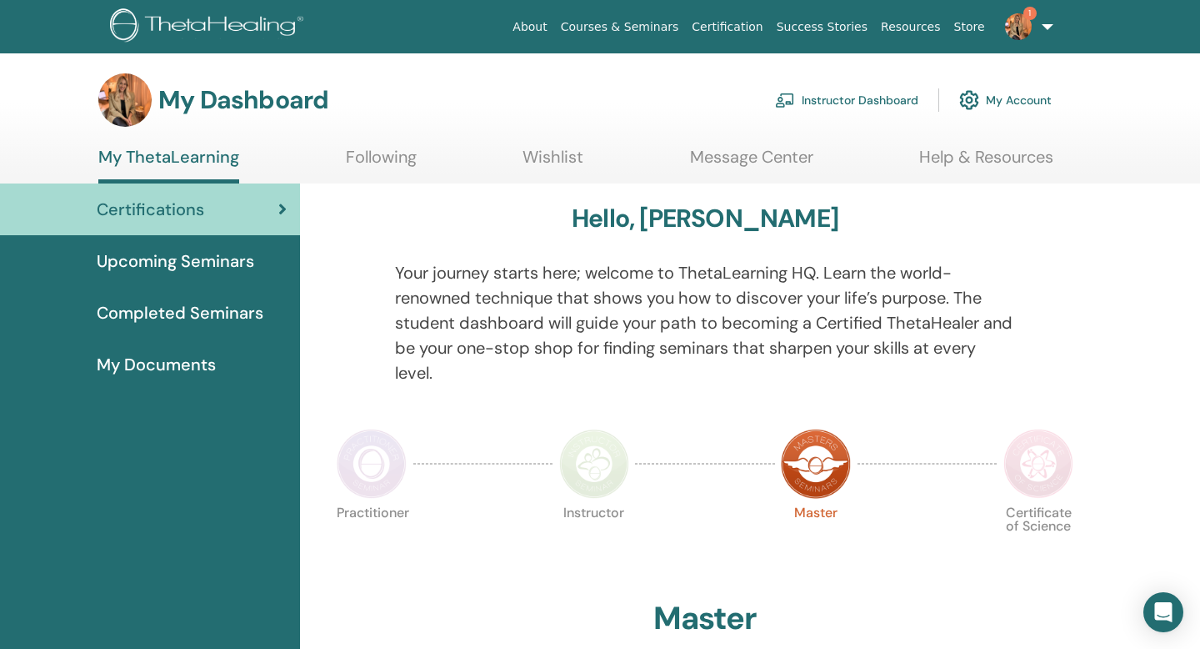
click at [825, 100] on link "Instructor Dashboard" at bounding box center [846, 100] width 143 height 37
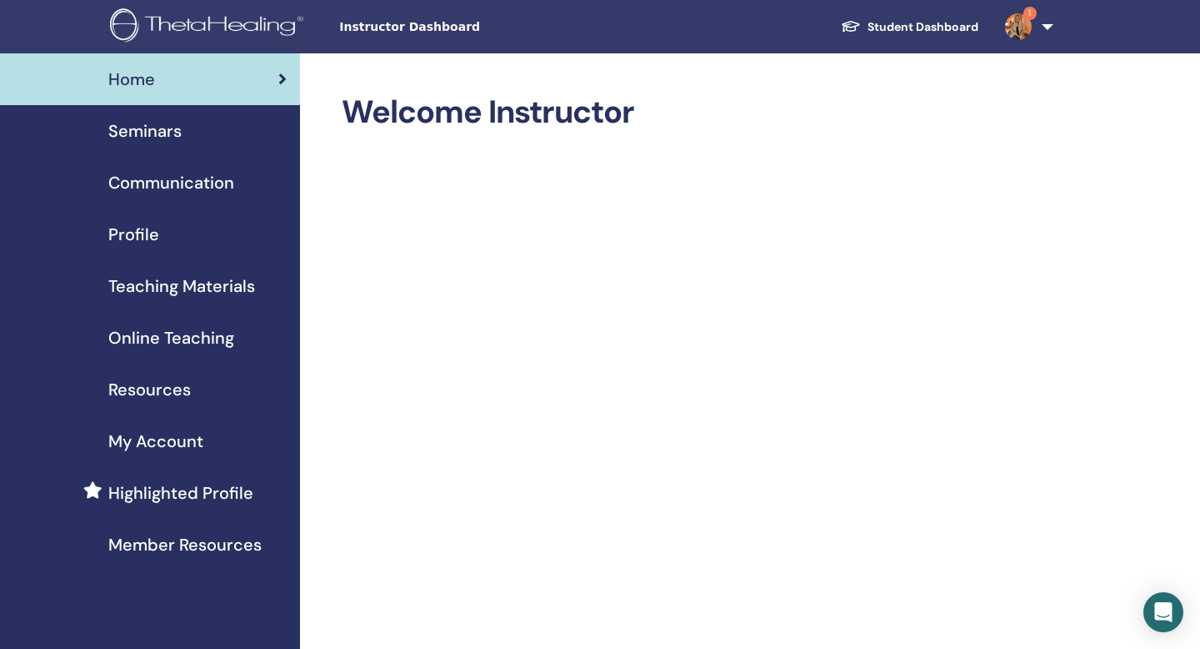
click at [173, 338] on span "Online Teaching" at bounding box center [171, 337] width 126 height 25
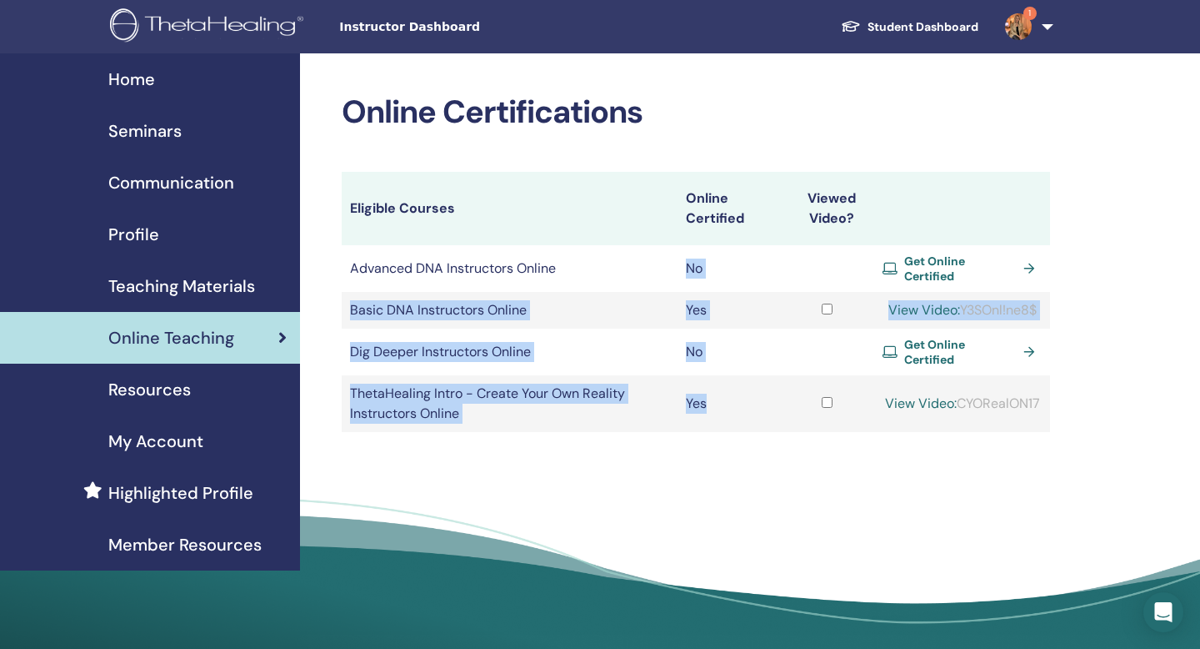
drag, startPoint x: 673, startPoint y: 256, endPoint x: 763, endPoint y: 420, distance: 187.3
click at [763, 420] on tbody "Advanced DNA Instructors Online No Get Online Certified Basic DNA Instructors O…" at bounding box center [696, 338] width 709 height 187
click at [763, 420] on td "Yes" at bounding box center [729, 403] width 103 height 57
drag, startPoint x: 684, startPoint y: 266, endPoint x: 712, endPoint y: 407, distance: 143.7
click at [712, 407] on tbody "Advanced DNA Instructors Online No Get Online Certified Basic DNA Instructors O…" at bounding box center [696, 338] width 709 height 187
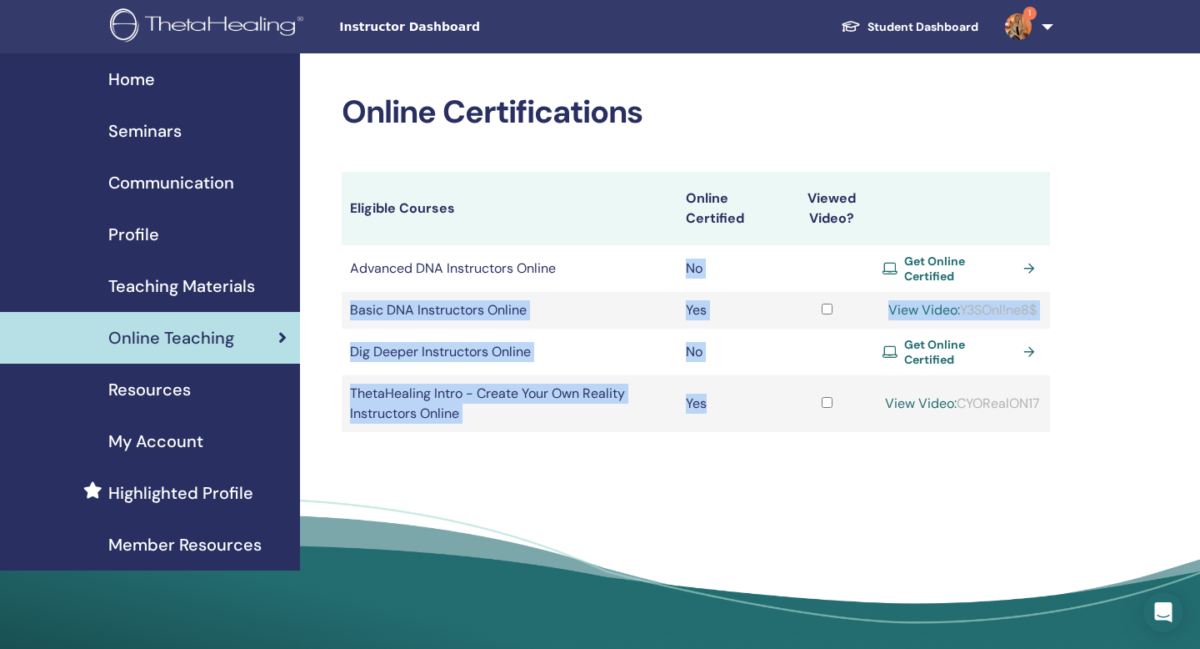
click at [712, 407] on td "Yes" at bounding box center [729, 403] width 103 height 57
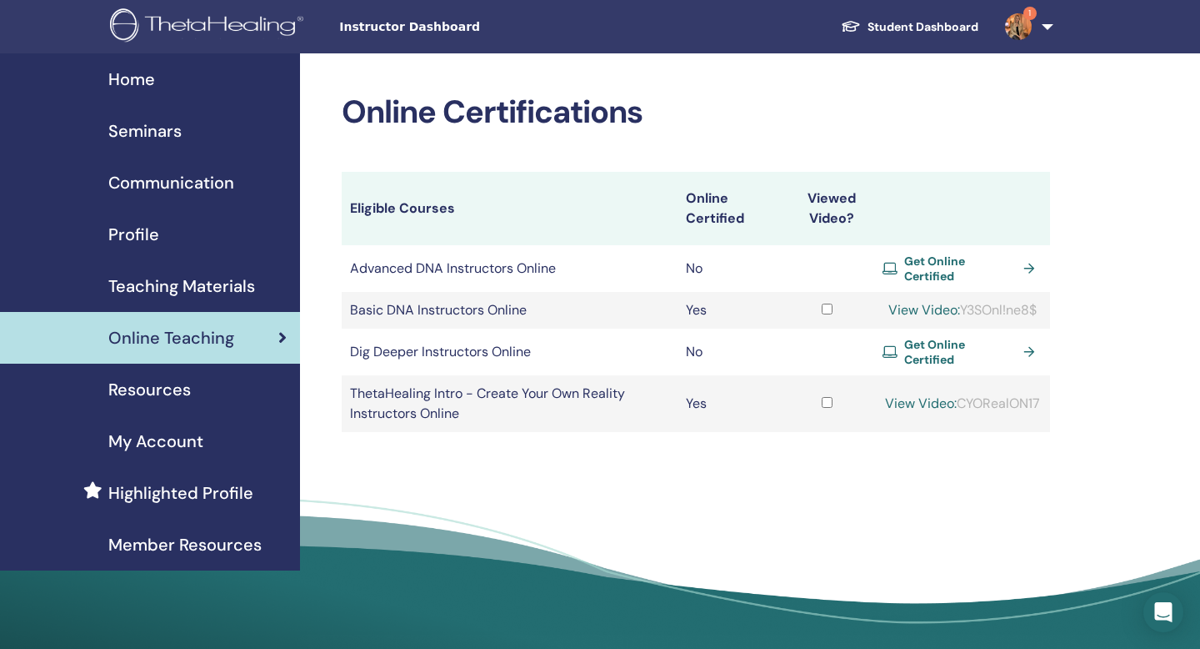
click at [900, 394] on link "View Video:" at bounding box center [921, 403] width 72 height 18
drag, startPoint x: 960, startPoint y: 393, endPoint x: 1048, endPoint y: 394, distance: 87.6
click at [1048, 394] on td "View Video: CYORealON17" at bounding box center [963, 403] width 176 height 57
copy div "CYORealON17"
click at [895, 394] on link "View Video:" at bounding box center [921, 403] width 72 height 18
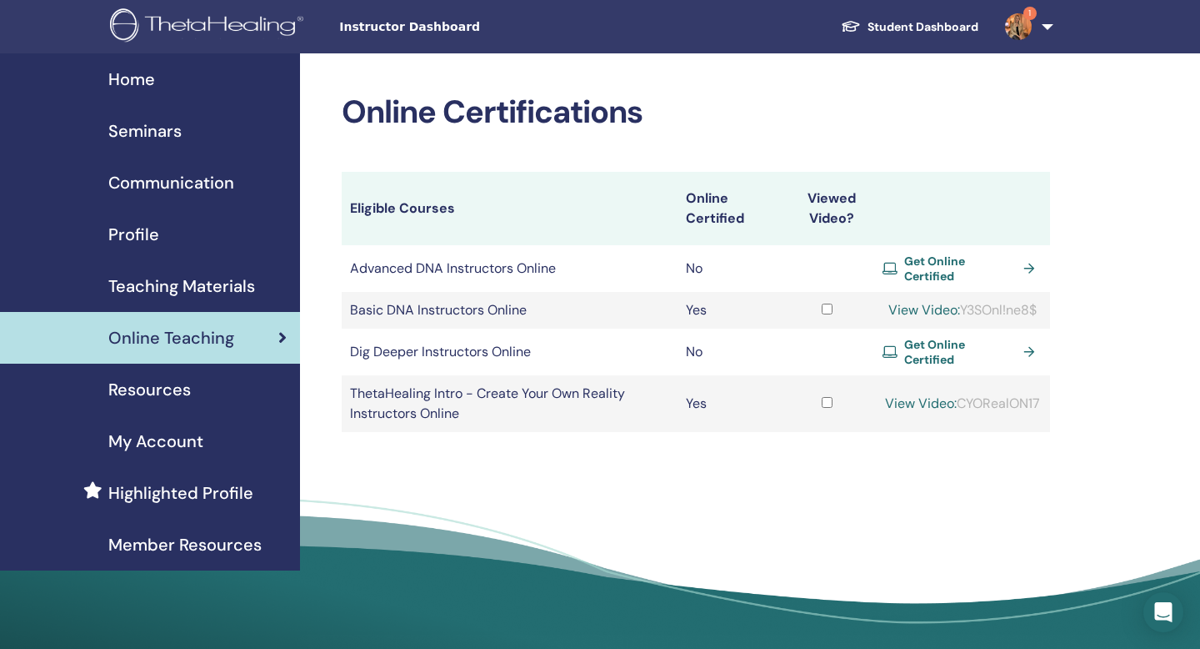
scroll to position [138, 0]
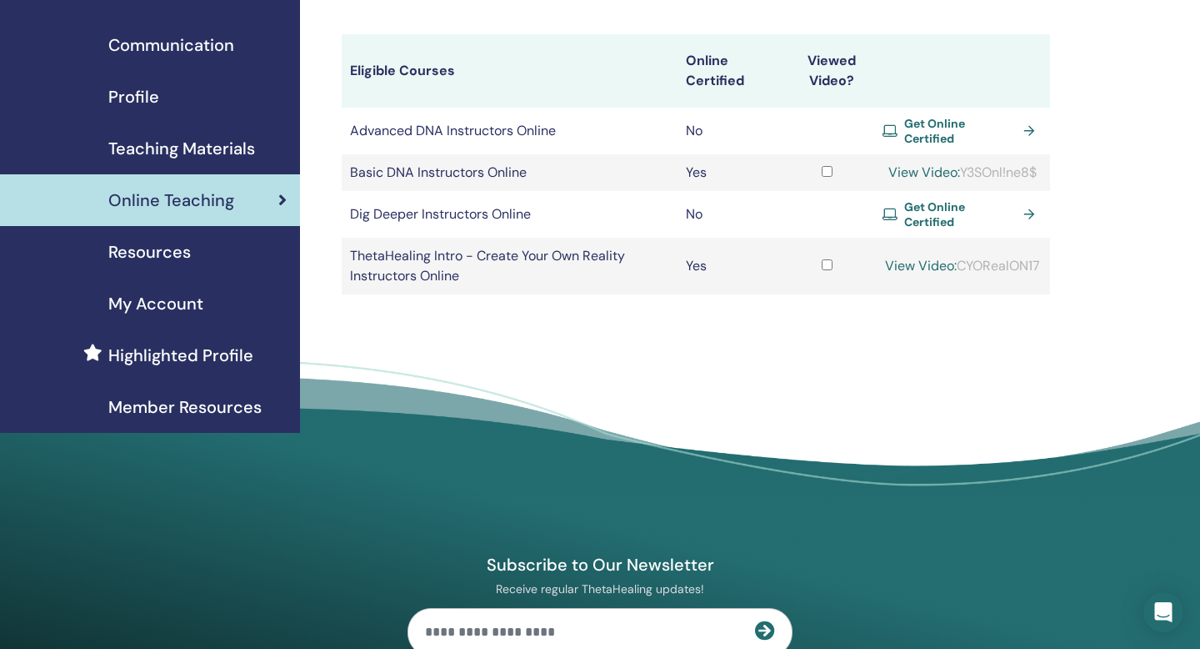
click at [903, 257] on link "View Video:" at bounding box center [921, 266] width 72 height 18
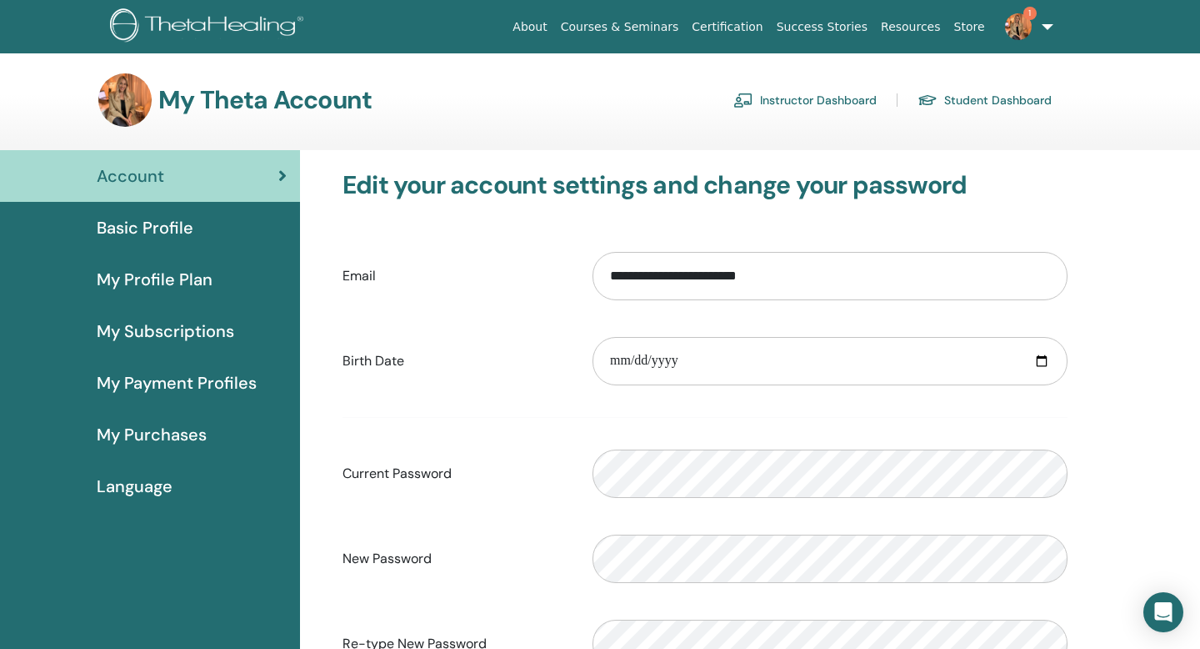
click at [175, 286] on span "My Profile Plan" at bounding box center [155, 279] width 116 height 25
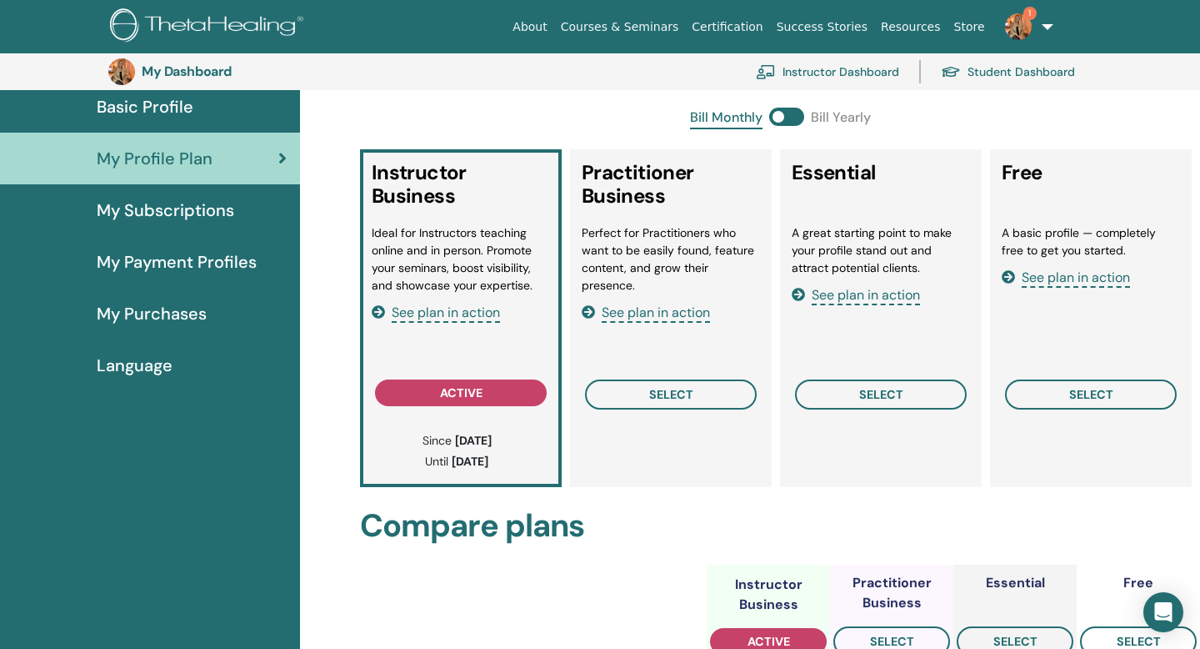
scroll to position [154, 0]
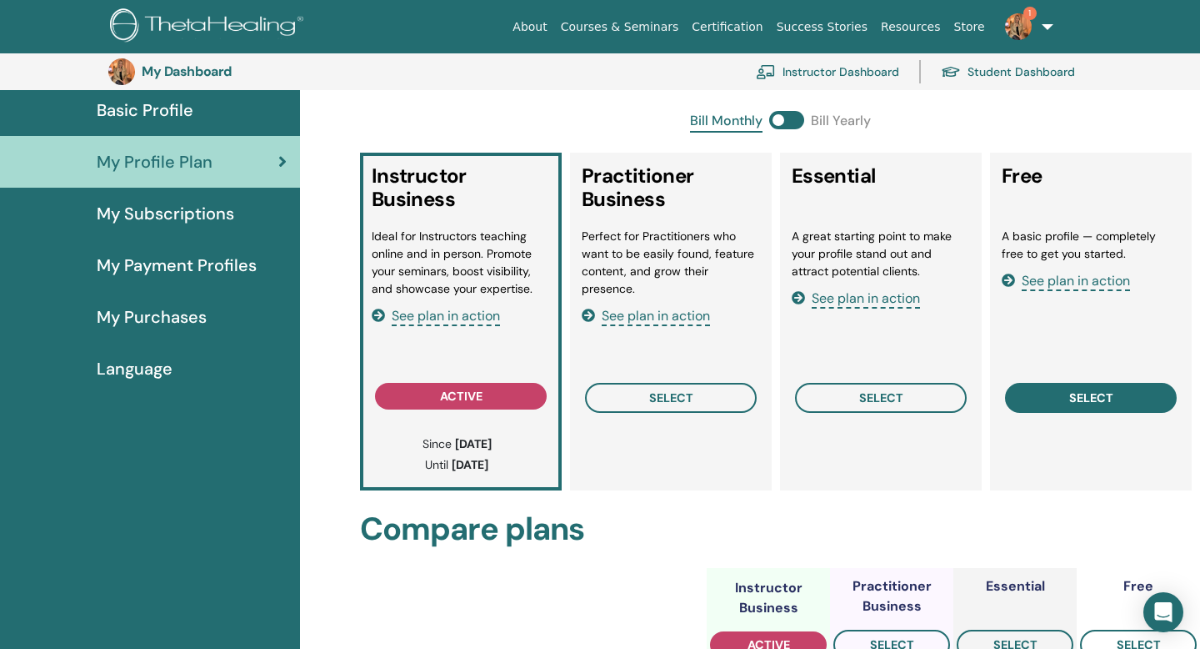
click at [1073, 404] on span "select" at bounding box center [1092, 397] width 44 height 13
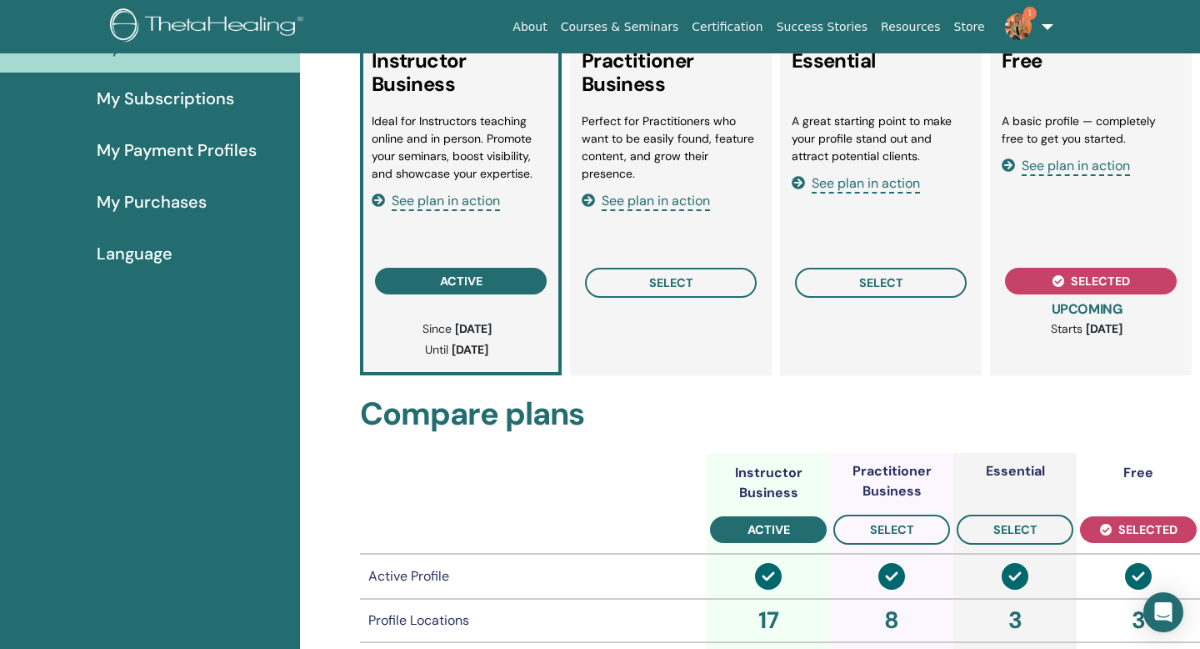
scroll to position [0, 0]
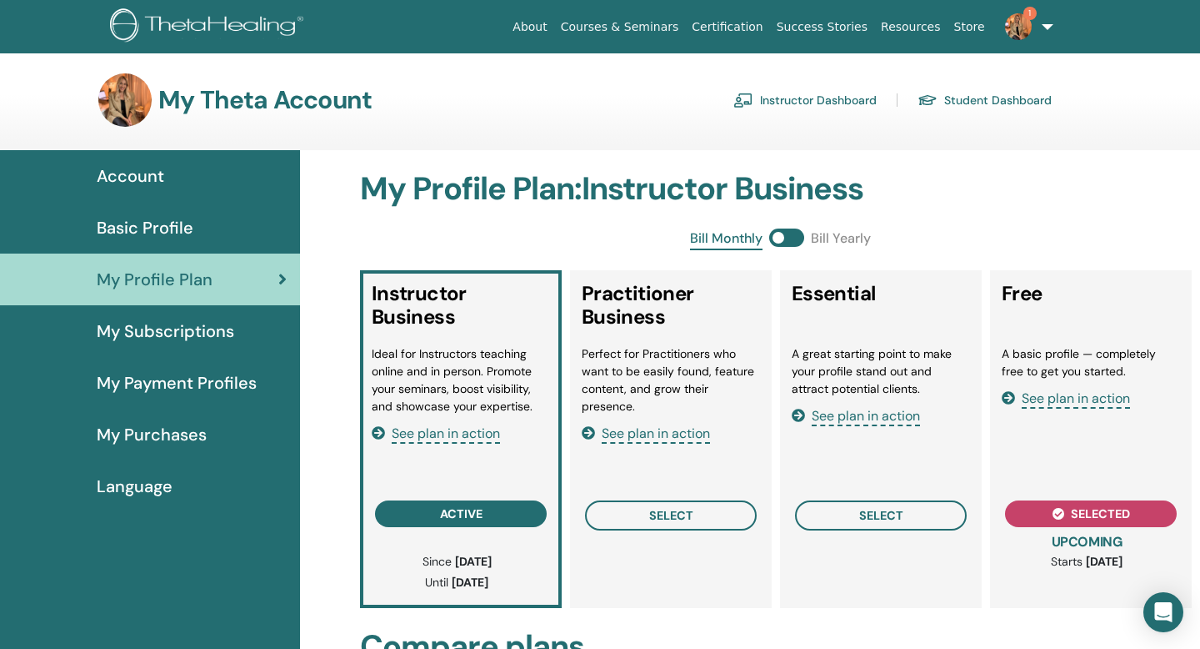
click at [213, 331] on span "My Subscriptions" at bounding box center [166, 330] width 138 height 25
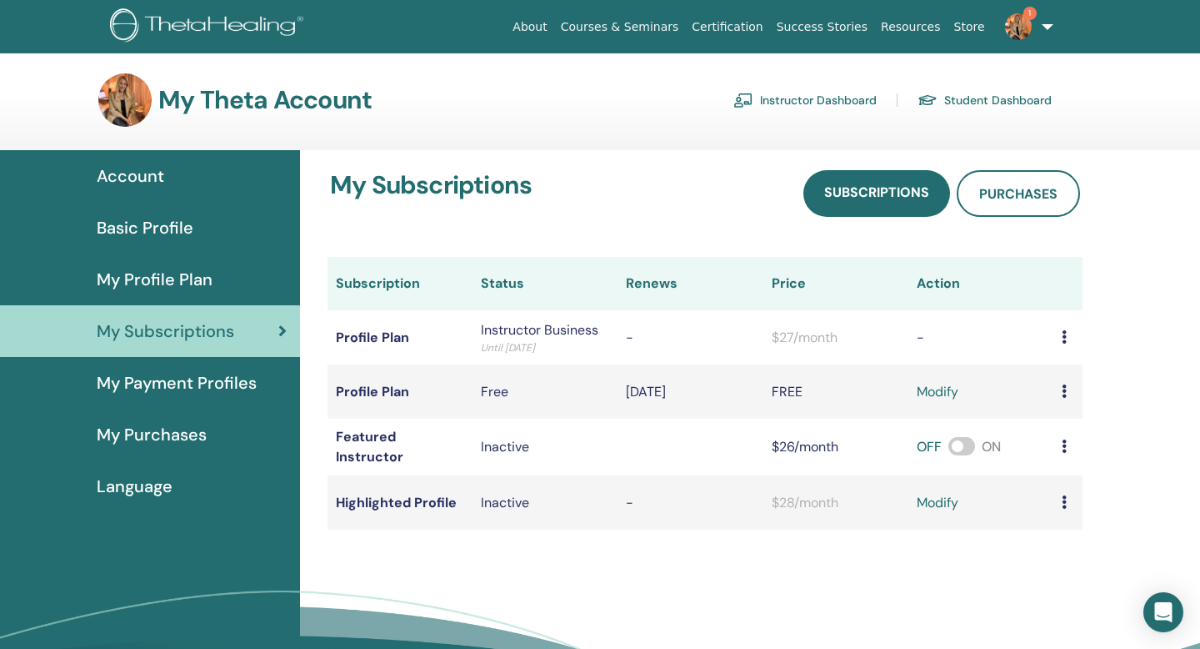
click at [192, 278] on span "My Profile Plan" at bounding box center [155, 279] width 116 height 25
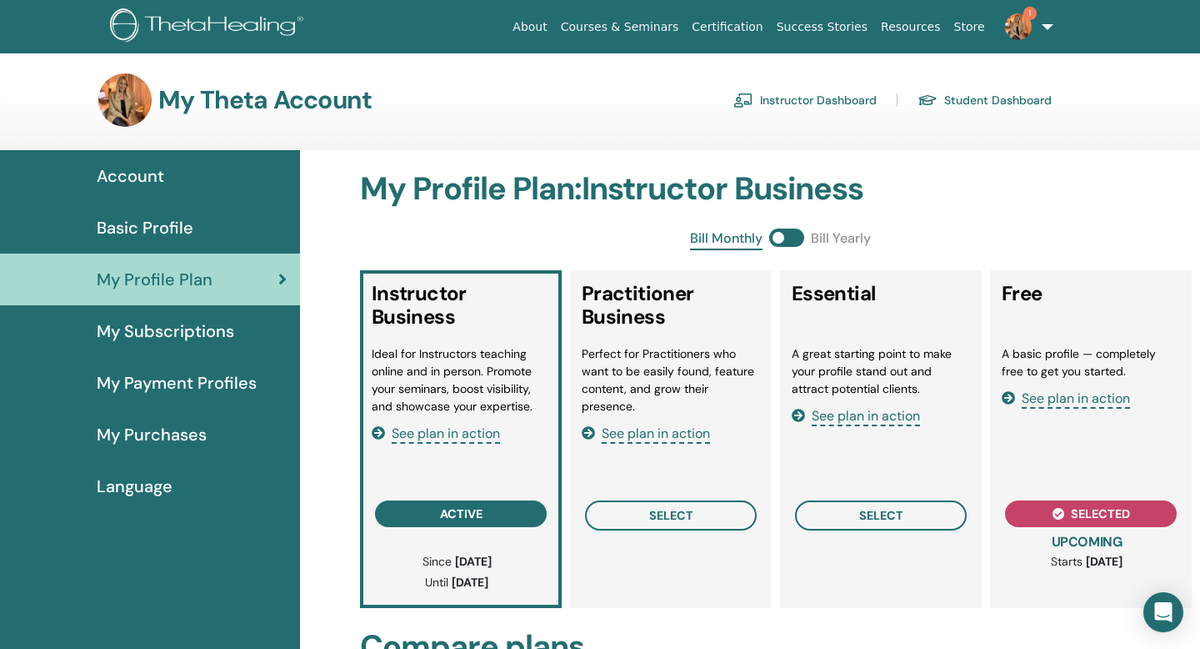
click at [187, 228] on span "Basic Profile" at bounding box center [145, 227] width 97 height 25
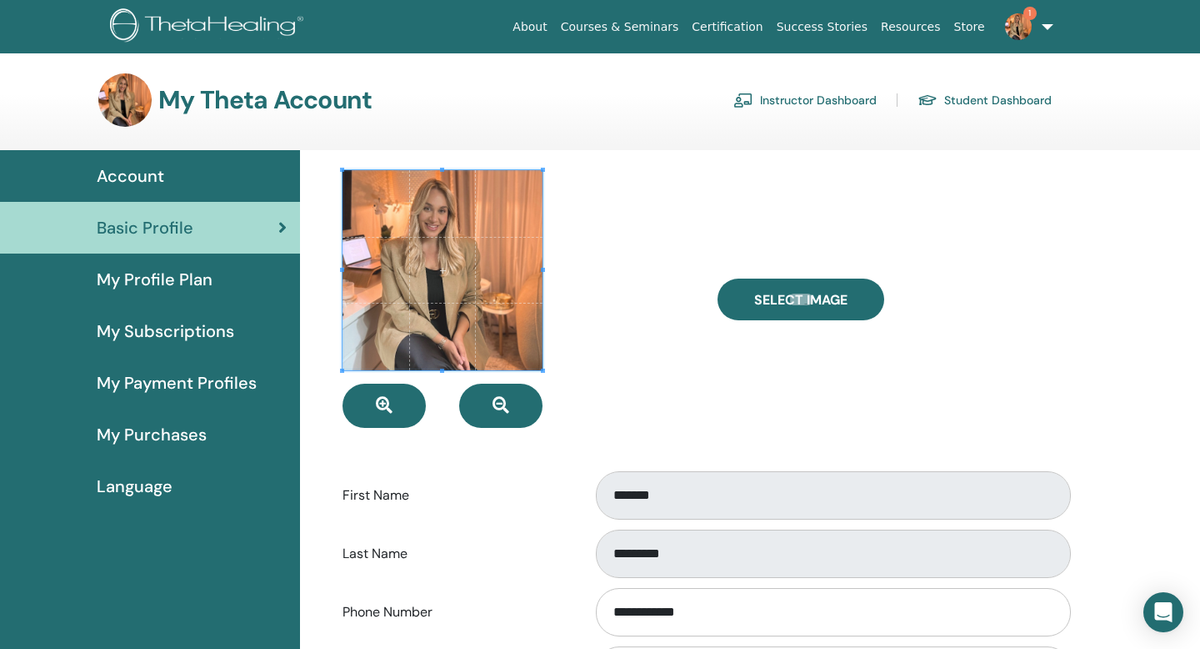
click at [119, 176] on span "Account" at bounding box center [131, 175] width 68 height 25
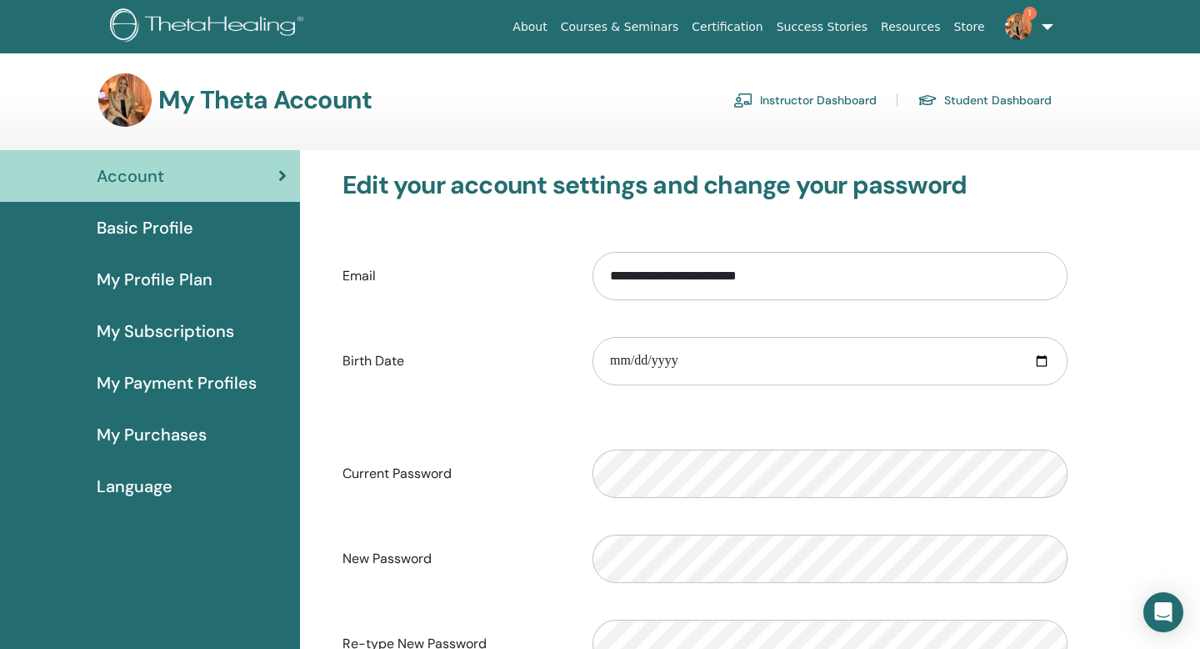
click at [803, 95] on link "Instructor Dashboard" at bounding box center [805, 100] width 143 height 27
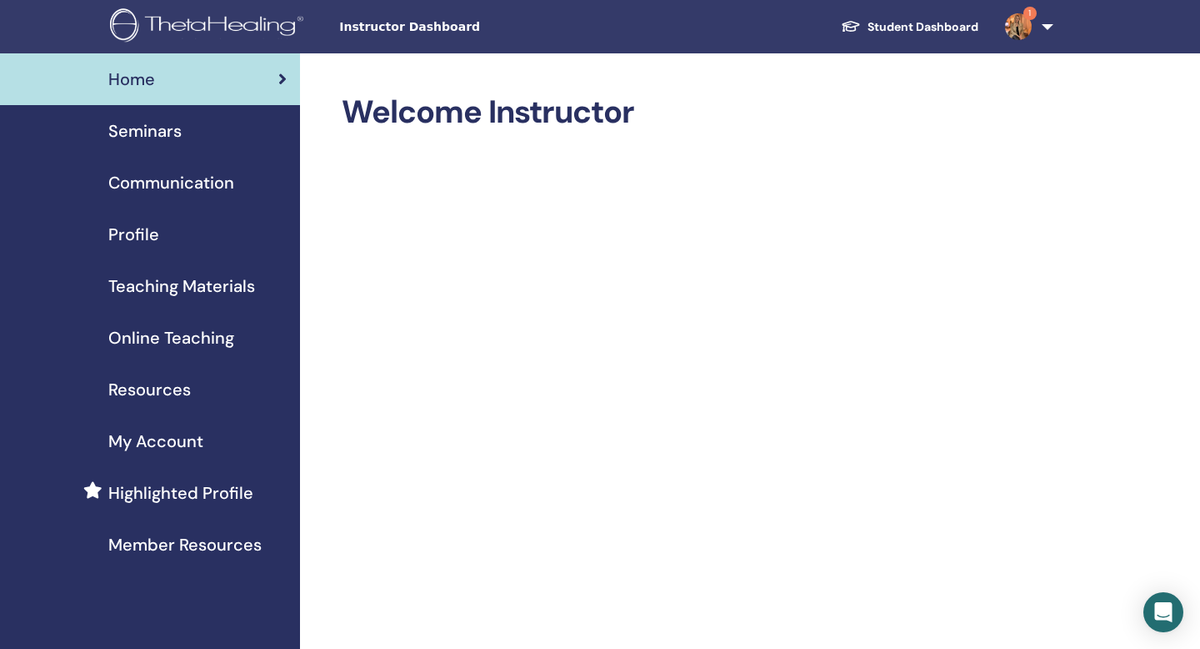
click at [179, 134] on span "Seminars" at bounding box center [144, 130] width 73 height 25
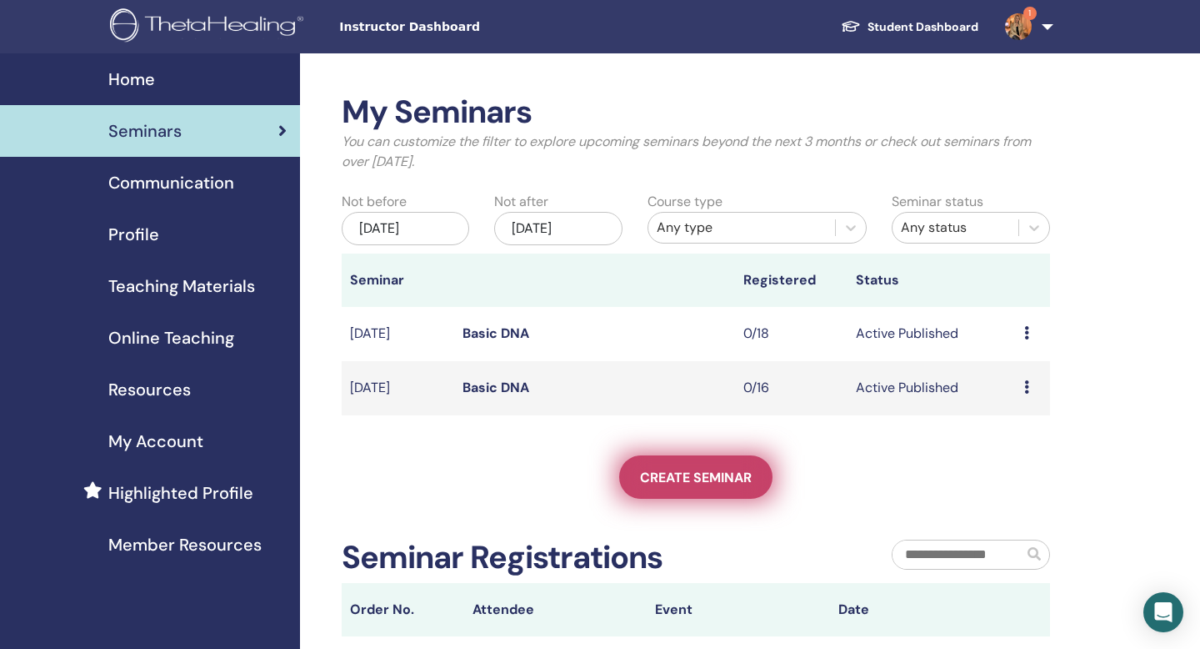
click at [665, 474] on span "Create seminar" at bounding box center [696, 478] width 112 height 18
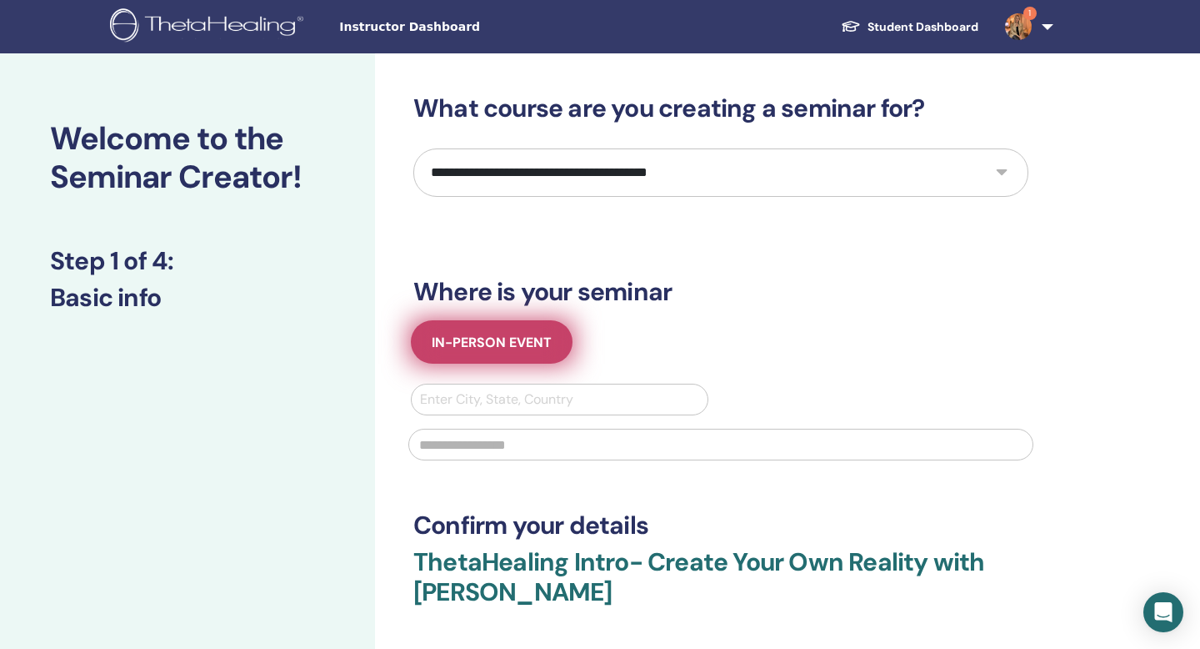
click at [504, 344] on span "In-Person Event" at bounding box center [492, 342] width 120 height 18
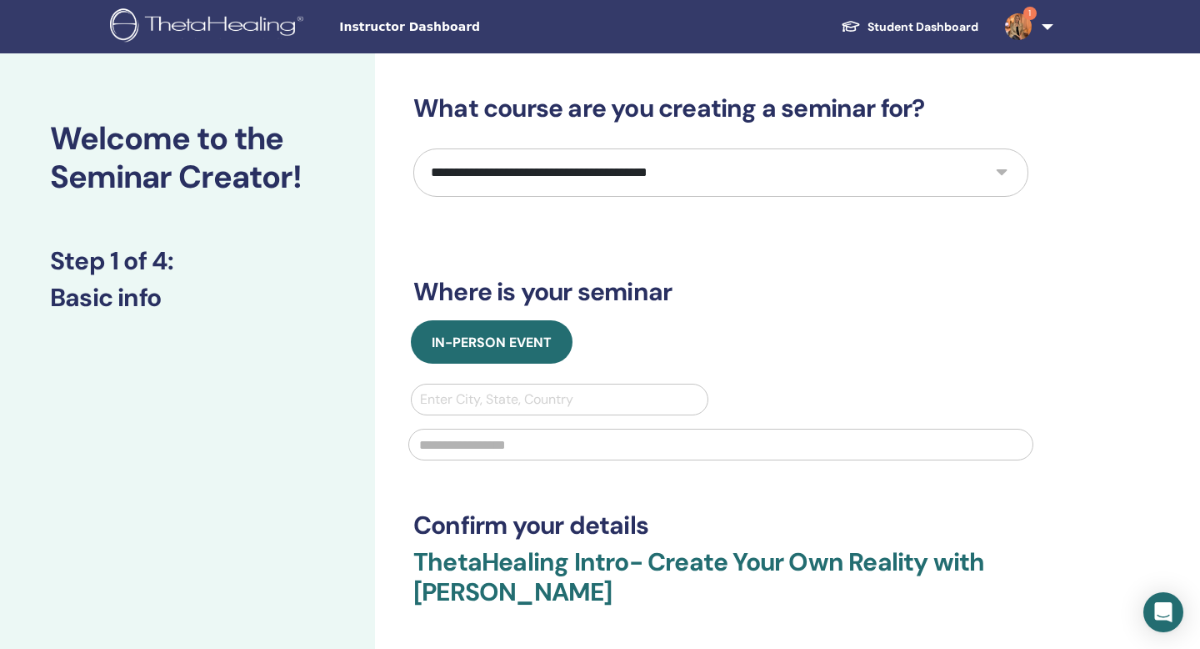
click at [703, 173] on select "**********" at bounding box center [720, 172] width 615 height 48
select select "*"
click at [413, 148] on select "**********" at bounding box center [720, 172] width 615 height 48
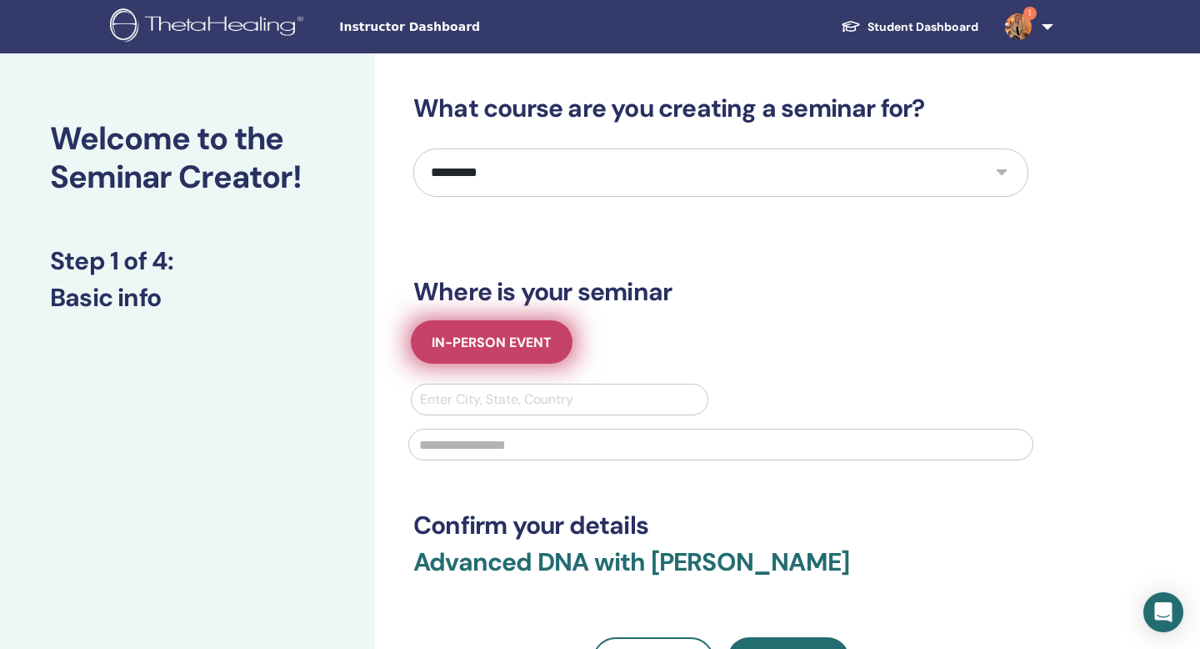
click at [480, 333] on span "In-Person Event" at bounding box center [492, 342] width 120 height 18
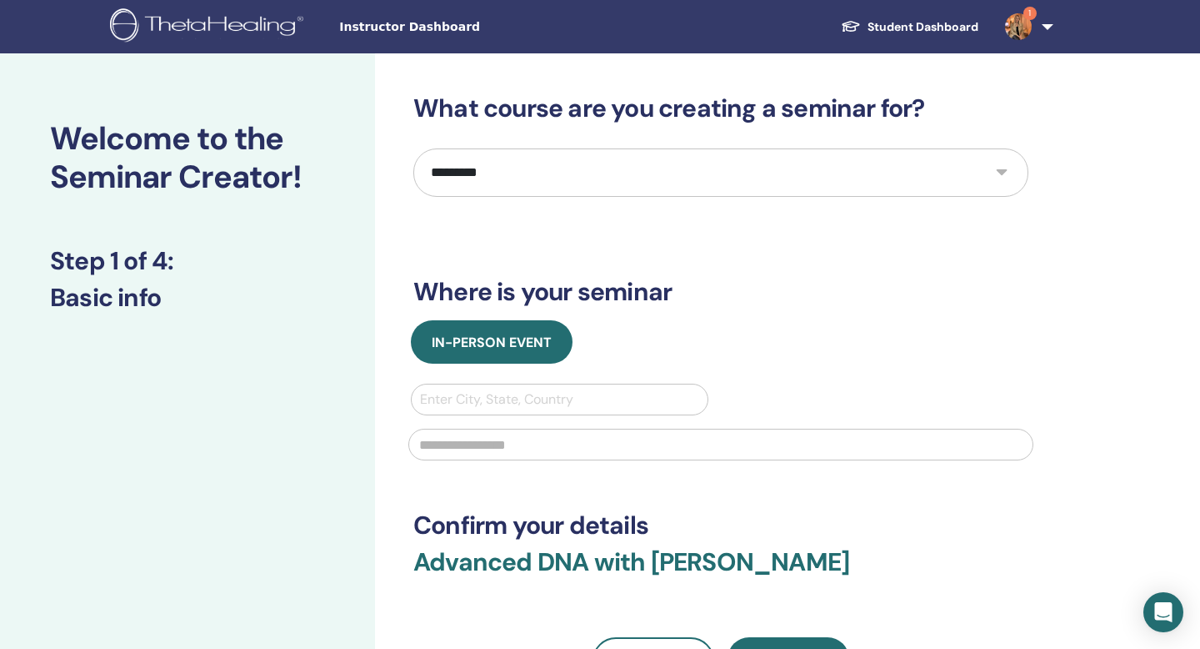
click at [524, 400] on div at bounding box center [559, 399] width 279 height 23
type input "********"
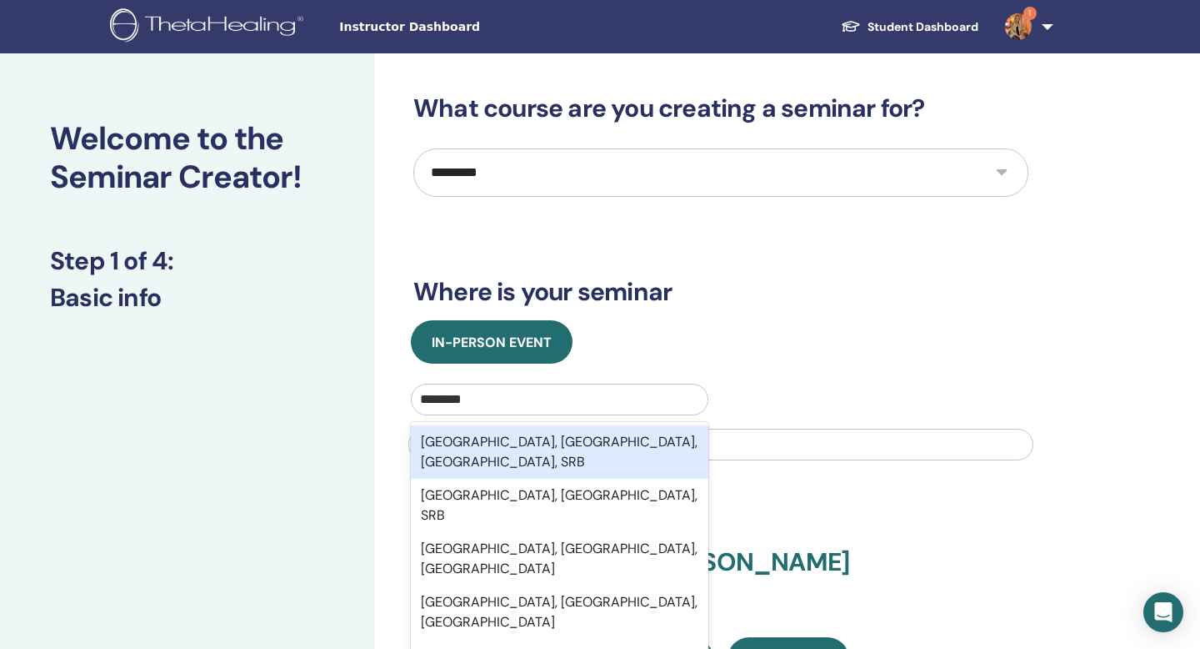
click at [518, 434] on div "[GEOGRAPHIC_DATA], [GEOGRAPHIC_DATA], [GEOGRAPHIC_DATA], SRB" at bounding box center [560, 451] width 298 height 53
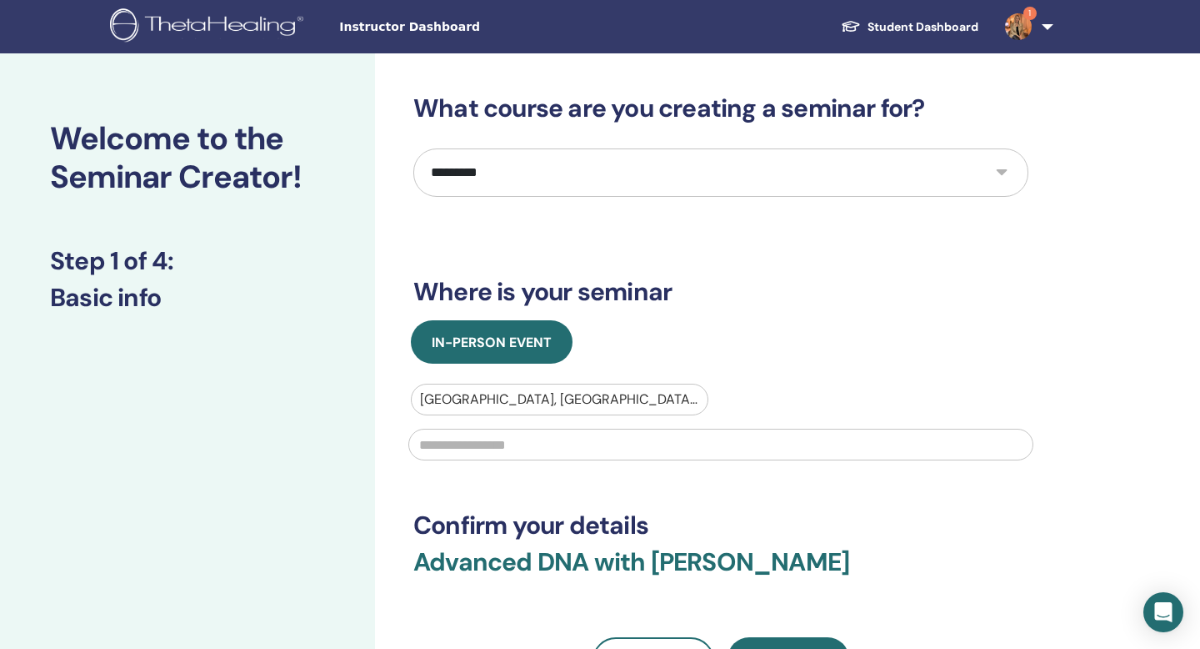
click at [516, 450] on input "text" at bounding box center [720, 445] width 625 height 32
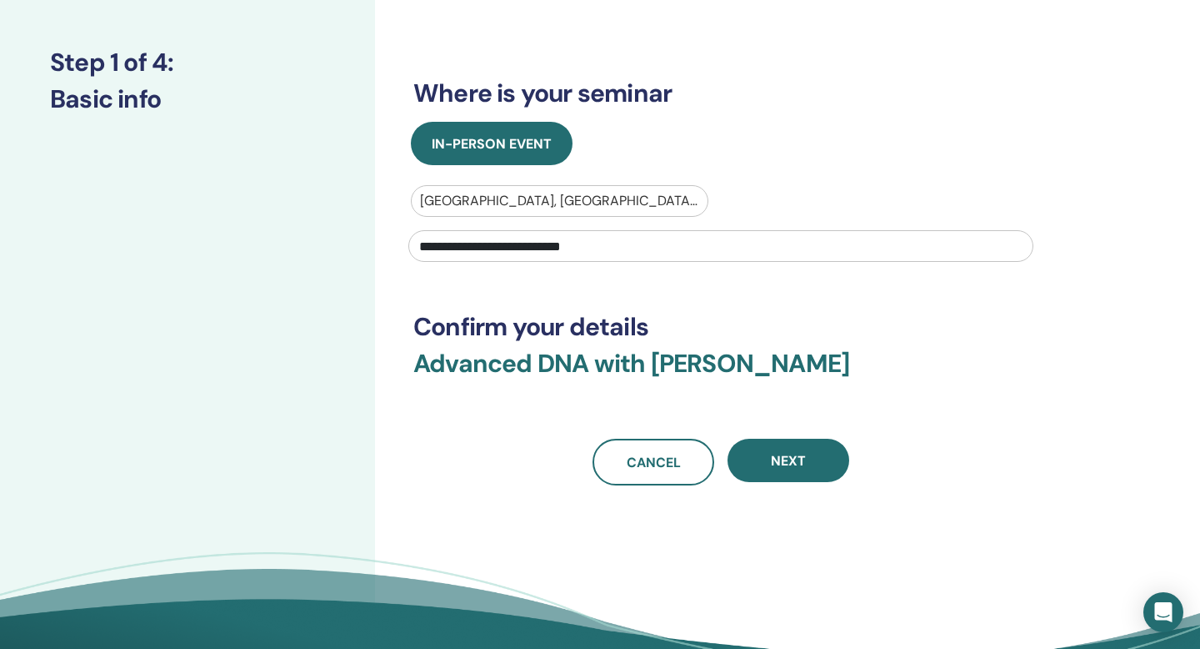
scroll to position [233, 0]
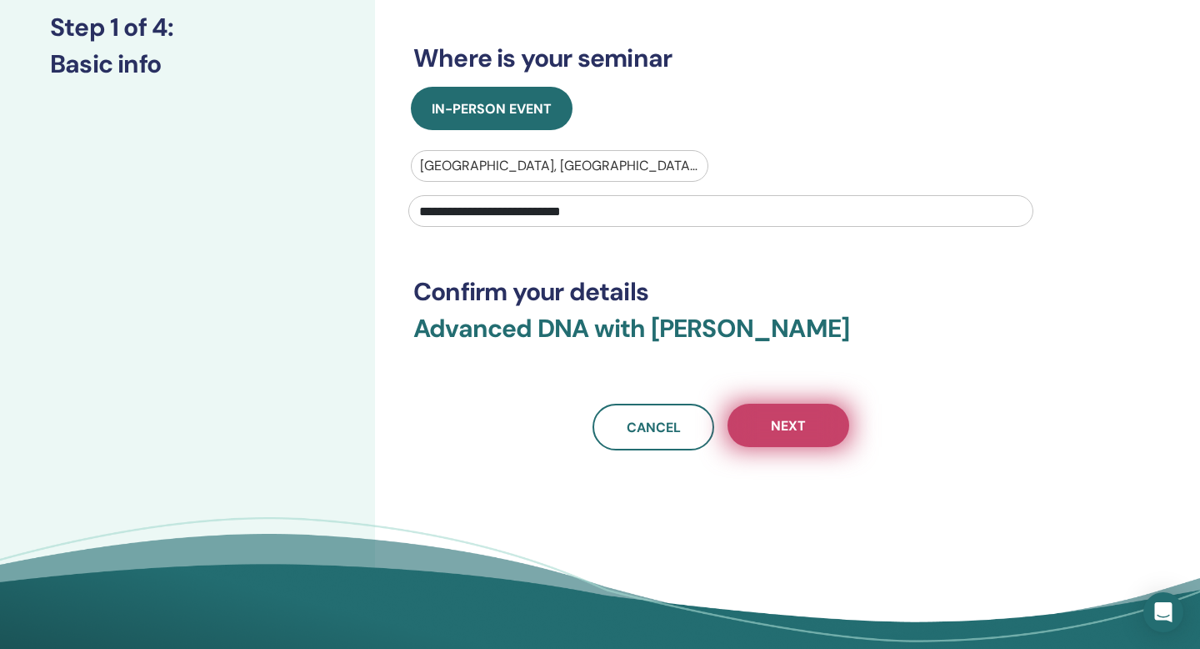
type input "**********"
click at [810, 424] on button "Next" at bounding box center [789, 424] width 122 height 43
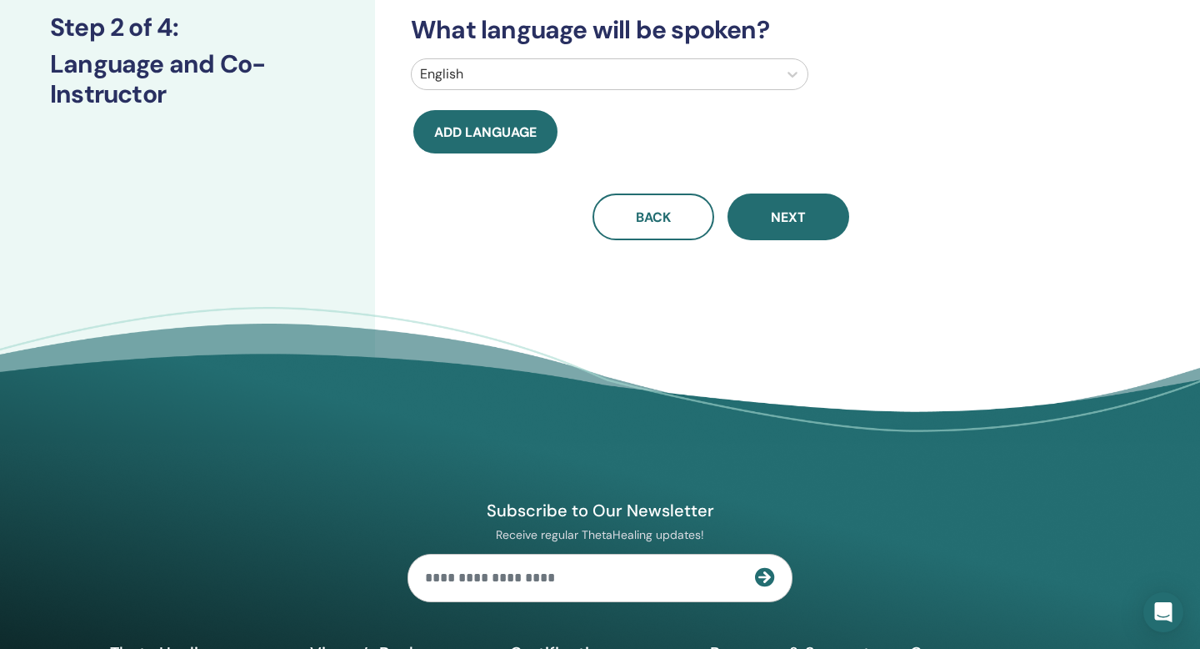
scroll to position [0, 0]
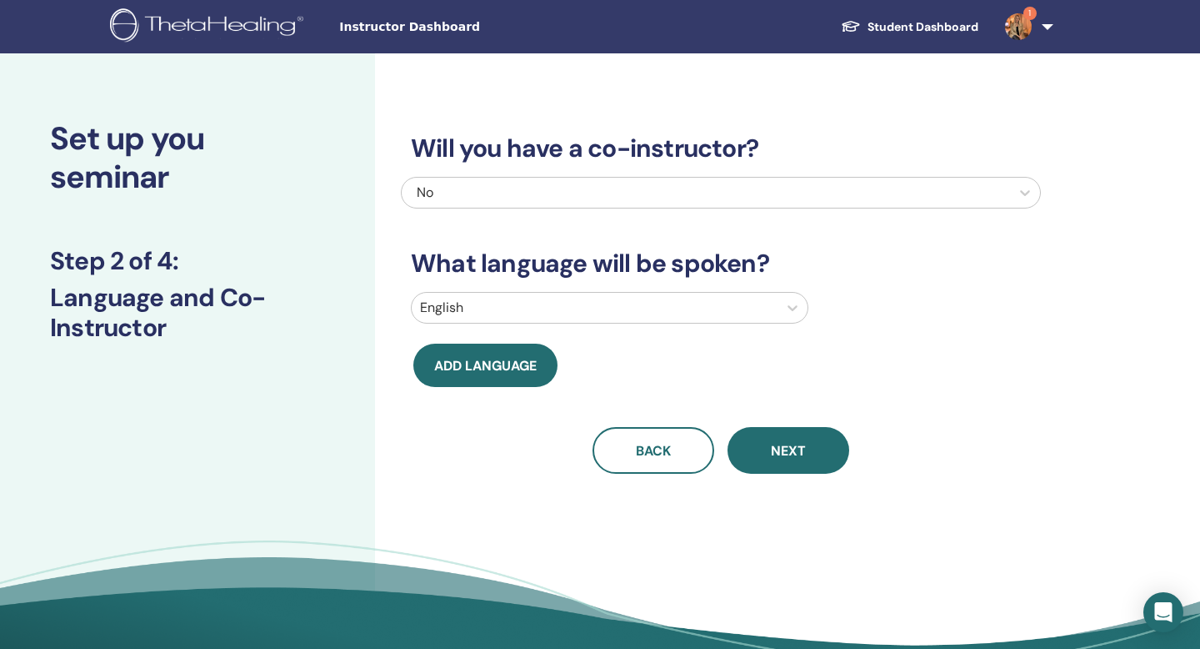
click at [571, 308] on div at bounding box center [594, 307] width 349 height 23
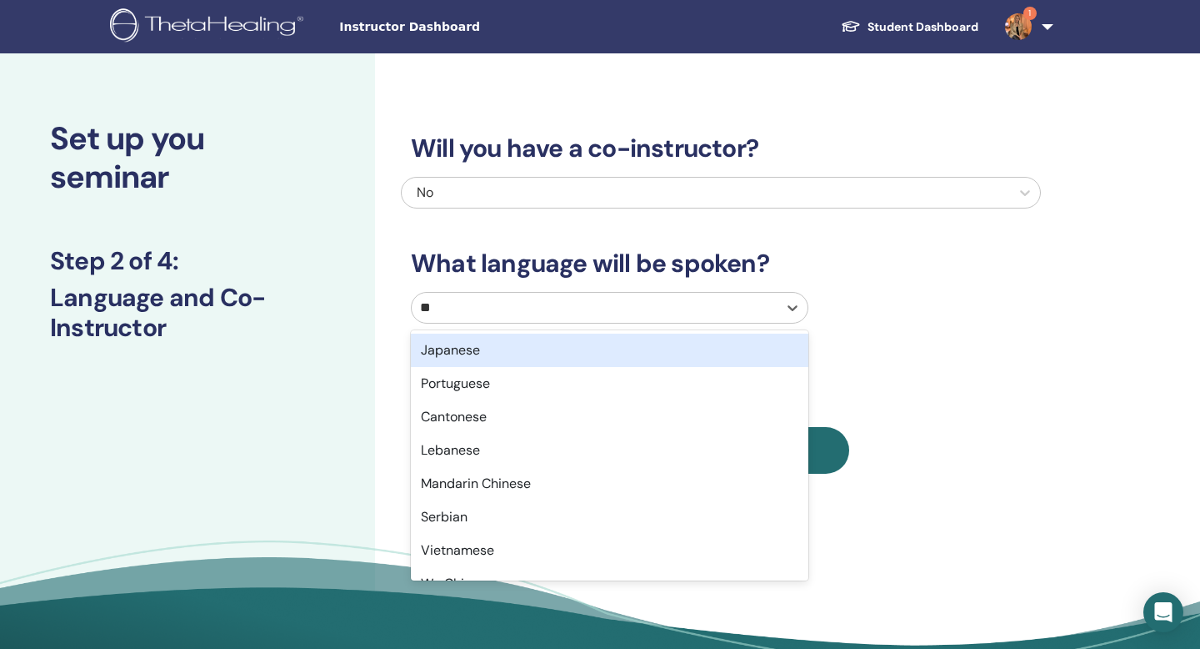
type input "***"
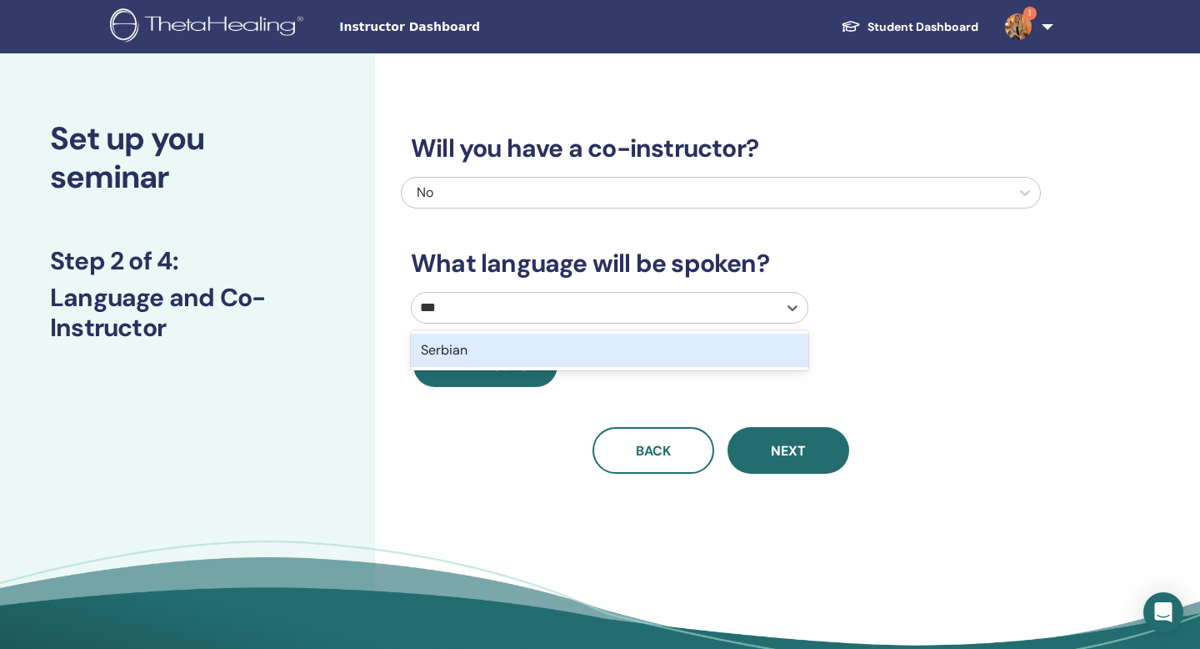
click at [549, 349] on div "Serbian" at bounding box center [610, 349] width 398 height 33
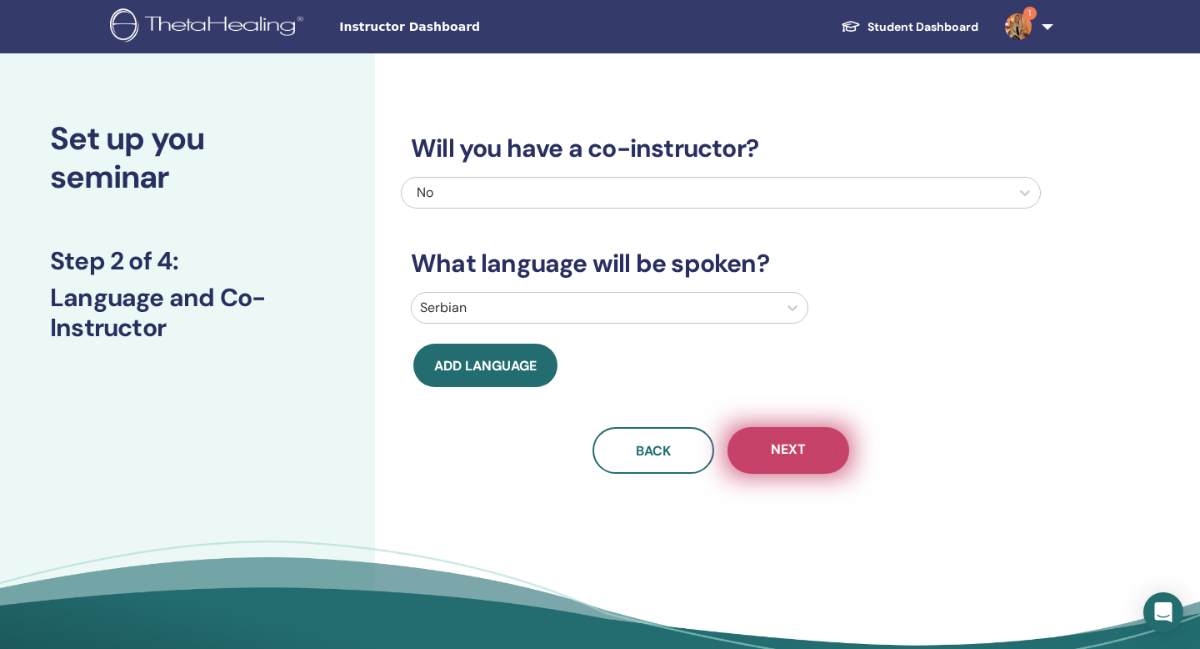
click at [774, 449] on span "Next" at bounding box center [788, 450] width 35 height 21
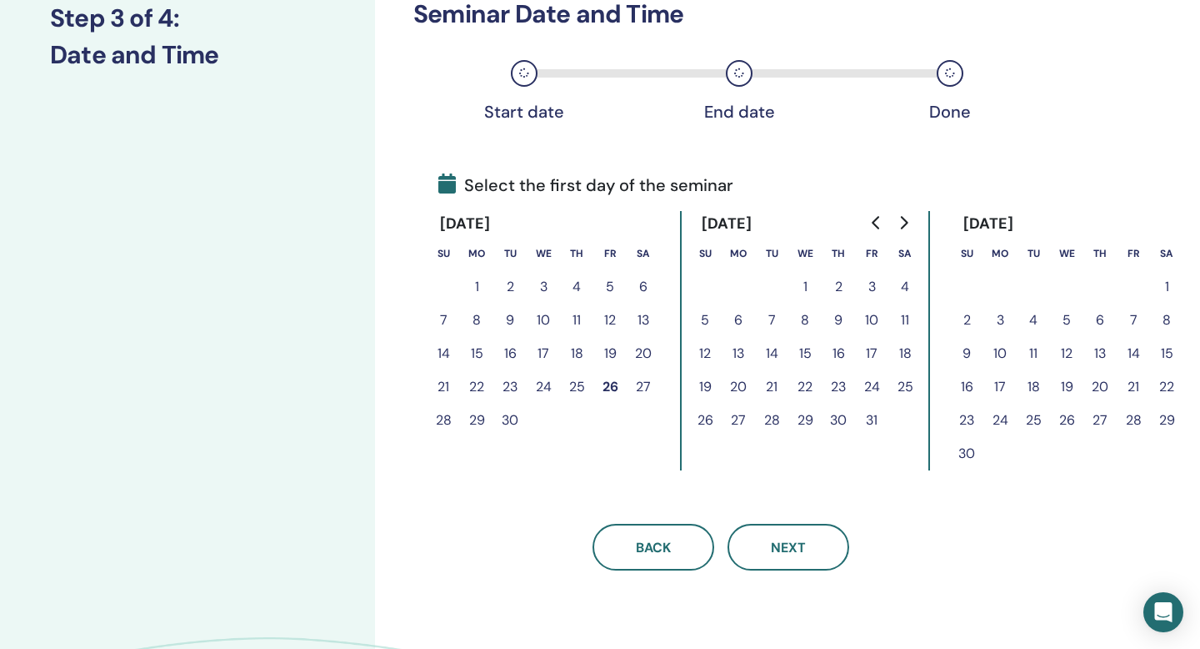
scroll to position [253, 0]
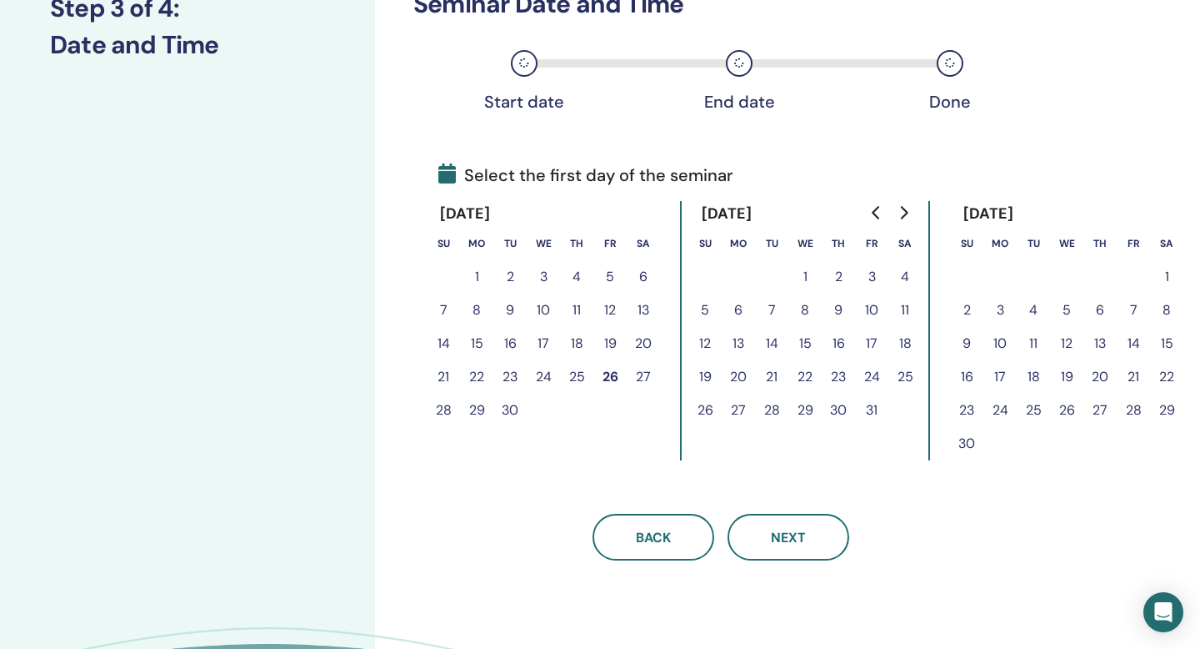
click at [1132, 342] on button "14" at bounding box center [1133, 343] width 33 height 33
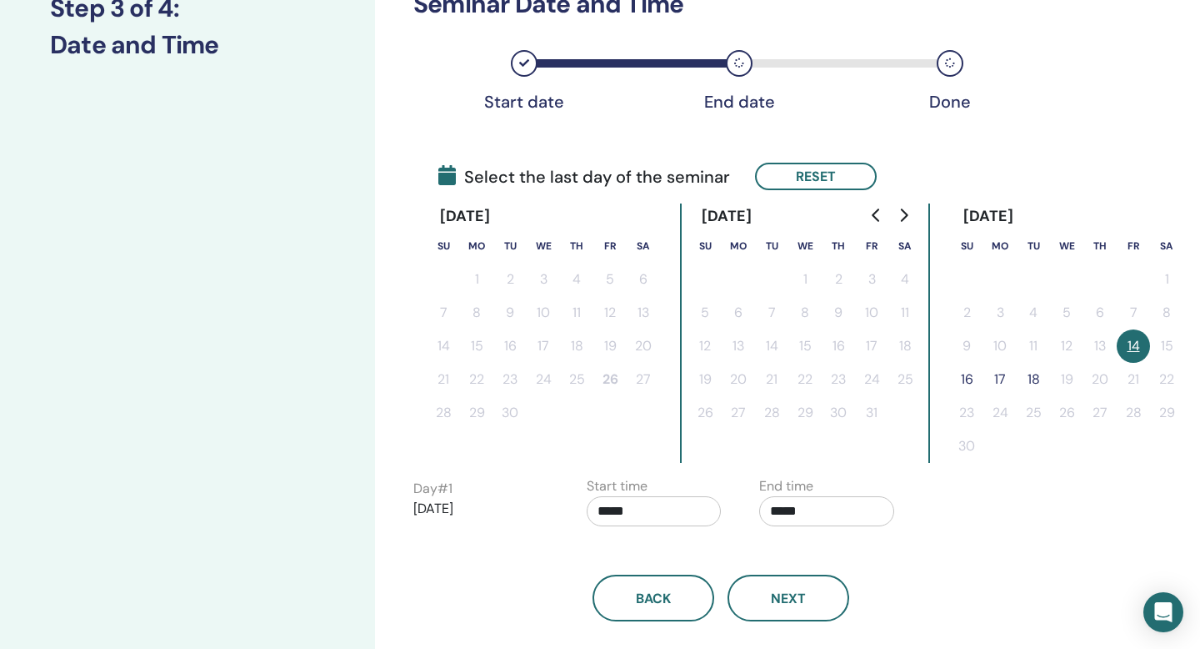
click at [970, 381] on button "16" at bounding box center [966, 379] width 33 height 33
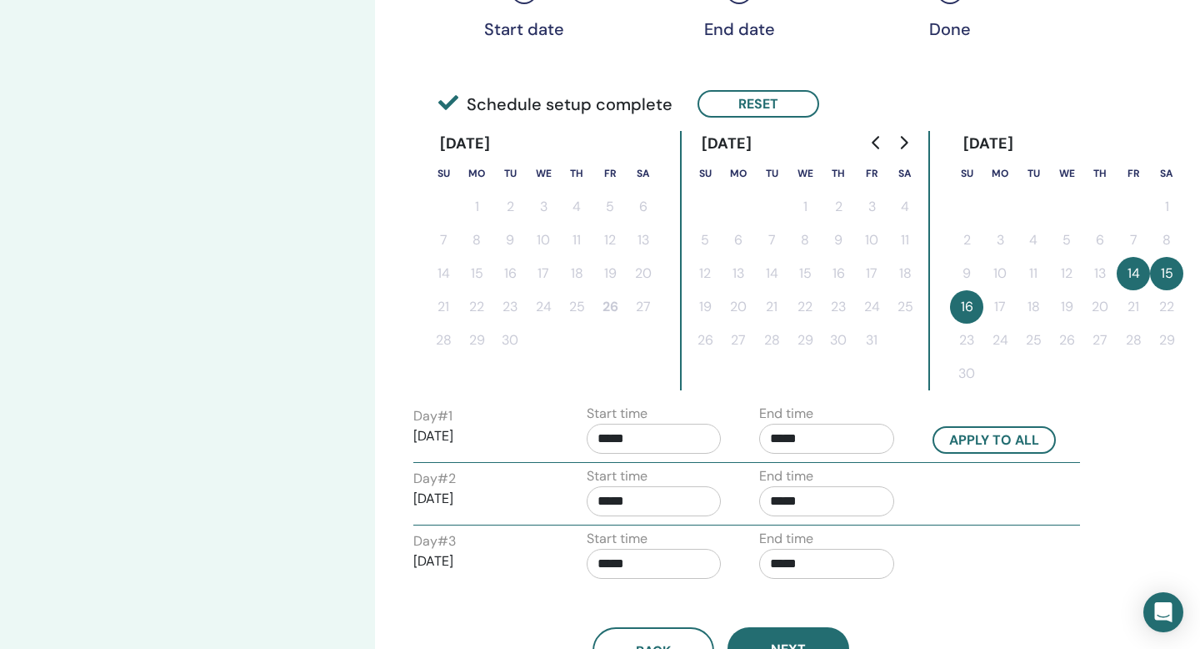
scroll to position [348, 0]
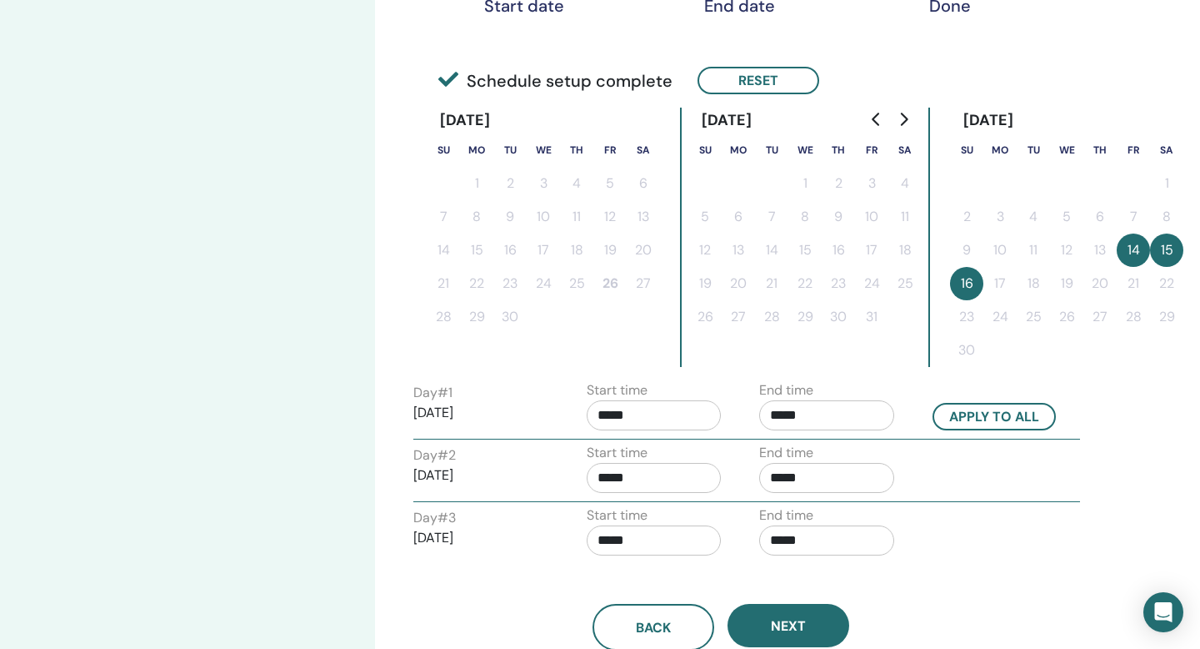
click at [649, 418] on input "*****" at bounding box center [654, 415] width 135 height 30
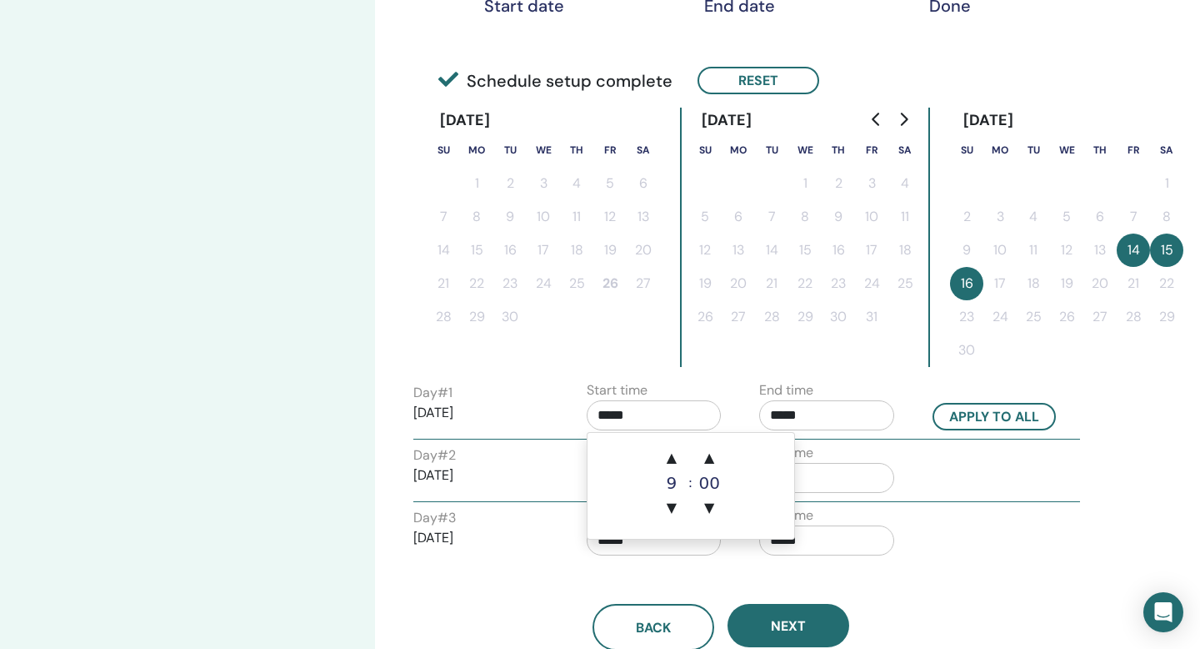
click at [675, 489] on div "9" at bounding box center [671, 482] width 33 height 17
click at [675, 449] on span "▲" at bounding box center [671, 457] width 33 height 33
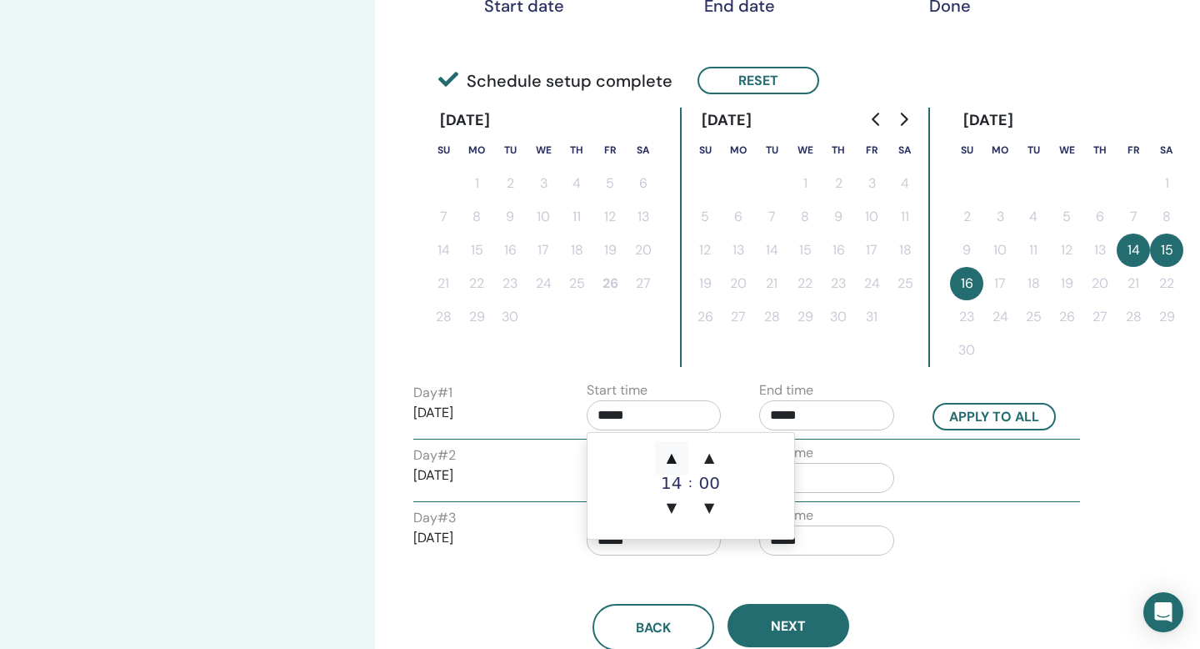
click at [675, 449] on span "▲" at bounding box center [671, 457] width 33 height 33
type input "*****"
click at [675, 449] on span "▲" at bounding box center [671, 457] width 33 height 33
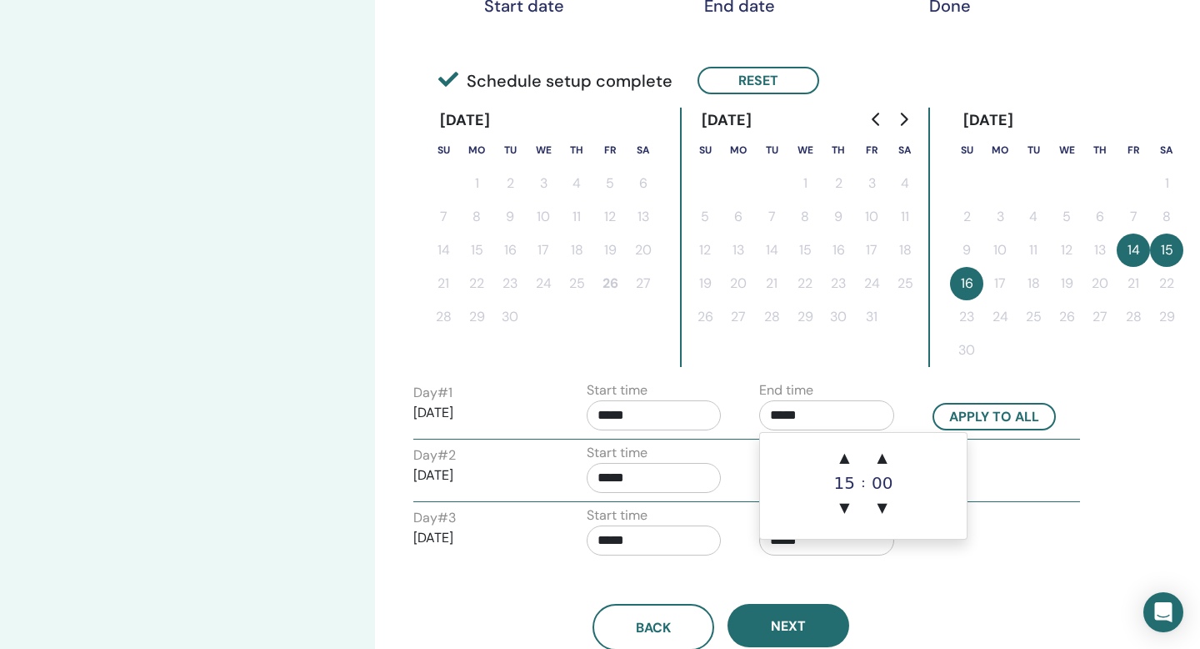
click at [794, 419] on input "*****" at bounding box center [826, 415] width 135 height 30
click at [844, 453] on span "▲" at bounding box center [844, 457] width 33 height 33
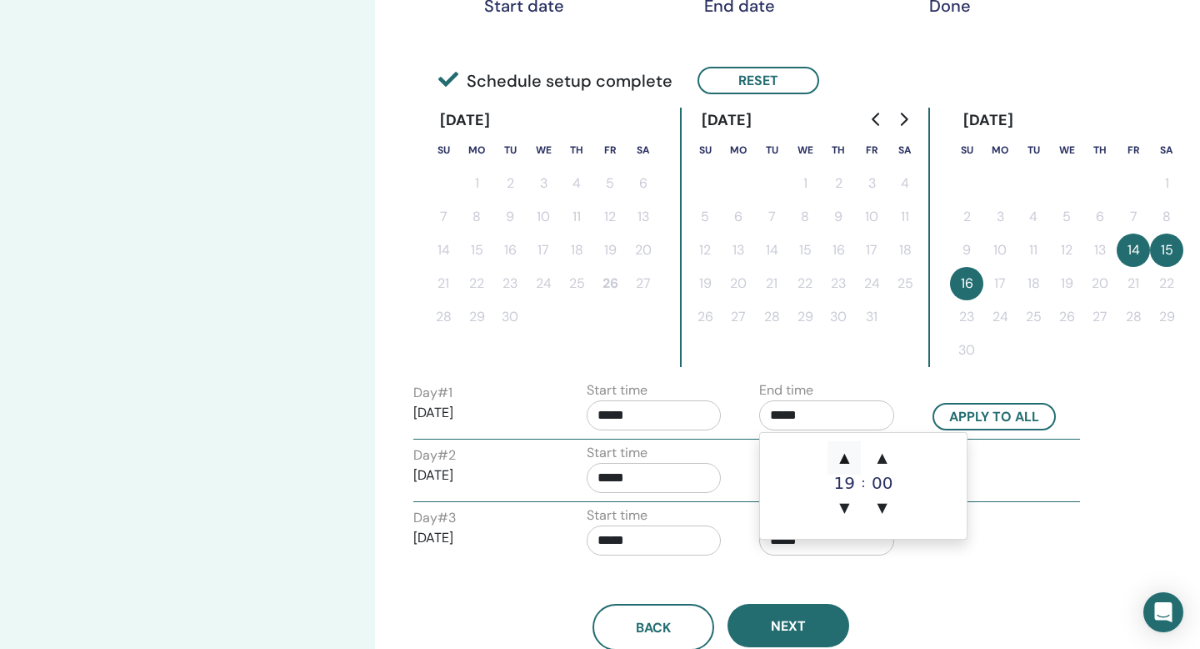
click at [844, 453] on span "▲" at bounding box center [844, 457] width 33 height 33
click at [850, 504] on span "▼" at bounding box center [844, 507] width 33 height 33
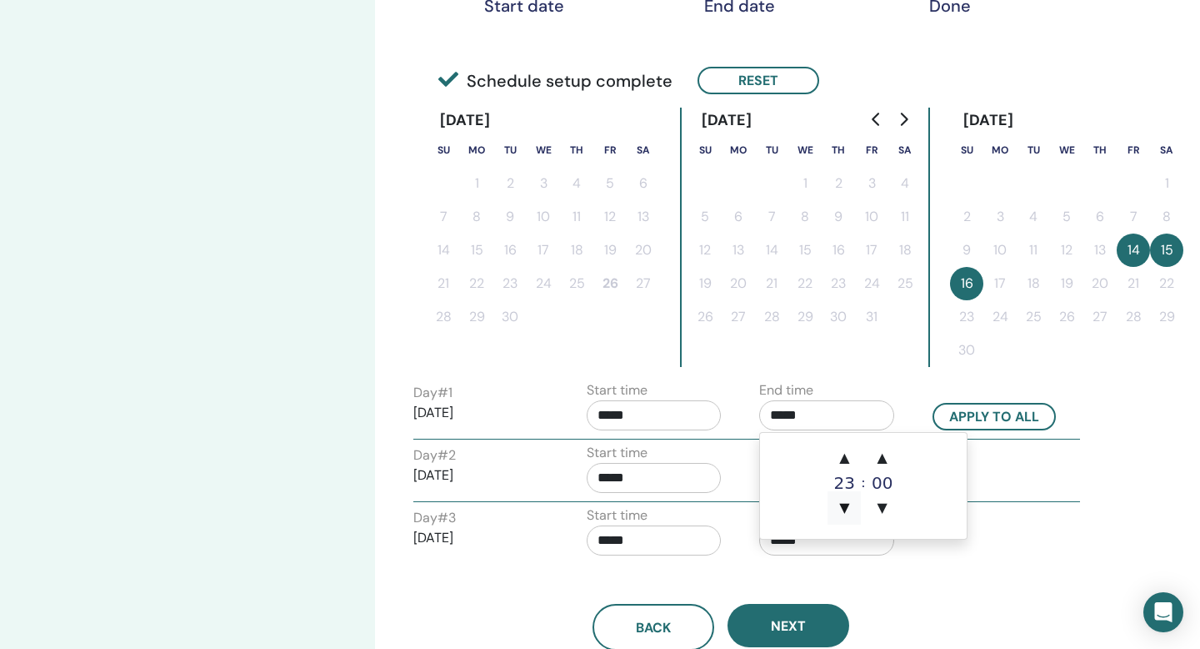
type input "*****"
click at [639, 475] on input "*****" at bounding box center [654, 478] width 135 height 30
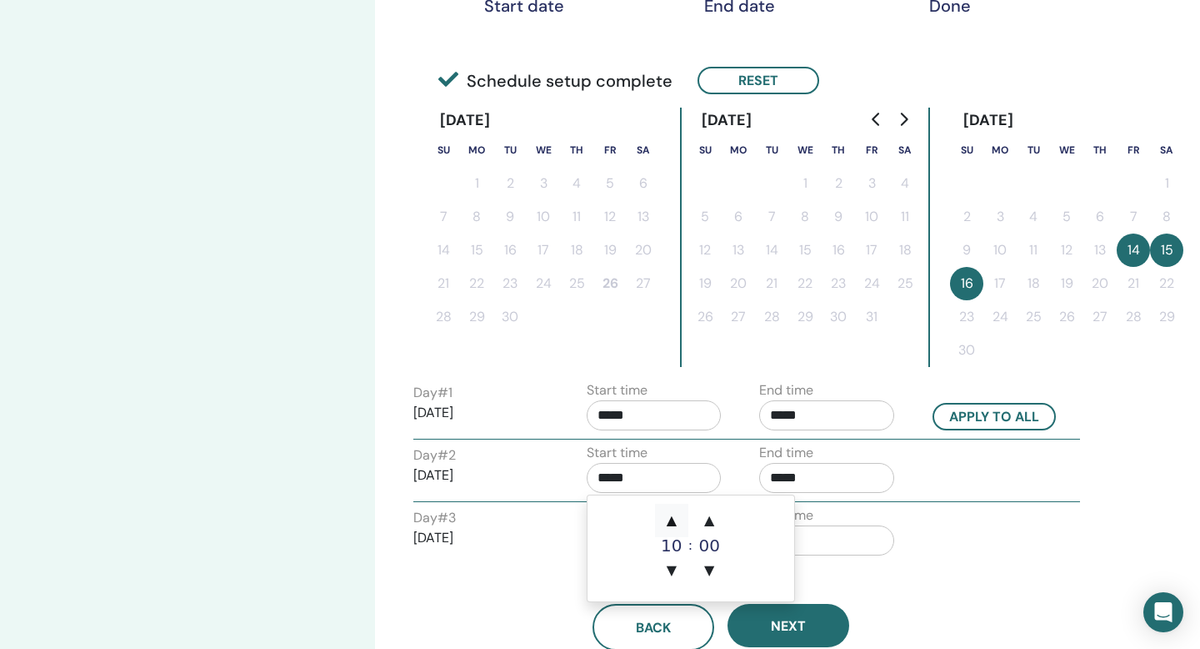
click at [672, 520] on span "▲" at bounding box center [671, 520] width 33 height 33
click at [673, 520] on span "▲" at bounding box center [671, 520] width 33 height 33
type input "*****"
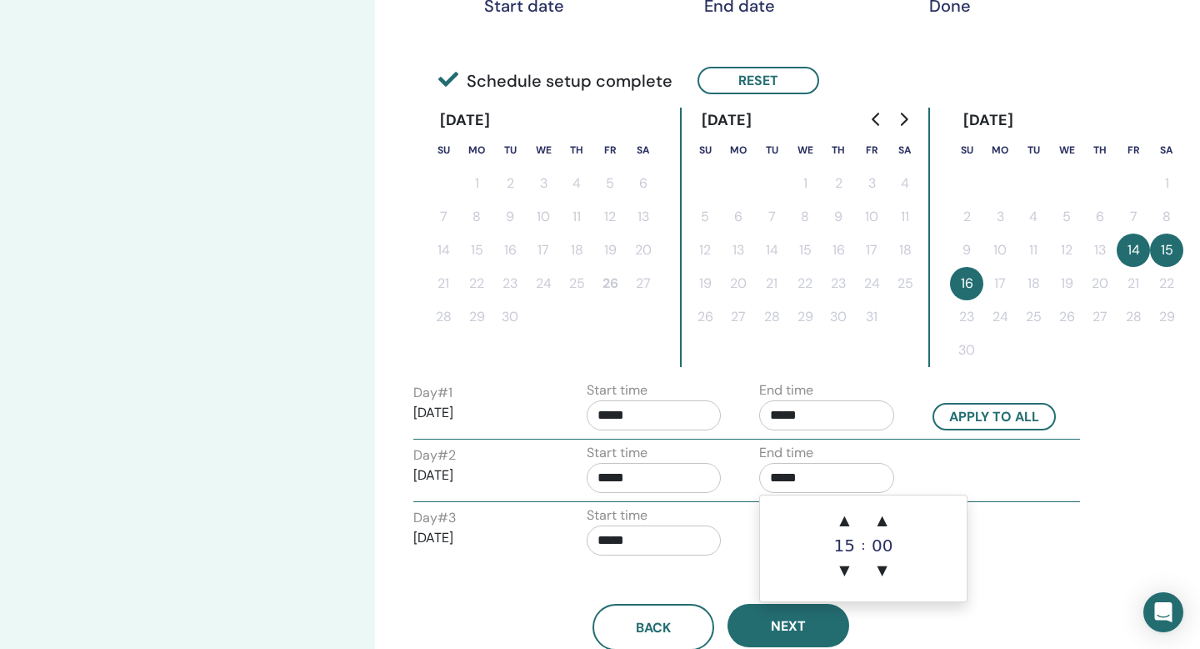
click at [802, 469] on input "*****" at bounding box center [826, 478] width 135 height 30
click at [849, 519] on span "▲" at bounding box center [844, 520] width 33 height 33
click at [883, 514] on span "▲" at bounding box center [882, 520] width 33 height 33
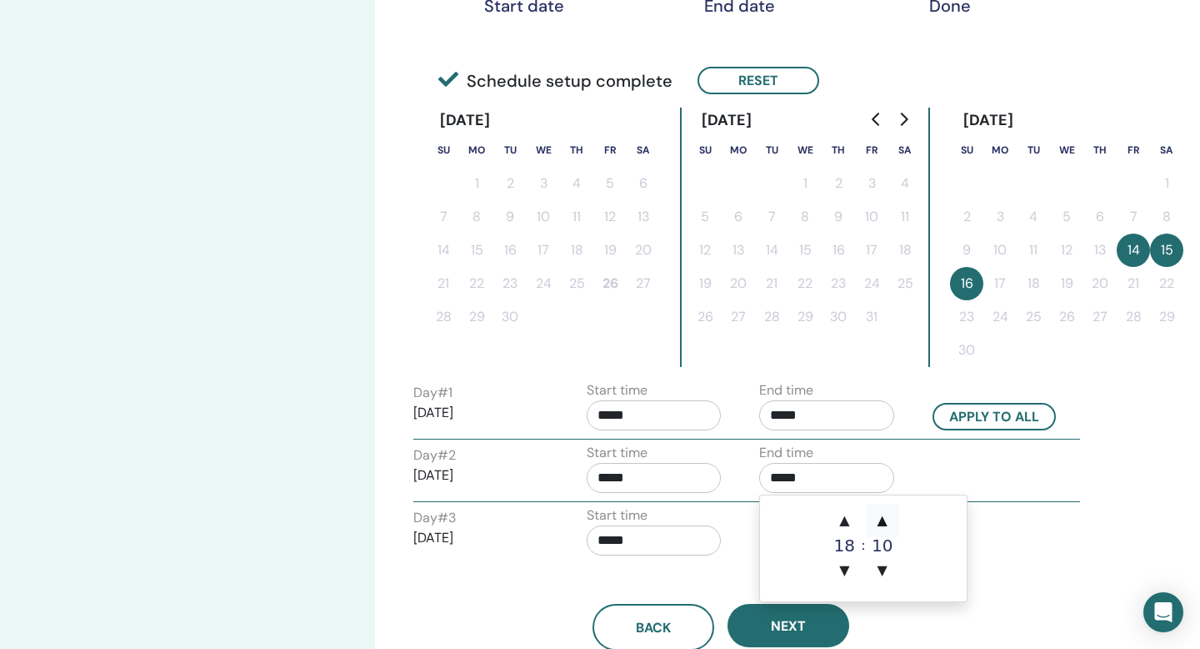
click at [883, 514] on span "▲" at bounding box center [882, 520] width 33 height 33
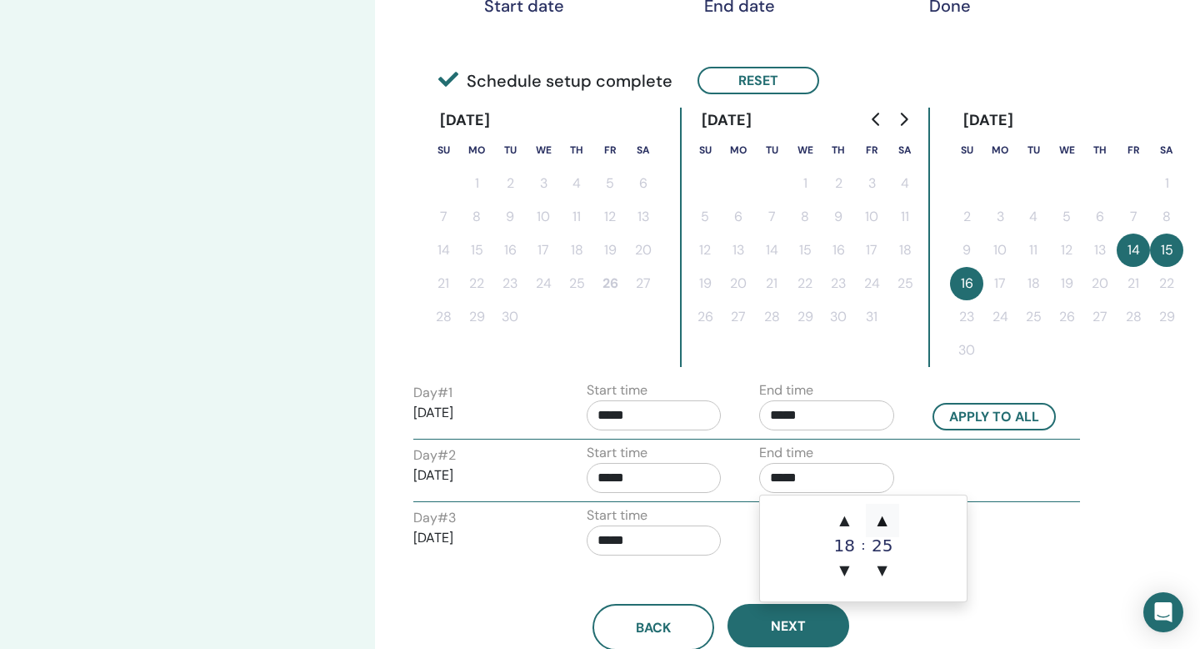
type input "*****"
click at [945, 566] on td "▲ 18 ▼ : ▲ 30 ▼" at bounding box center [863, 548] width 207 height 106
click at [953, 569] on td "▲ 18 ▼ : ▲ 30 ▼" at bounding box center [863, 548] width 207 height 106
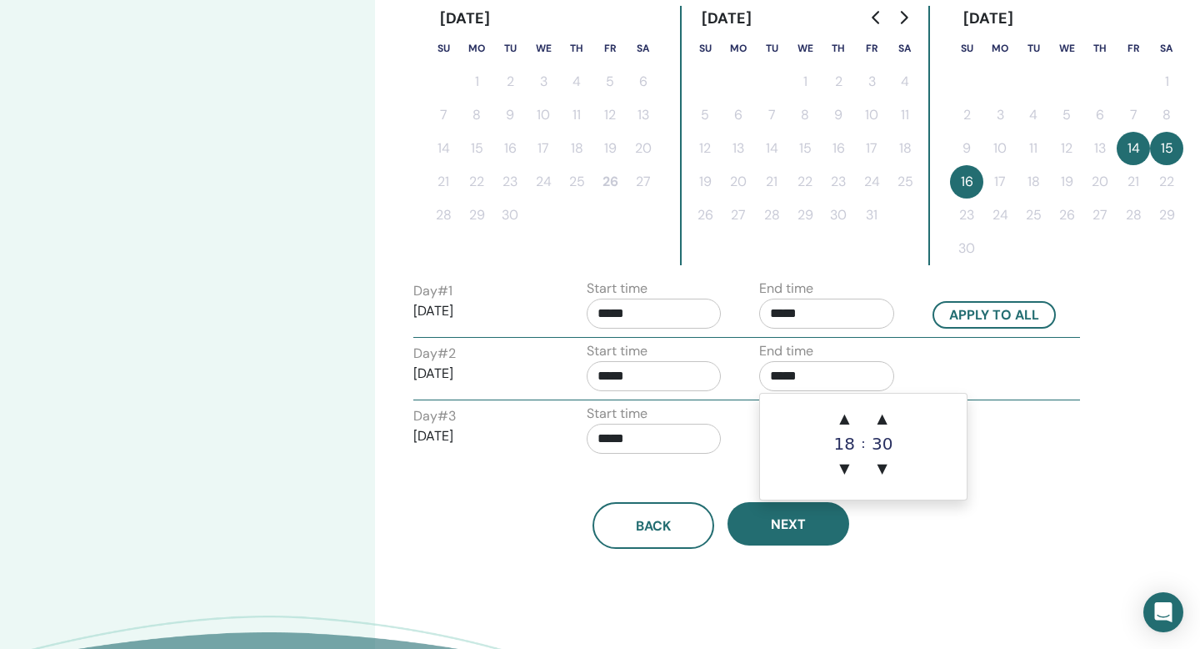
scroll to position [464, 0]
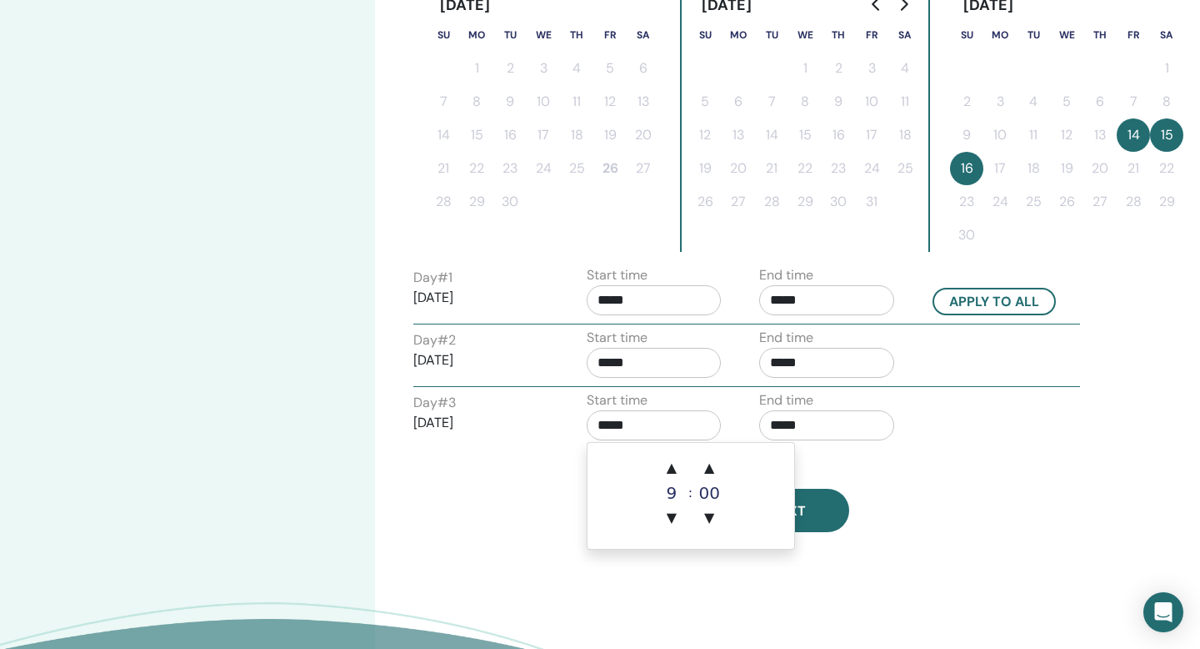
click at [671, 427] on input "*****" at bounding box center [654, 425] width 135 height 30
click at [672, 470] on span "▲" at bounding box center [671, 467] width 33 height 33
type input "*****"
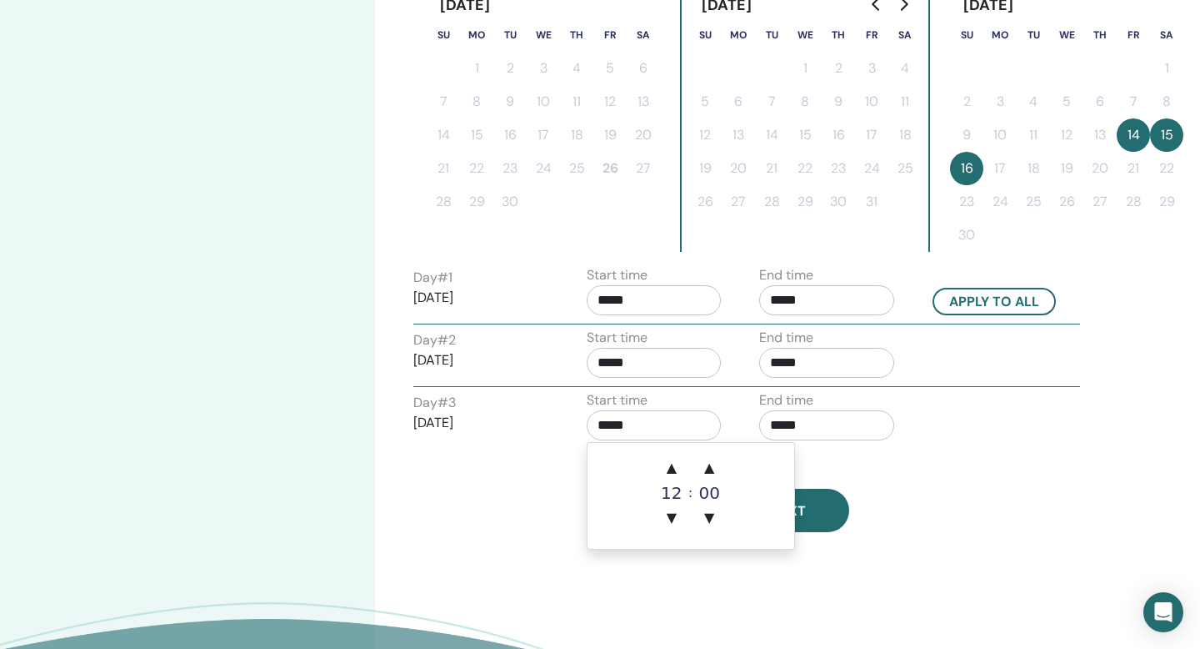
click at [805, 420] on input "*****" at bounding box center [826, 425] width 135 height 30
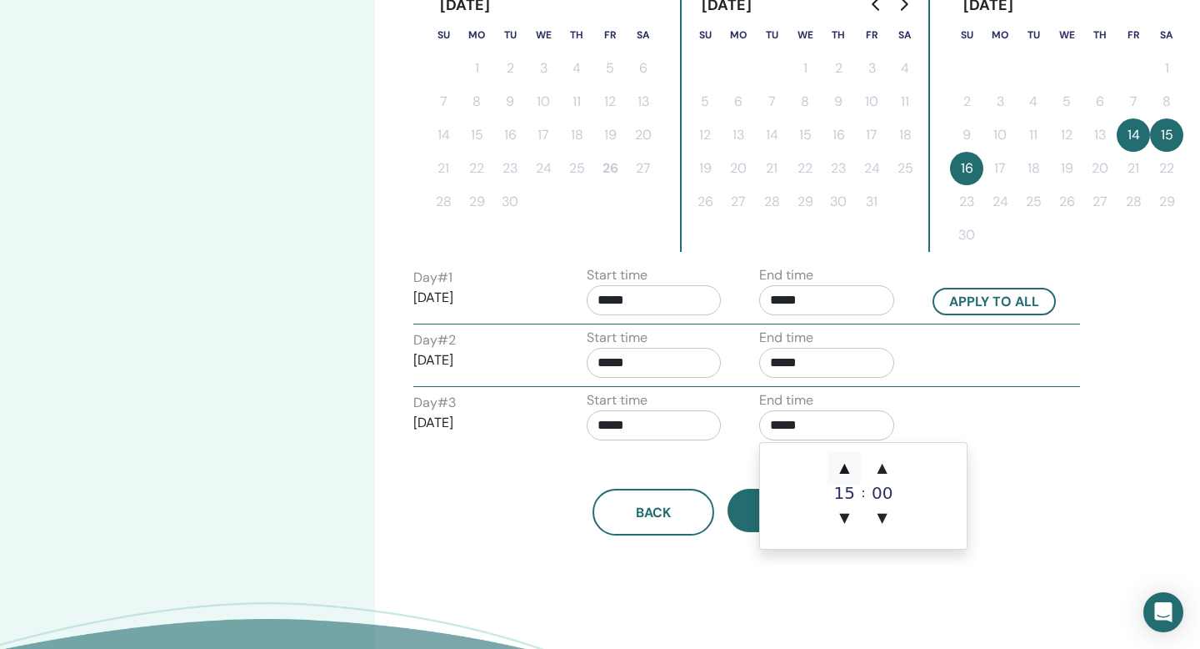
click at [850, 462] on span "▲" at bounding box center [844, 467] width 33 height 33
click at [880, 459] on span "▲" at bounding box center [882, 467] width 33 height 33
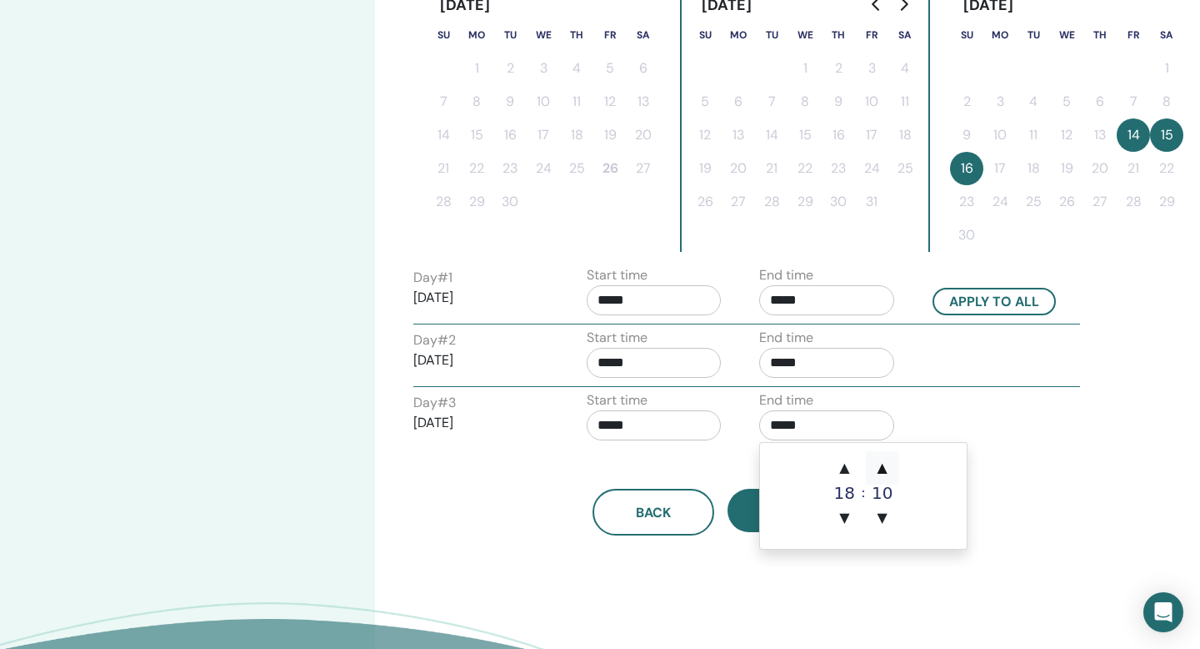
click at [880, 459] on span "▲" at bounding box center [882, 467] width 33 height 33
type input "*****"
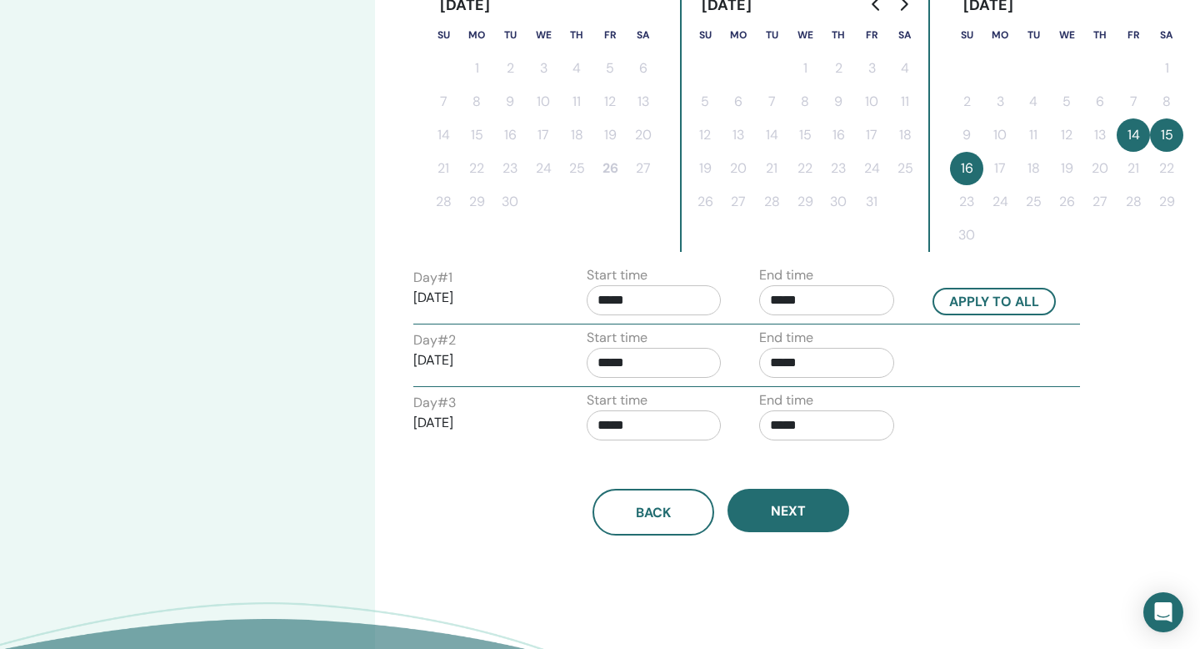
click at [739, 567] on div "Time Zone Time Zone (GMT-8) US/Alaska Seminar Date and Time Start date End date…" at bounding box center [775, 179] width 800 height 1179
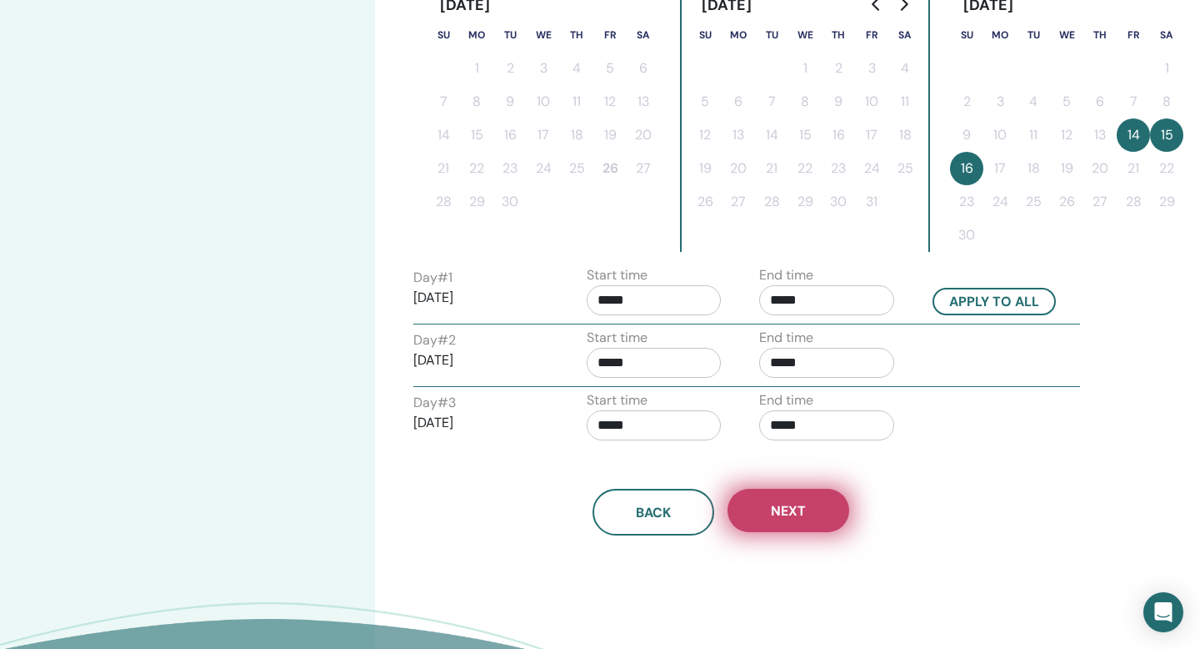
click at [767, 512] on button "Next" at bounding box center [789, 510] width 122 height 43
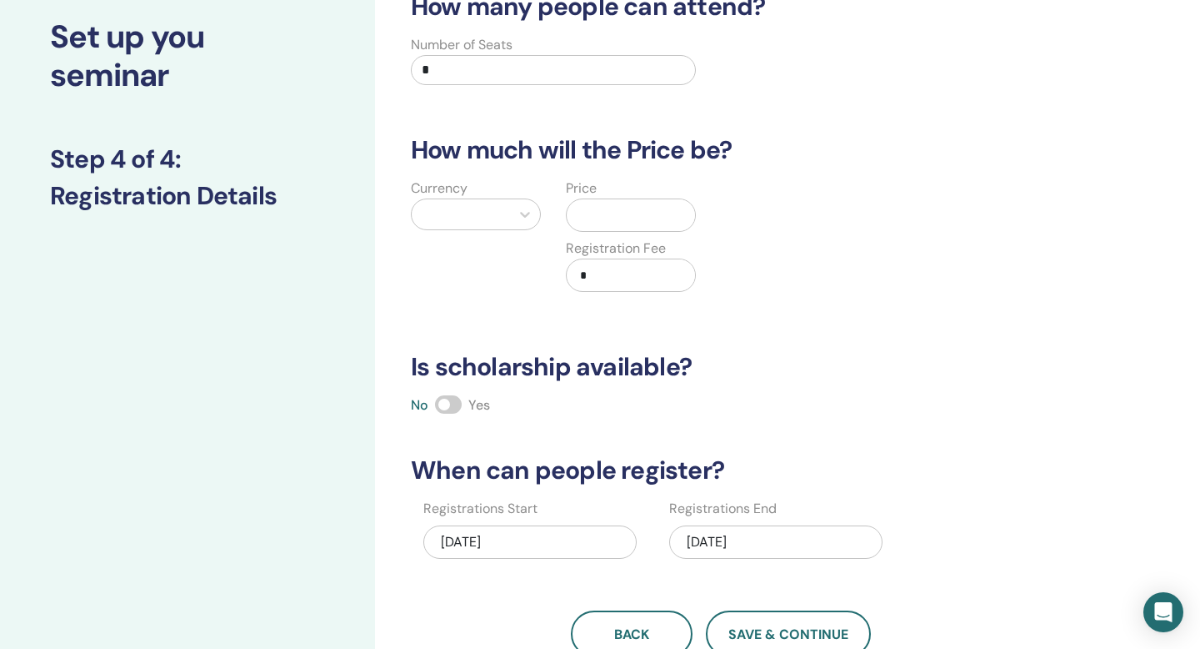
scroll to position [0, 0]
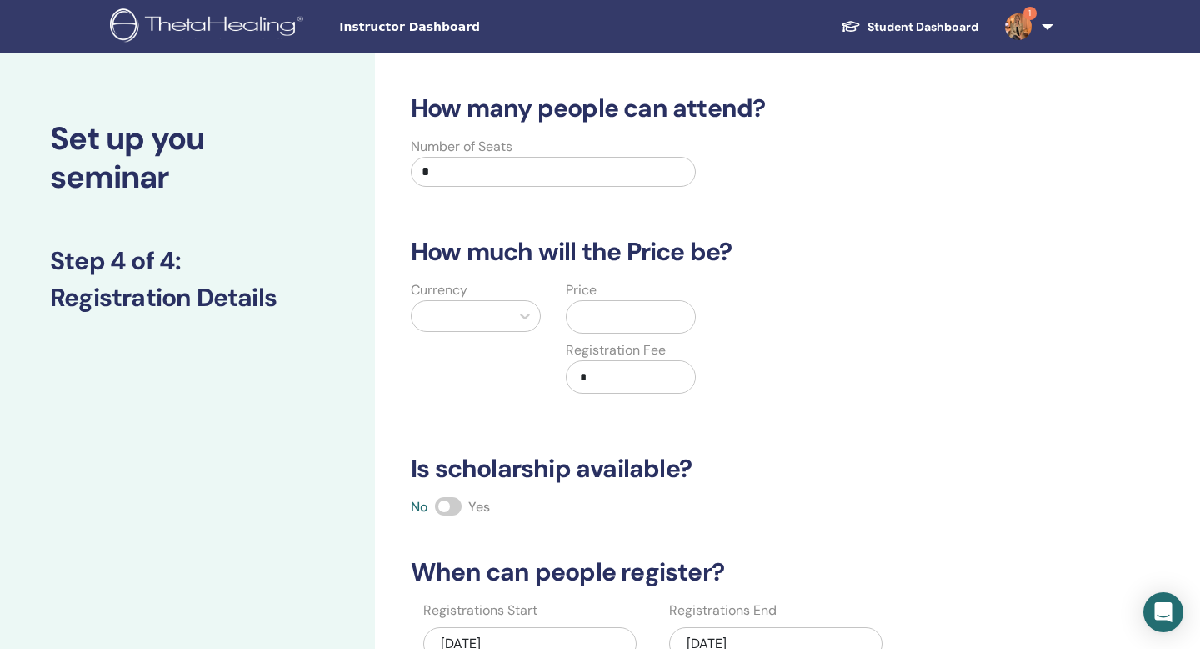
click at [511, 174] on input "*" at bounding box center [553, 172] width 285 height 30
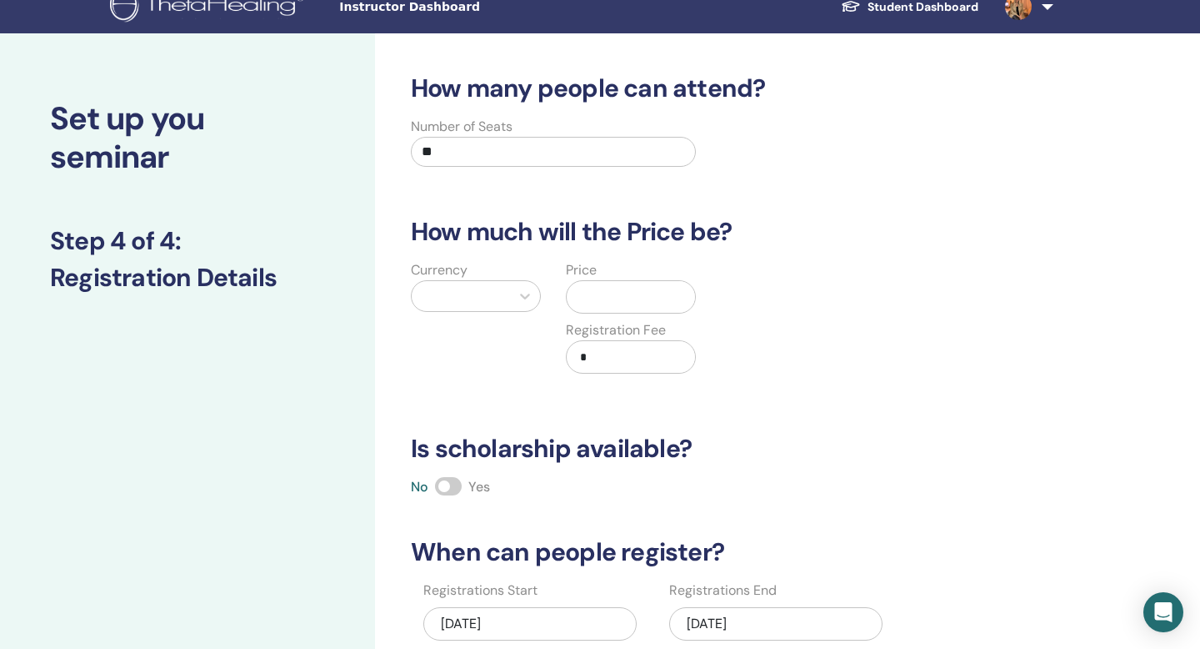
type input "**"
click at [472, 293] on div at bounding box center [461, 295] width 82 height 23
type input "***"
click at [470, 338] on div "Euro (€)" at bounding box center [476, 338] width 130 height 33
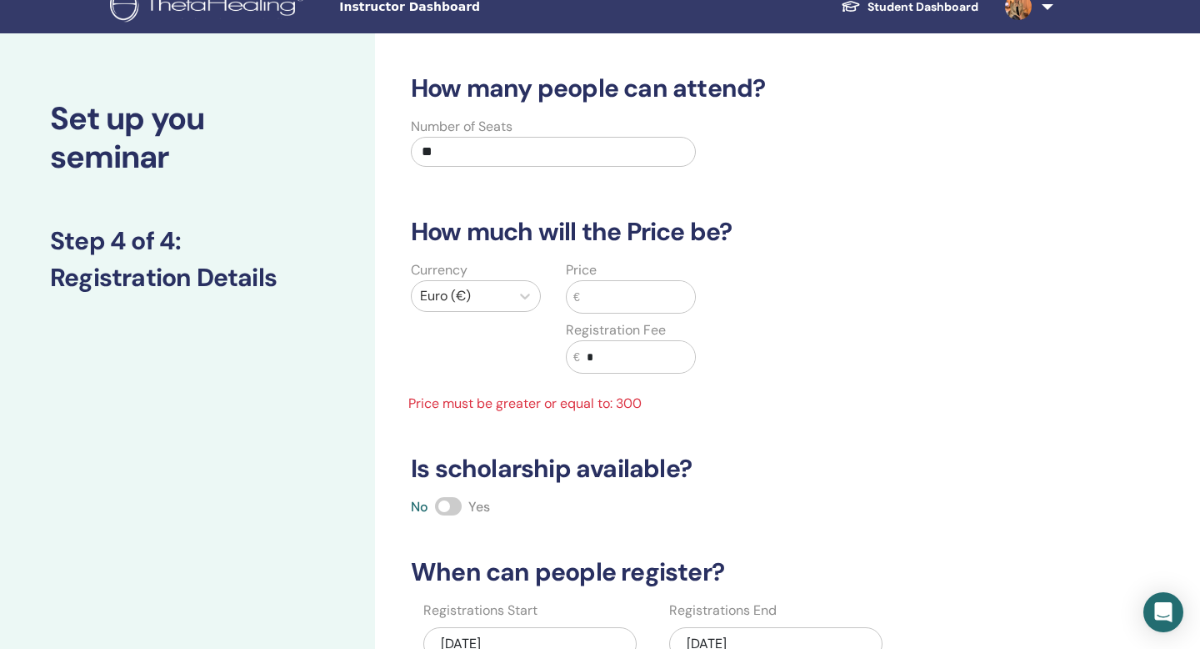
click at [599, 299] on input "text" at bounding box center [637, 297] width 115 height 32
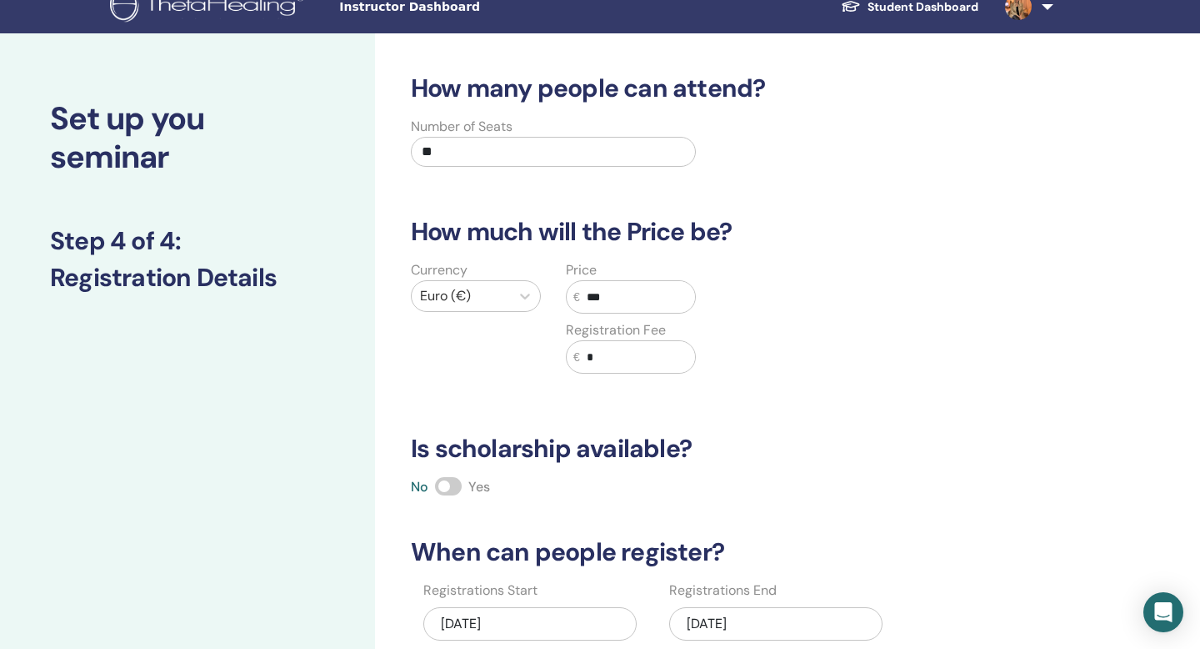
type input "***"
click at [817, 439] on h3 "Is scholarship available?" at bounding box center [721, 449] width 640 height 30
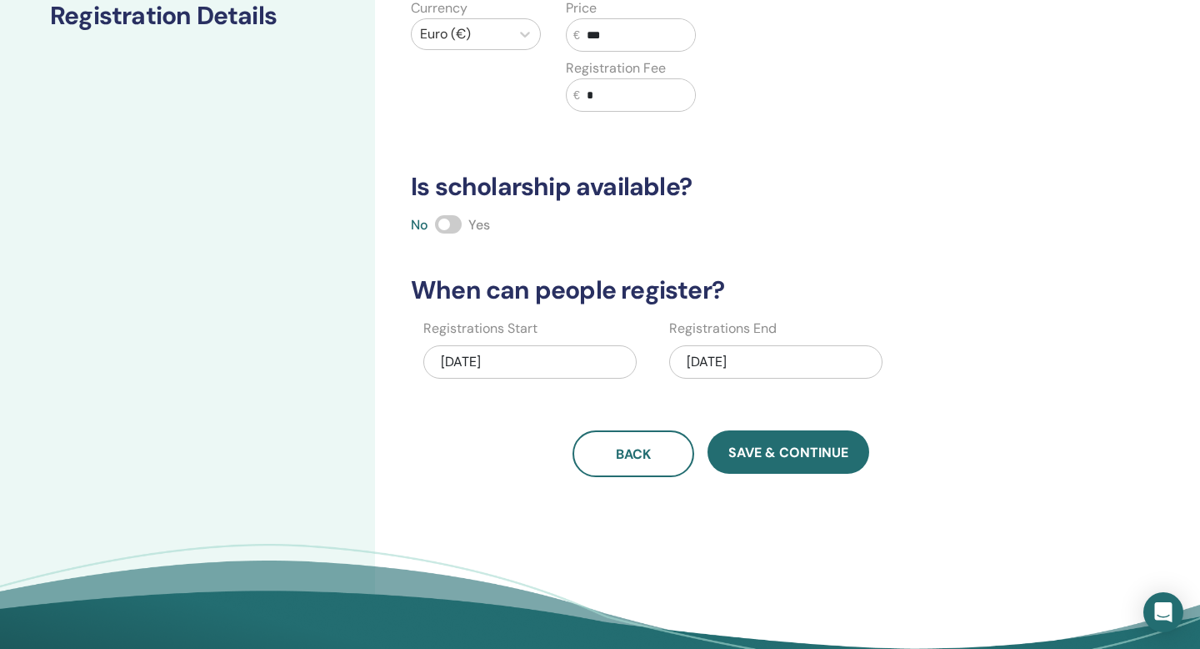
scroll to position [288, 0]
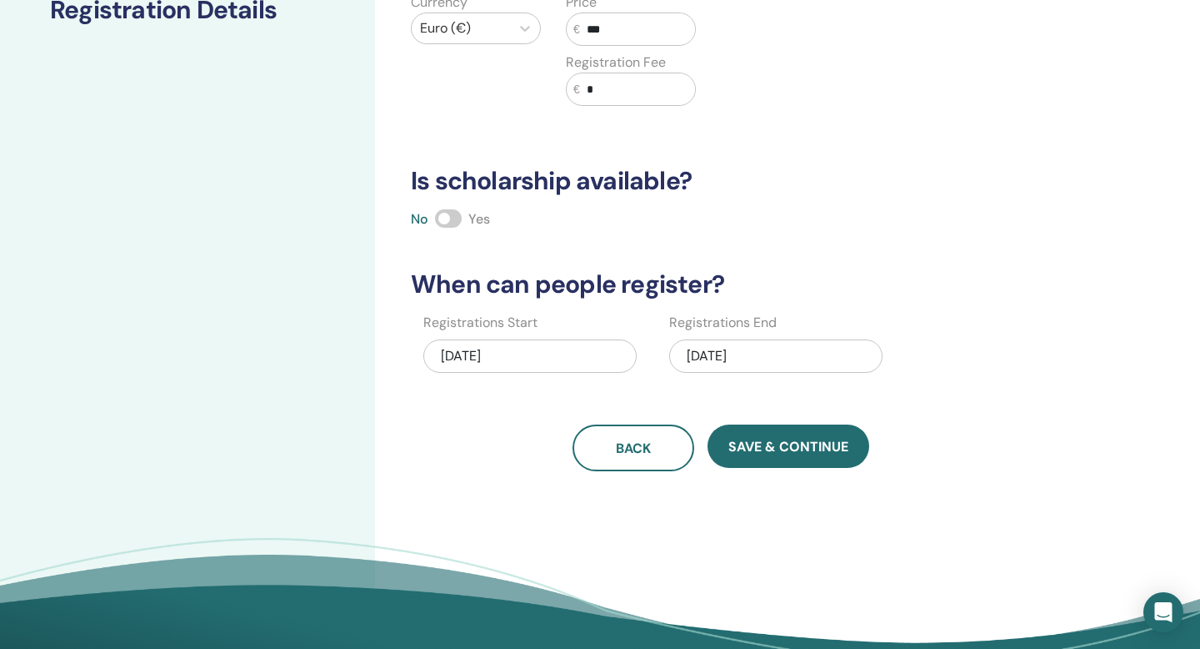
click at [768, 352] on div "11/16/2025" at bounding box center [775, 355] width 213 height 33
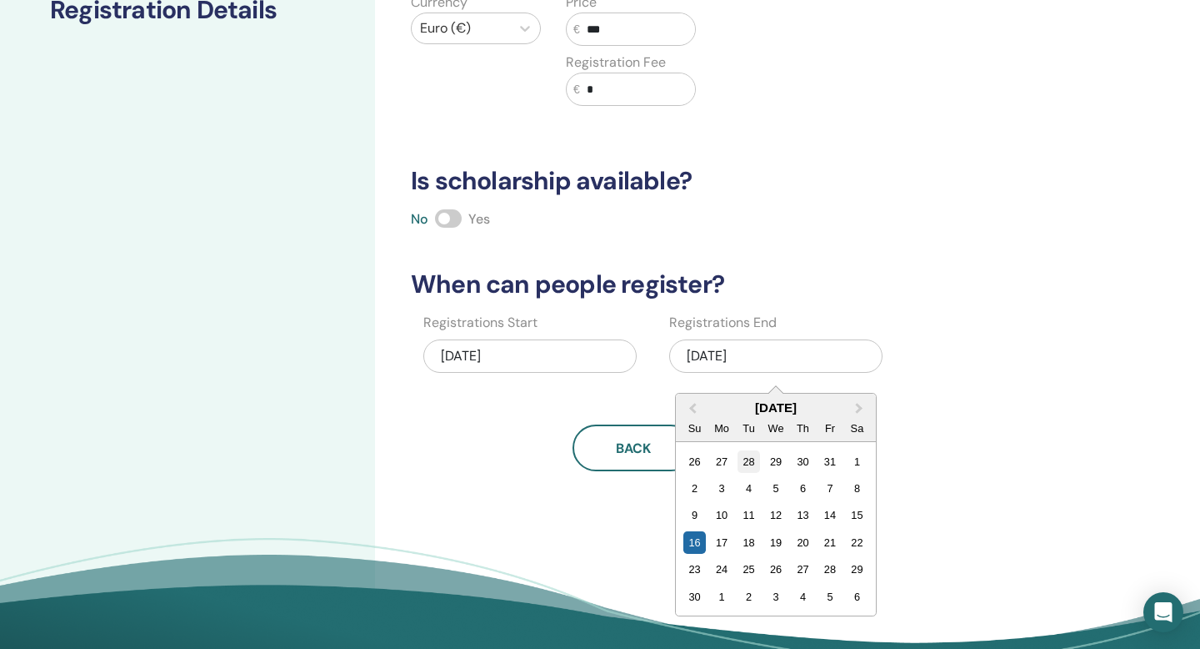
scroll to position [320, 0]
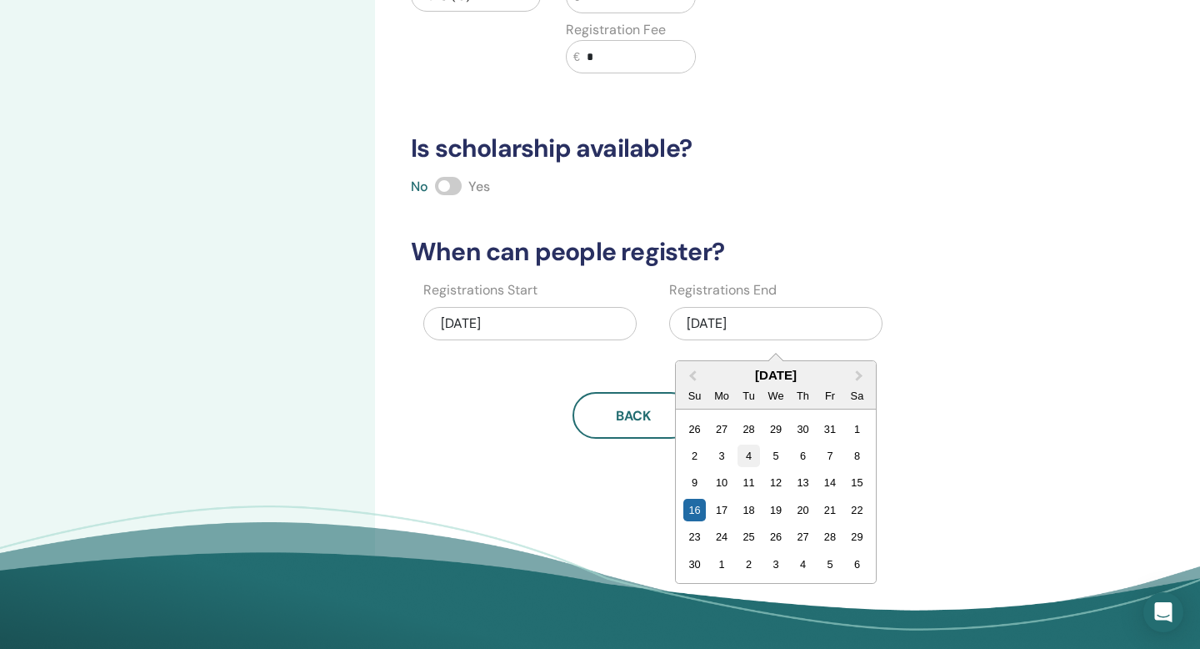
click at [748, 454] on div "4" at bounding box center [749, 455] width 23 height 23
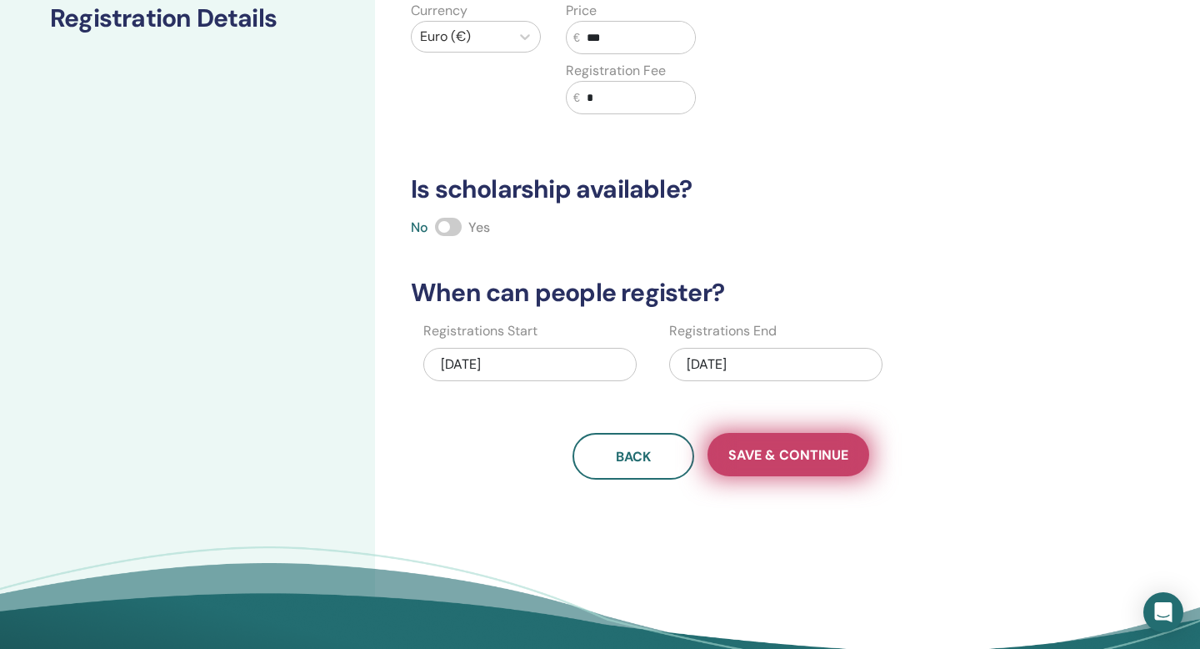
scroll to position [266, 0]
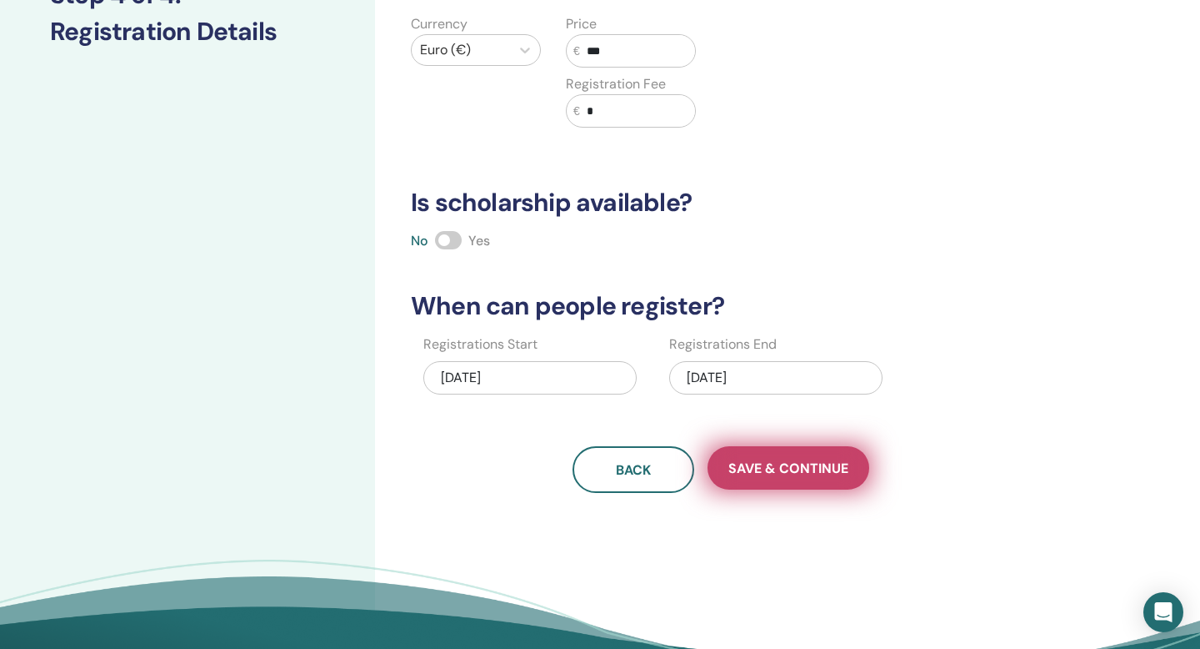
click at [797, 457] on button "Save & Continue" at bounding box center [789, 467] width 162 height 43
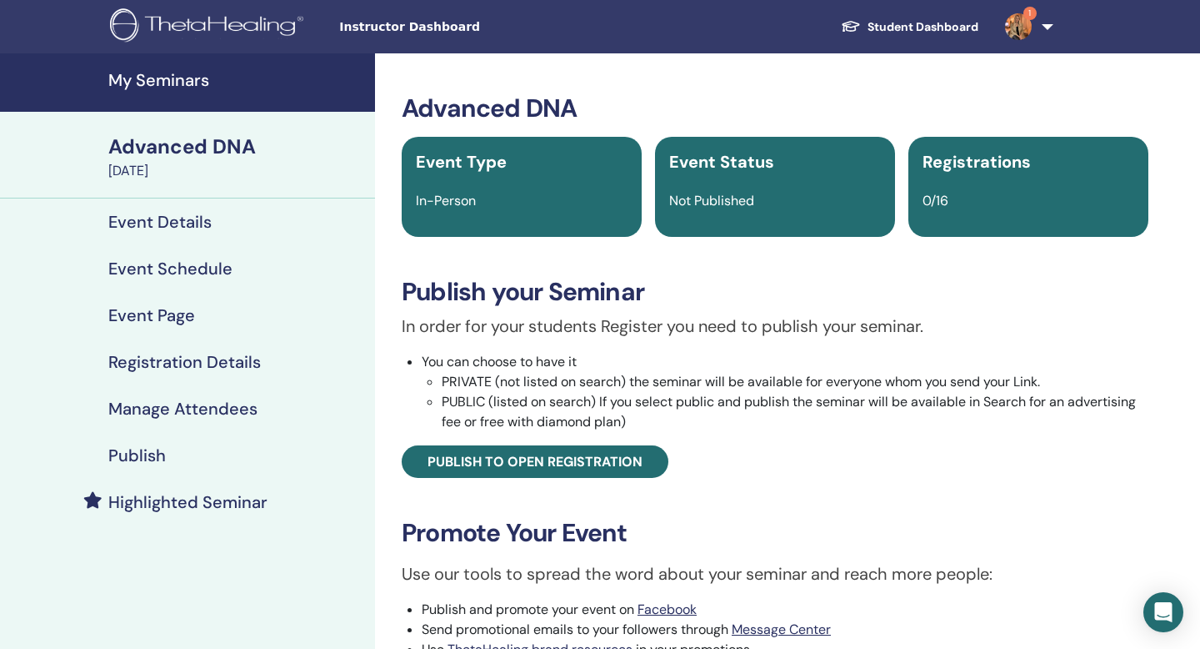
click at [173, 312] on h4 "Event Page" at bounding box center [151, 315] width 87 height 20
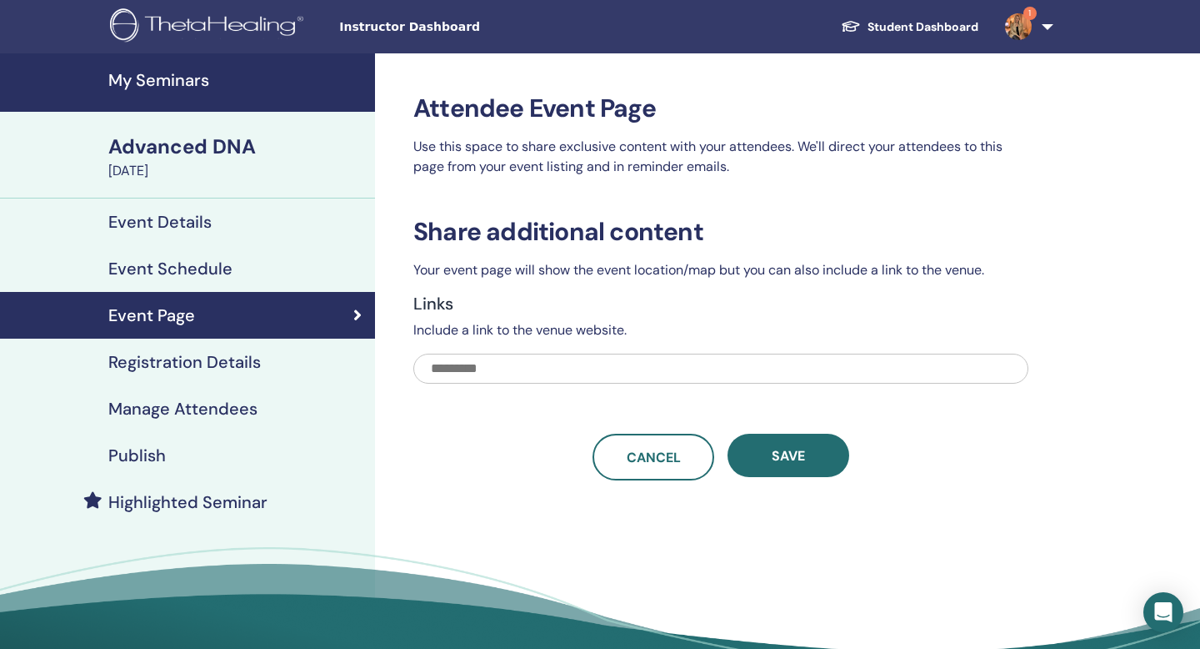
click at [170, 219] on h4 "Event Details" at bounding box center [159, 222] width 103 height 20
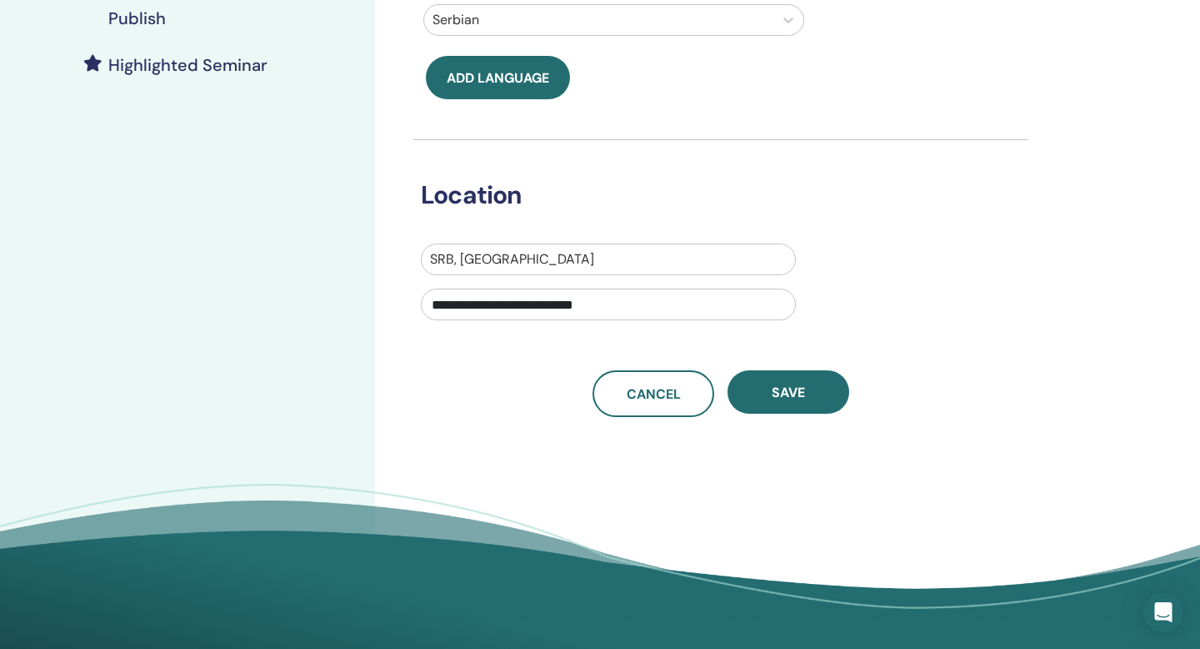
scroll to position [295, 0]
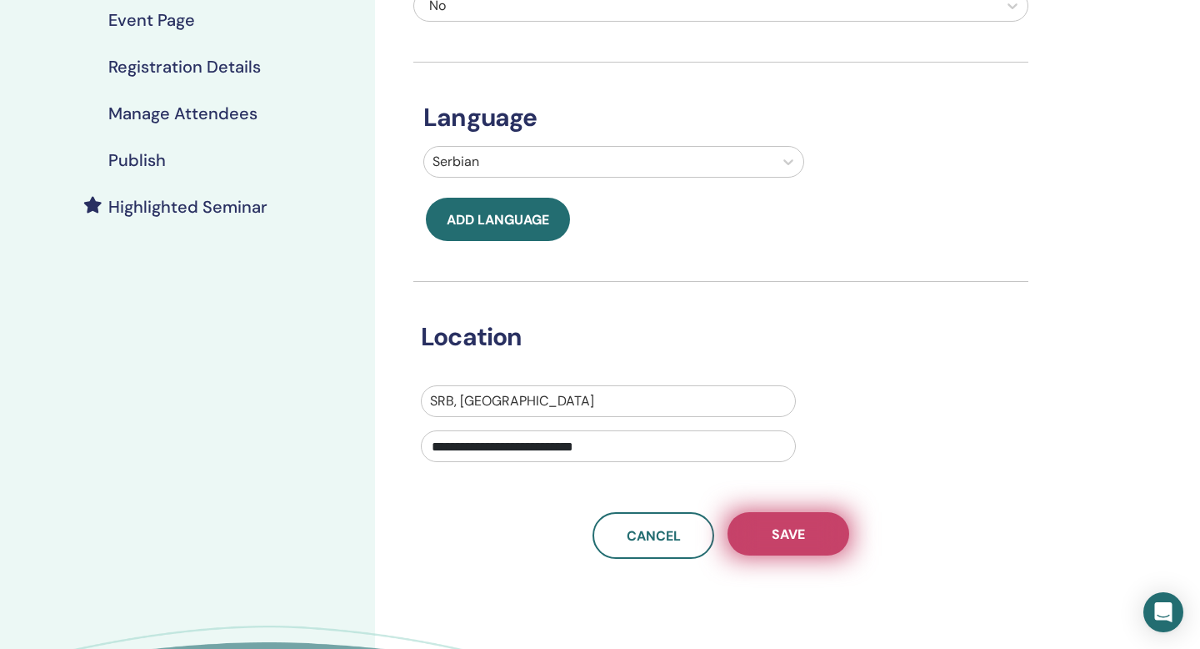
click at [774, 527] on span "Save" at bounding box center [788, 534] width 33 height 18
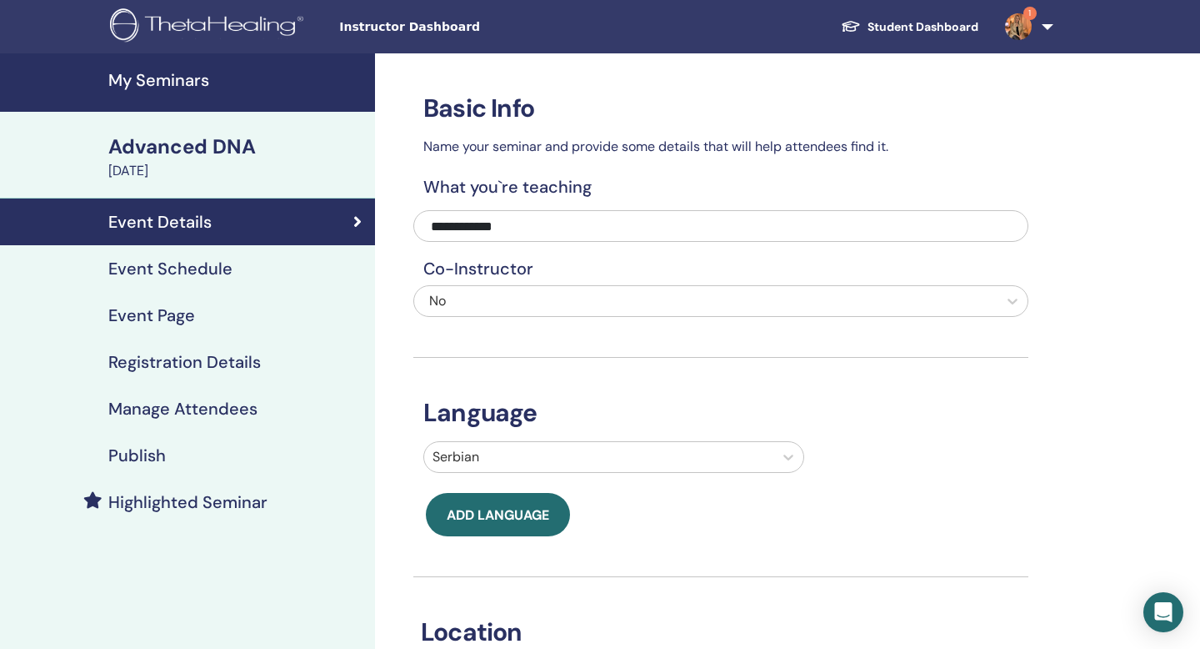
click at [185, 496] on h4 "Highlighted Seminar" at bounding box center [187, 502] width 159 height 20
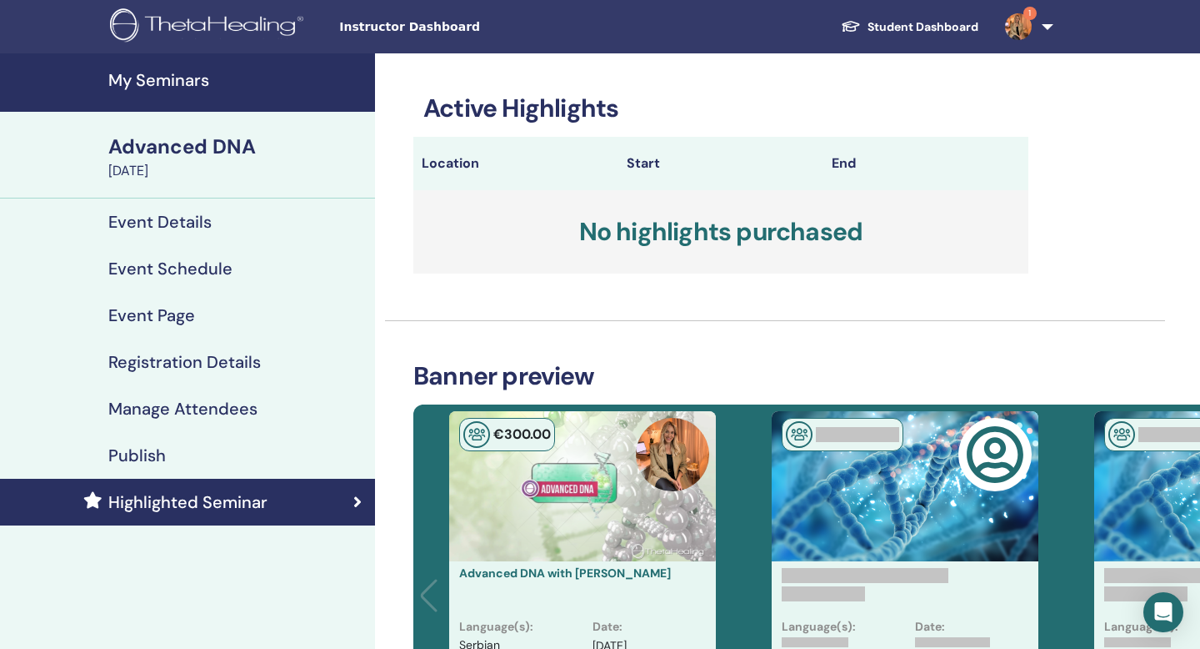
click at [183, 203] on link "Event Details" at bounding box center [187, 221] width 375 height 47
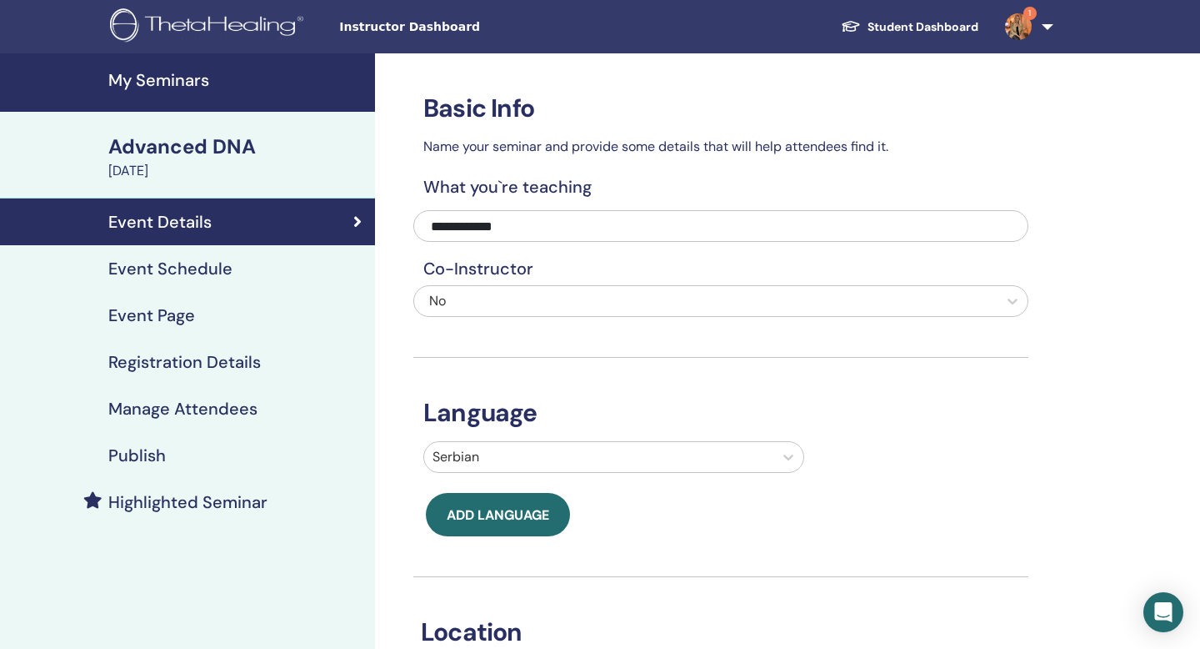
click at [243, 270] on div "Event Schedule" at bounding box center [187, 268] width 348 height 20
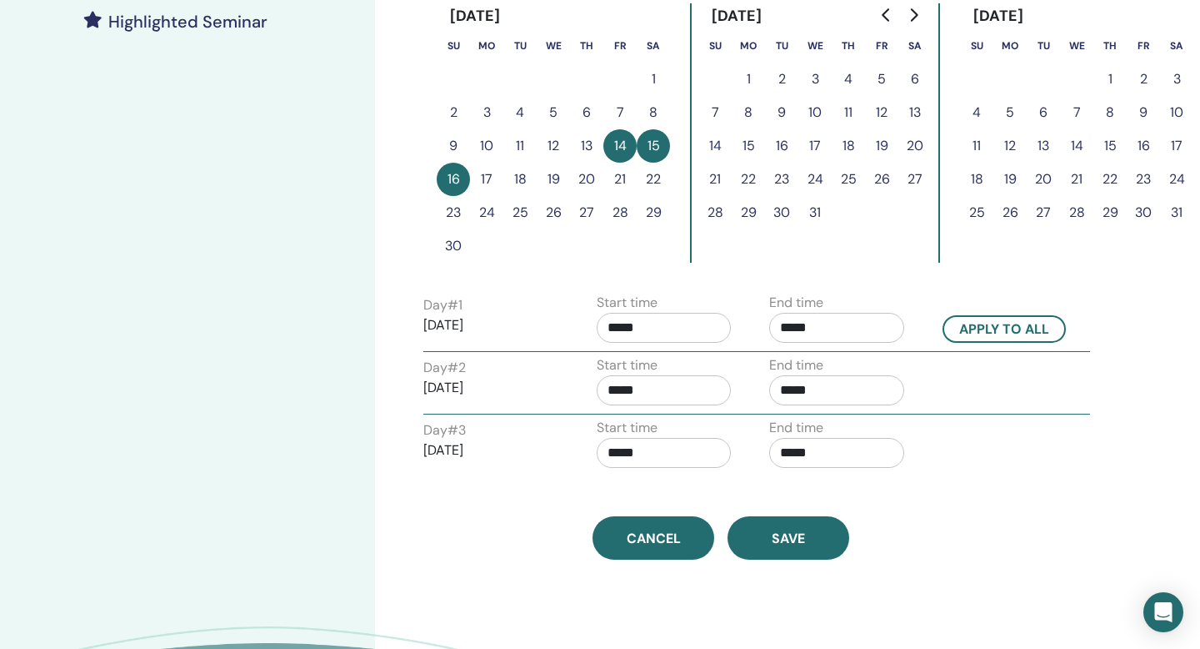
scroll to position [482, 0]
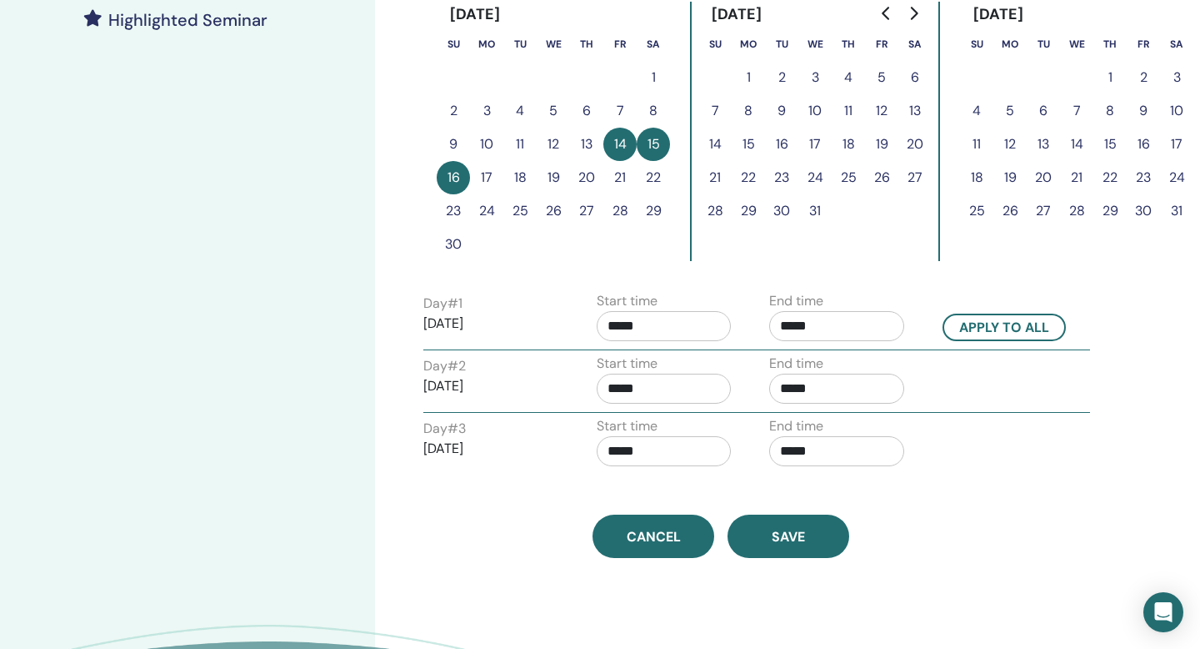
click at [669, 319] on input "*****" at bounding box center [664, 326] width 135 height 30
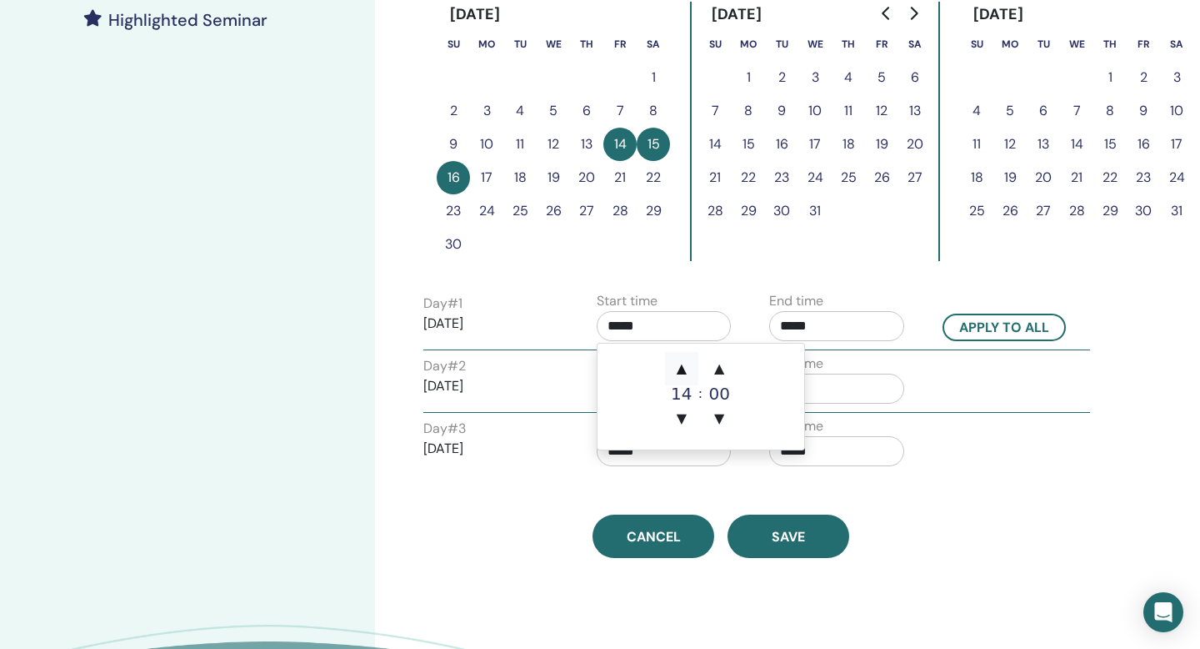
click at [683, 366] on span "▲" at bounding box center [681, 368] width 33 height 33
type input "*****"
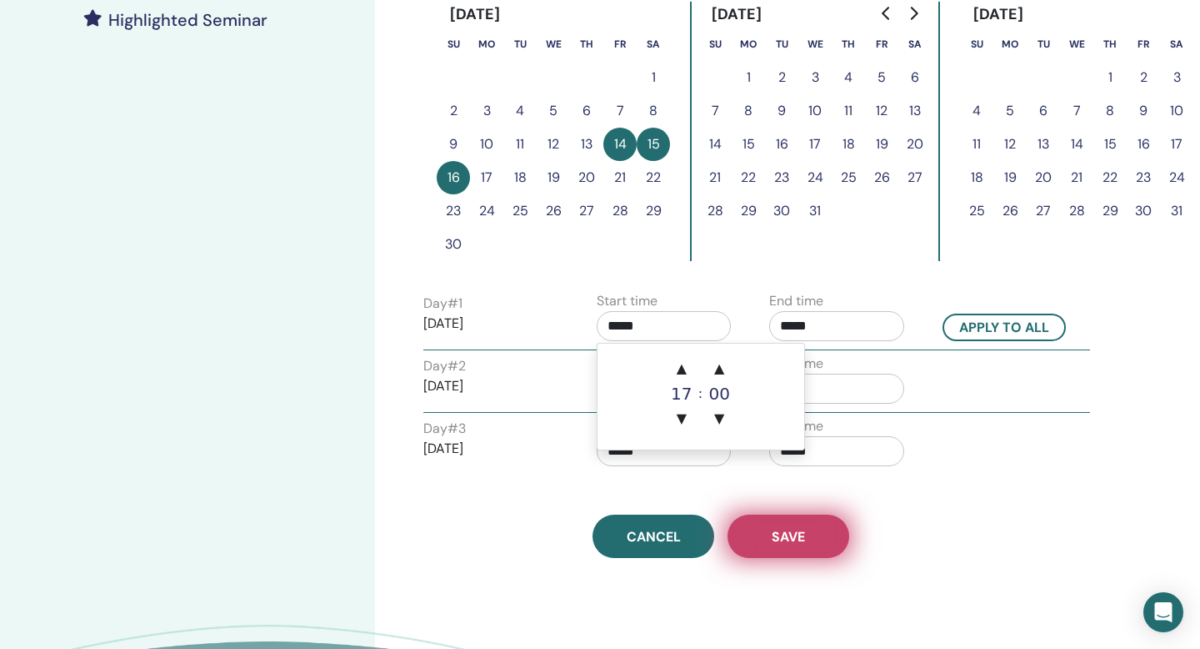
click at [796, 539] on span "Save" at bounding box center [788, 537] width 33 height 18
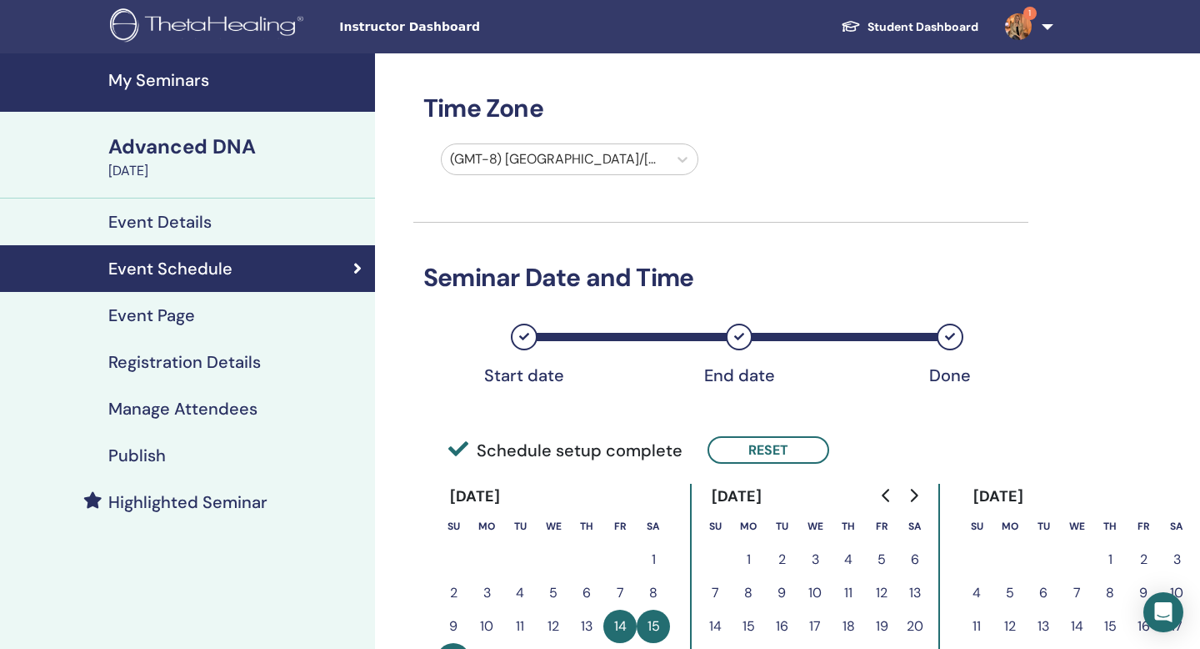
click at [182, 213] on h4 "Event Details" at bounding box center [159, 222] width 103 height 20
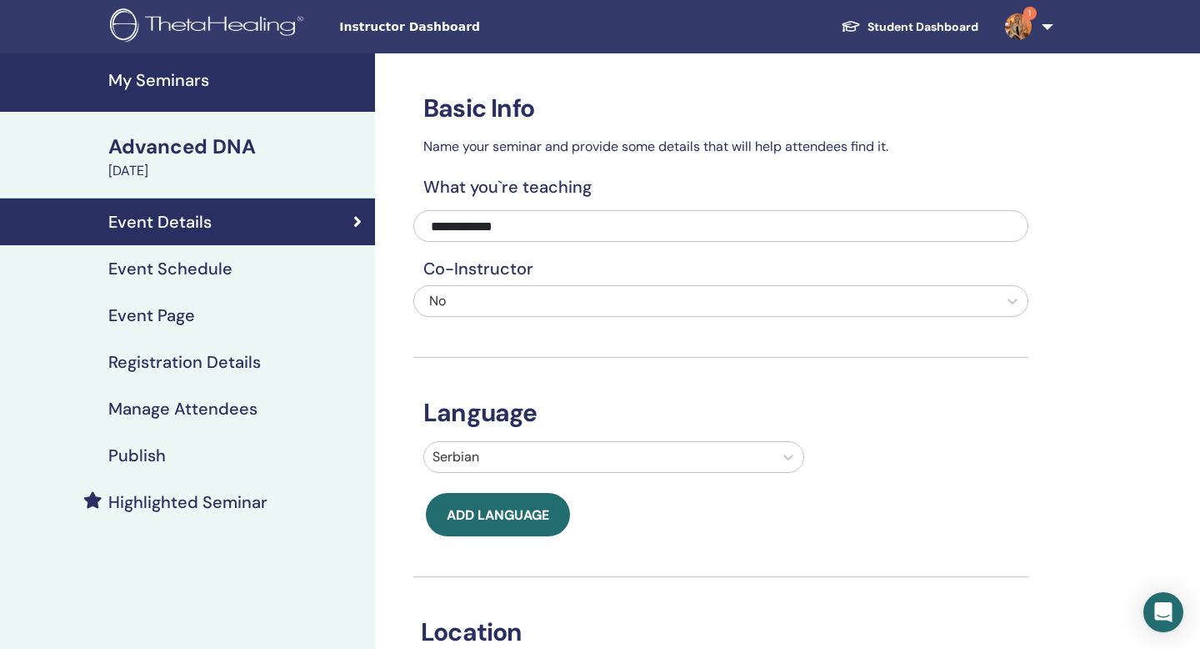
click at [155, 18] on img at bounding box center [209, 27] width 199 height 38
